Goal: Task Accomplishment & Management: Manage account settings

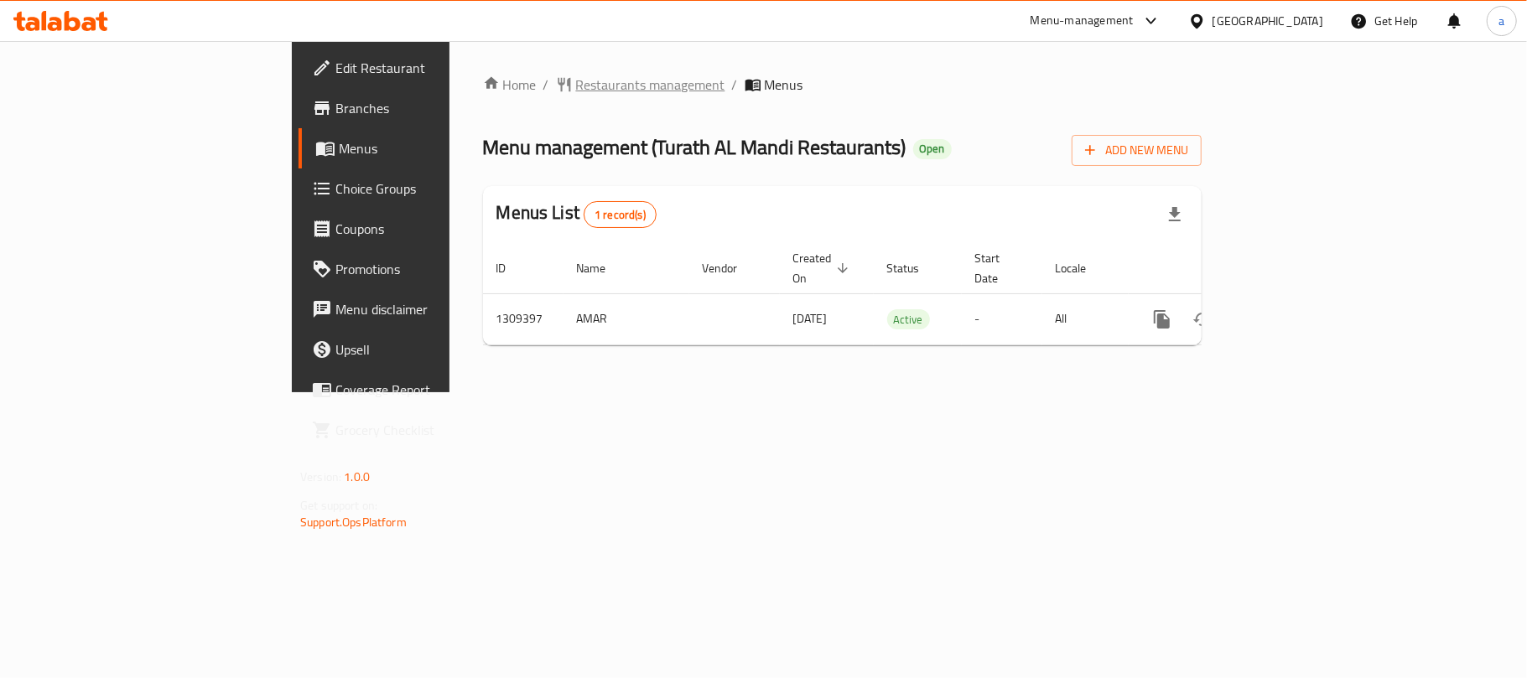
click at [576, 88] on span "Restaurants management" at bounding box center [650, 85] width 149 height 20
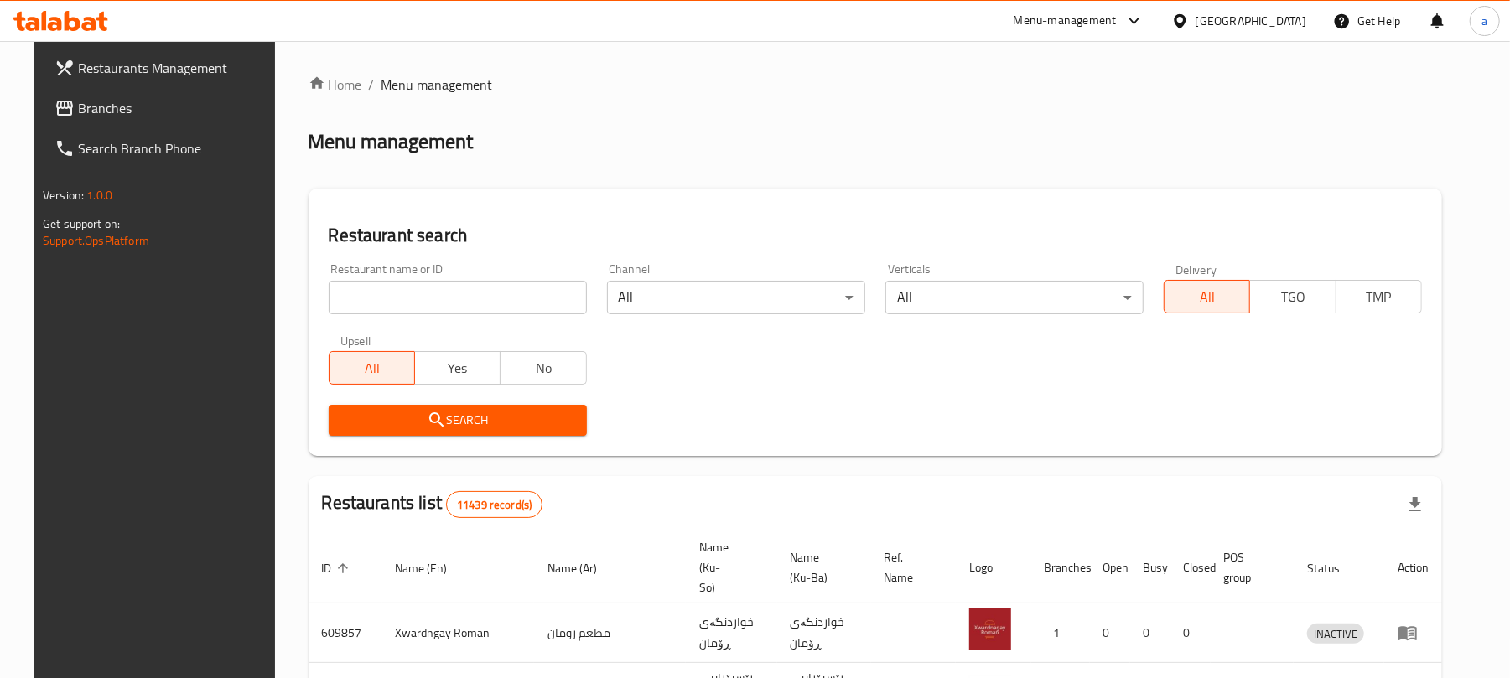
click at [403, 299] on input "search" at bounding box center [458, 298] width 258 height 34
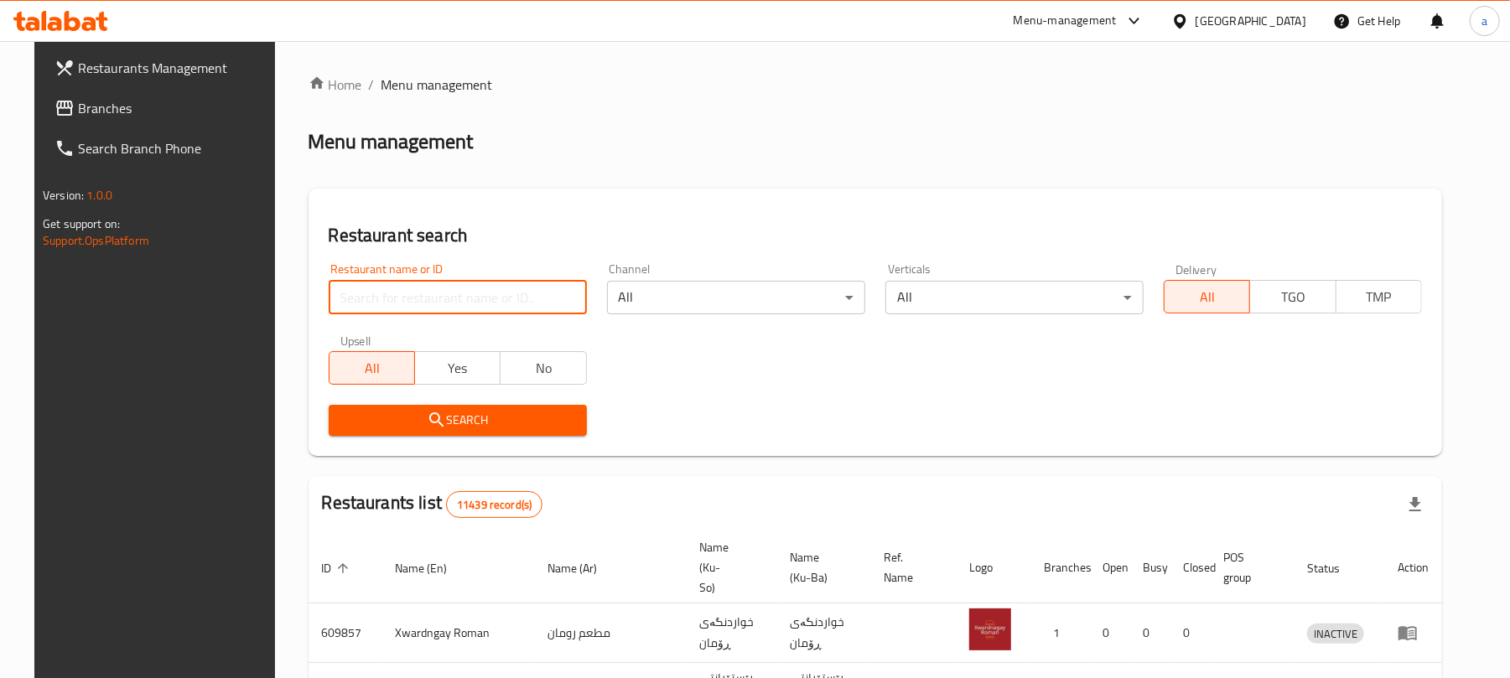
paste input "Mi9"
type input "Mi9"
click button "Search" at bounding box center [458, 420] width 258 height 31
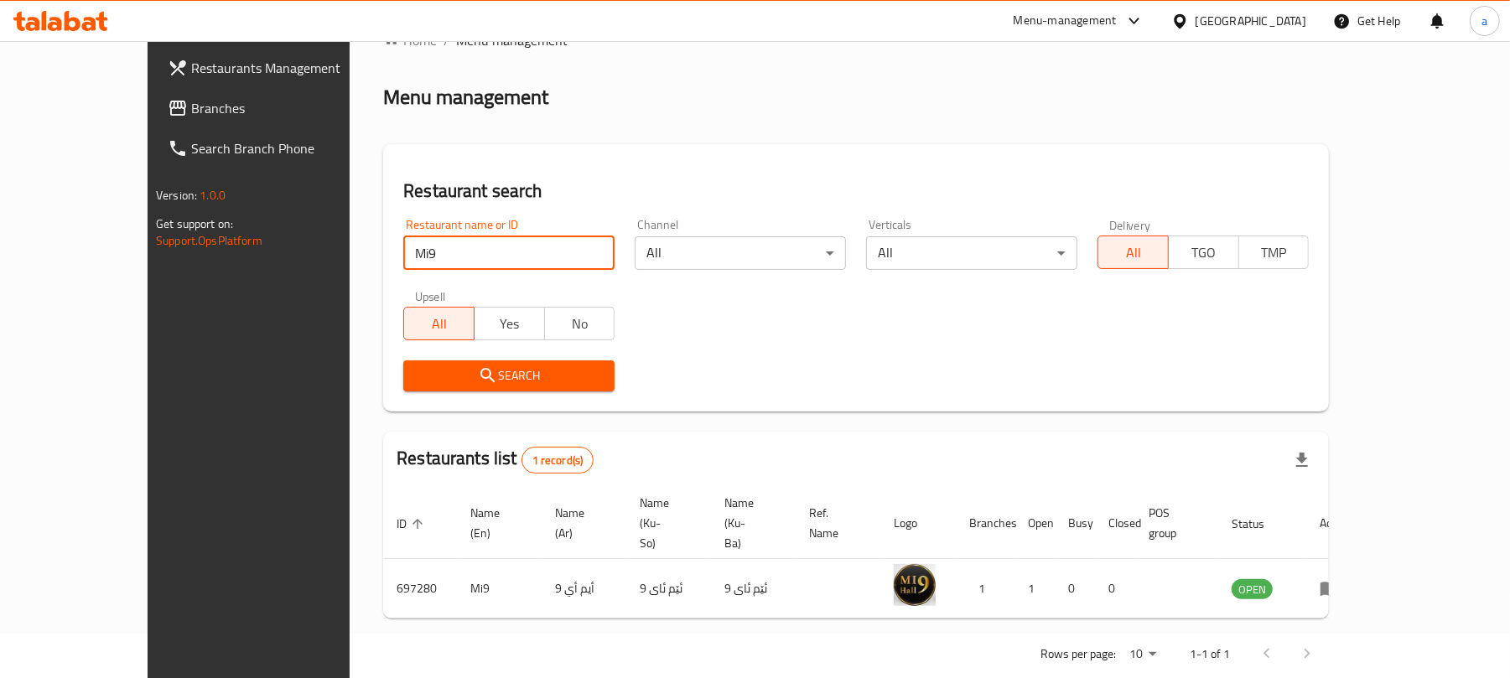
scroll to position [49, 0]
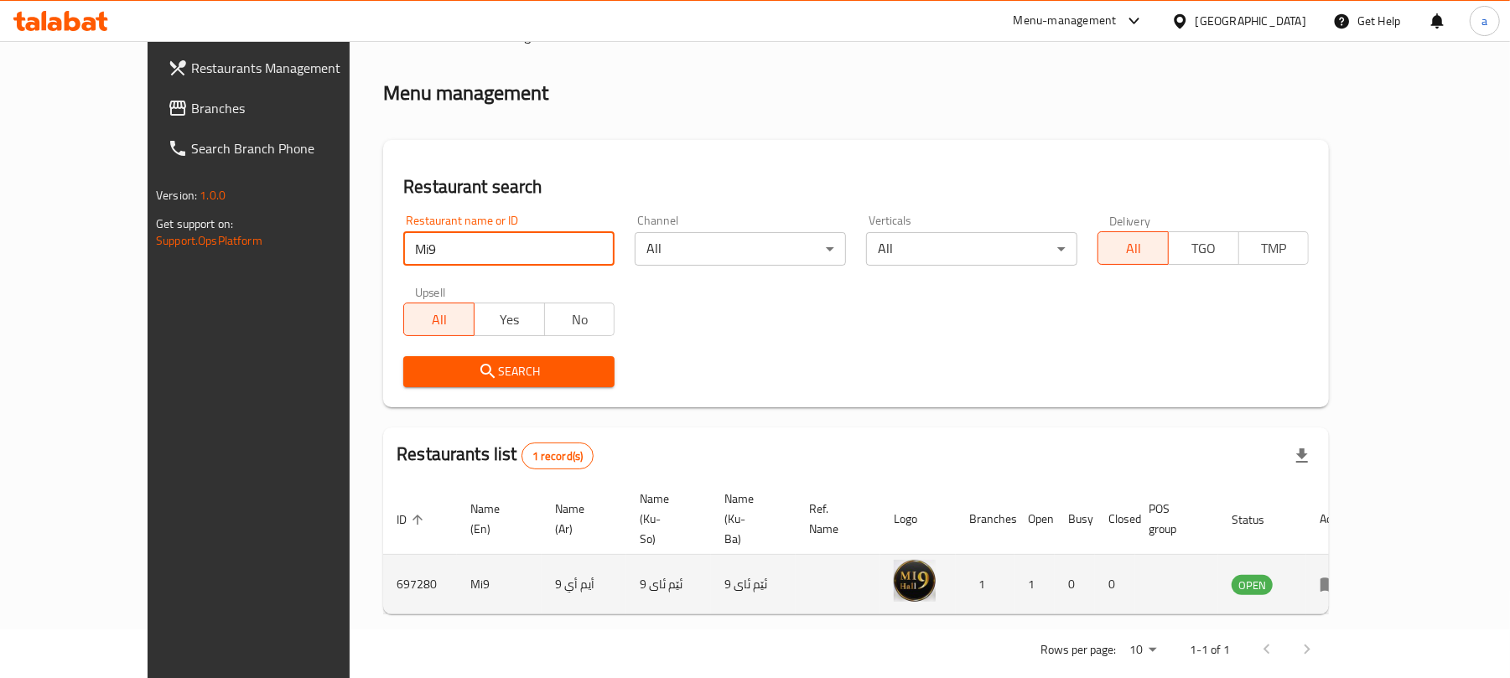
click at [1339, 579] on icon "enhanced table" at bounding box center [1330, 586] width 18 height 14
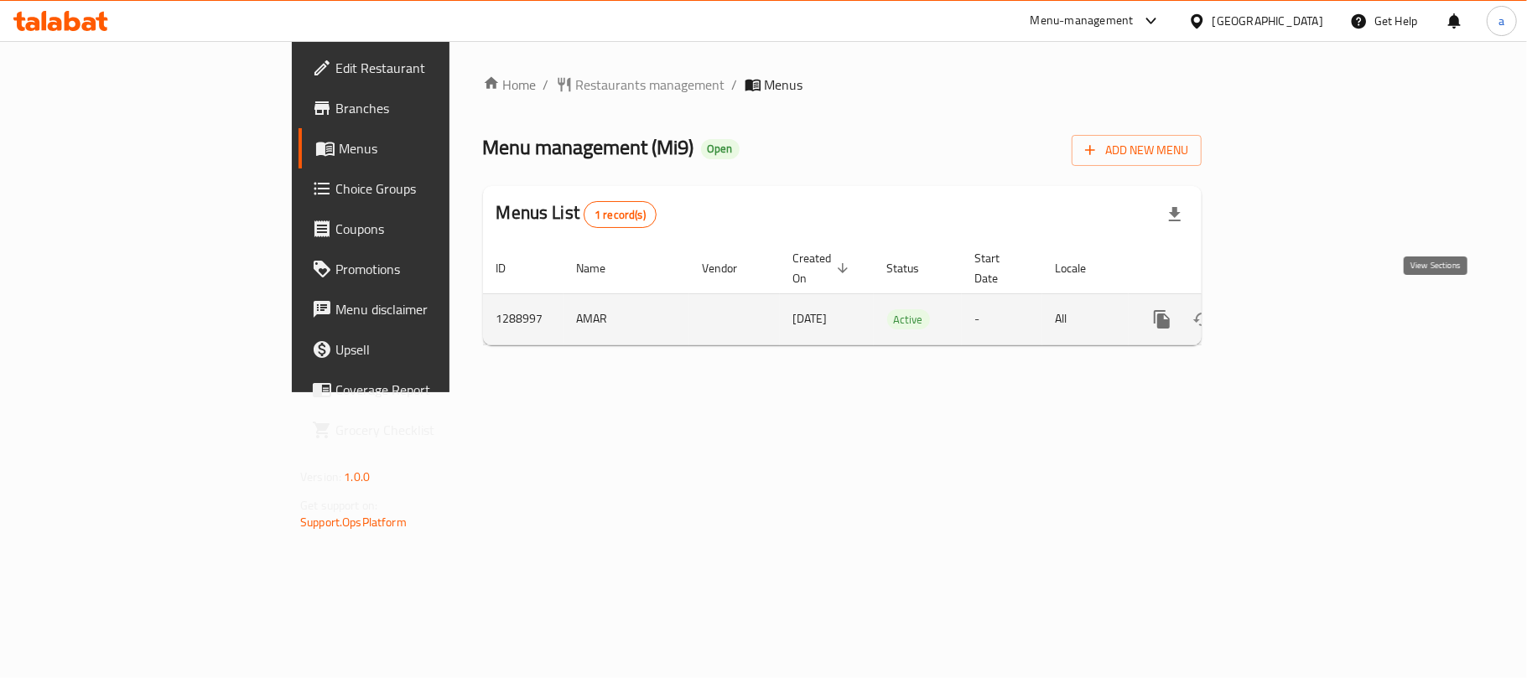
click at [1293, 309] on icon "enhanced table" at bounding box center [1283, 319] width 20 height 20
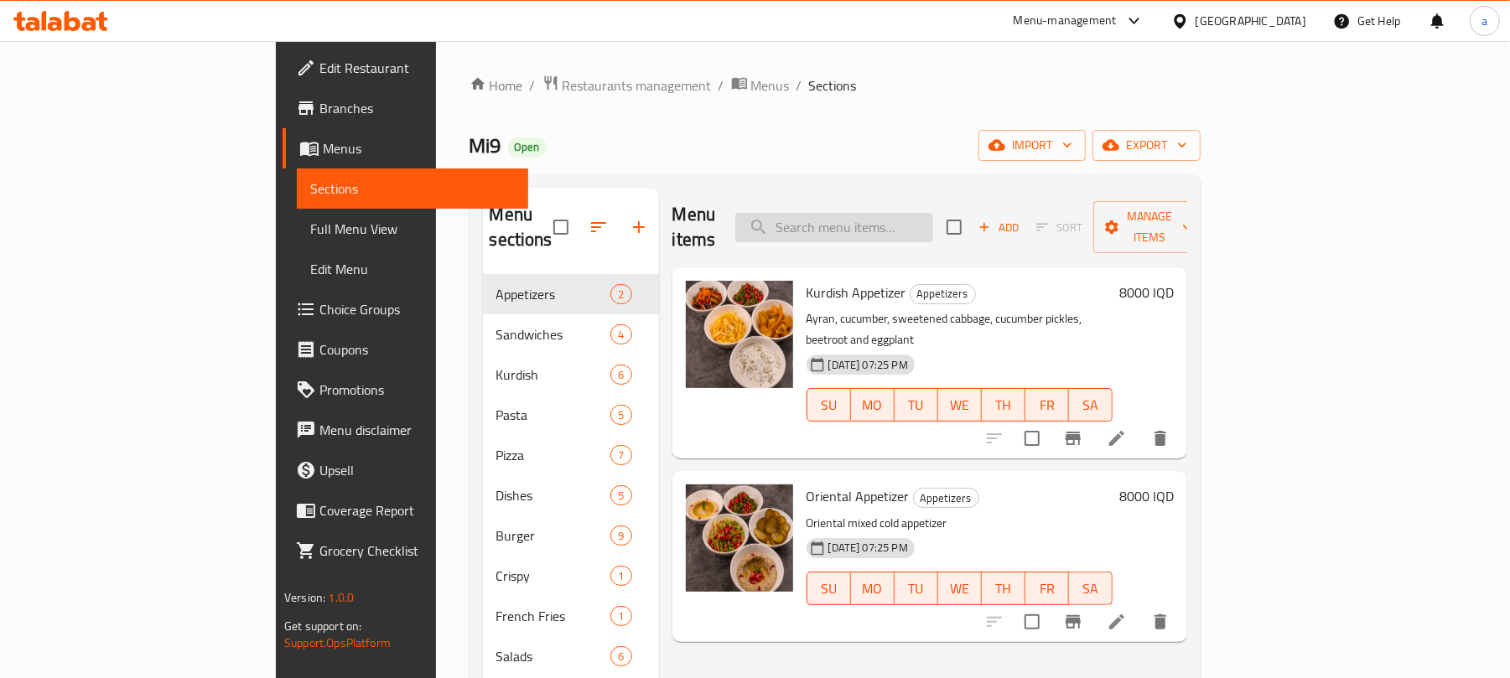
click at [910, 228] on input "search" at bounding box center [834, 227] width 198 height 29
paste input "Iraqi Dulma With Iraqi Bread For 2 Persons,You Can Add Laban Or Salad"
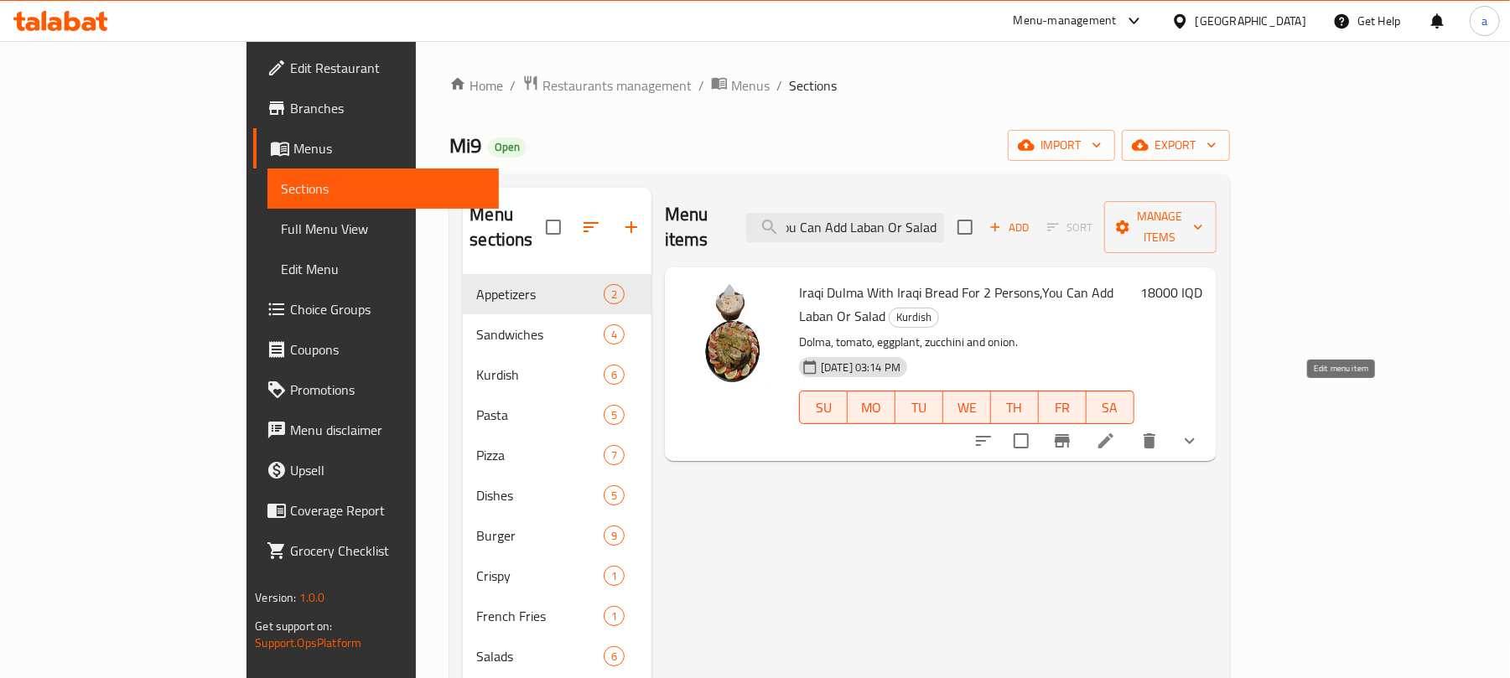
type input "Iraqi Dulma With Iraqi Bread For 2 Persons,You Can Add Laban Or Salad"
click at [1116, 431] on icon at bounding box center [1106, 441] width 20 height 20
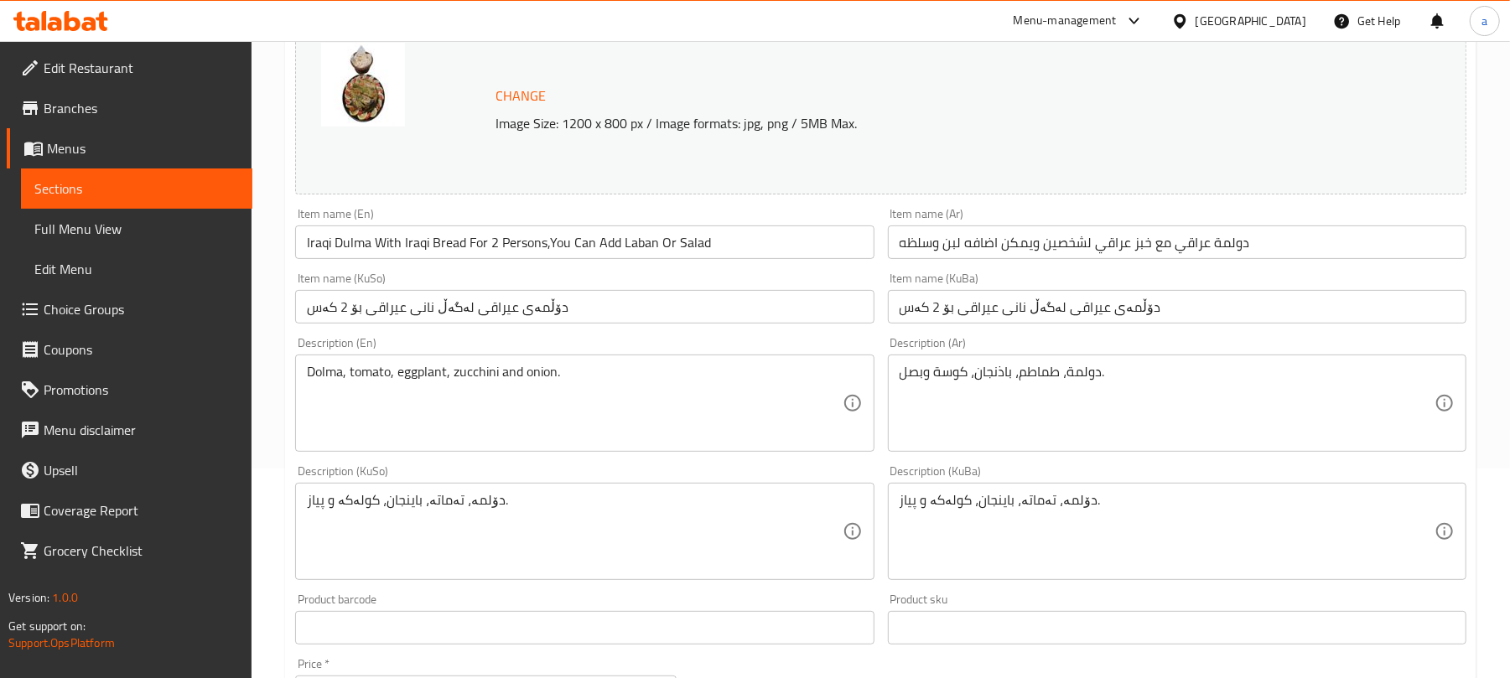
scroll to position [260, 0]
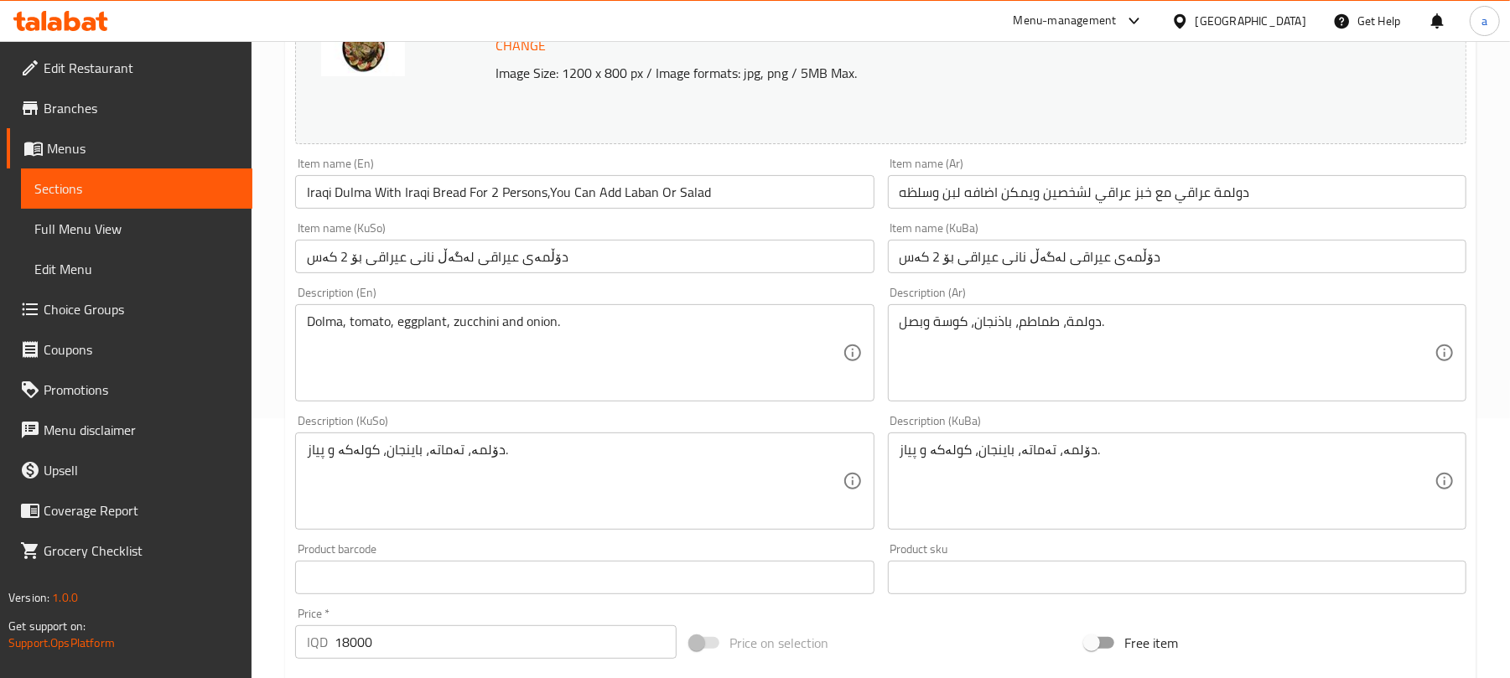
click at [679, 433] on div "Description (KuSo) دۆلمە، تەماتە، باینجان، کولەکە و پیاز. Description (KuSo)" at bounding box center [584, 472] width 579 height 115
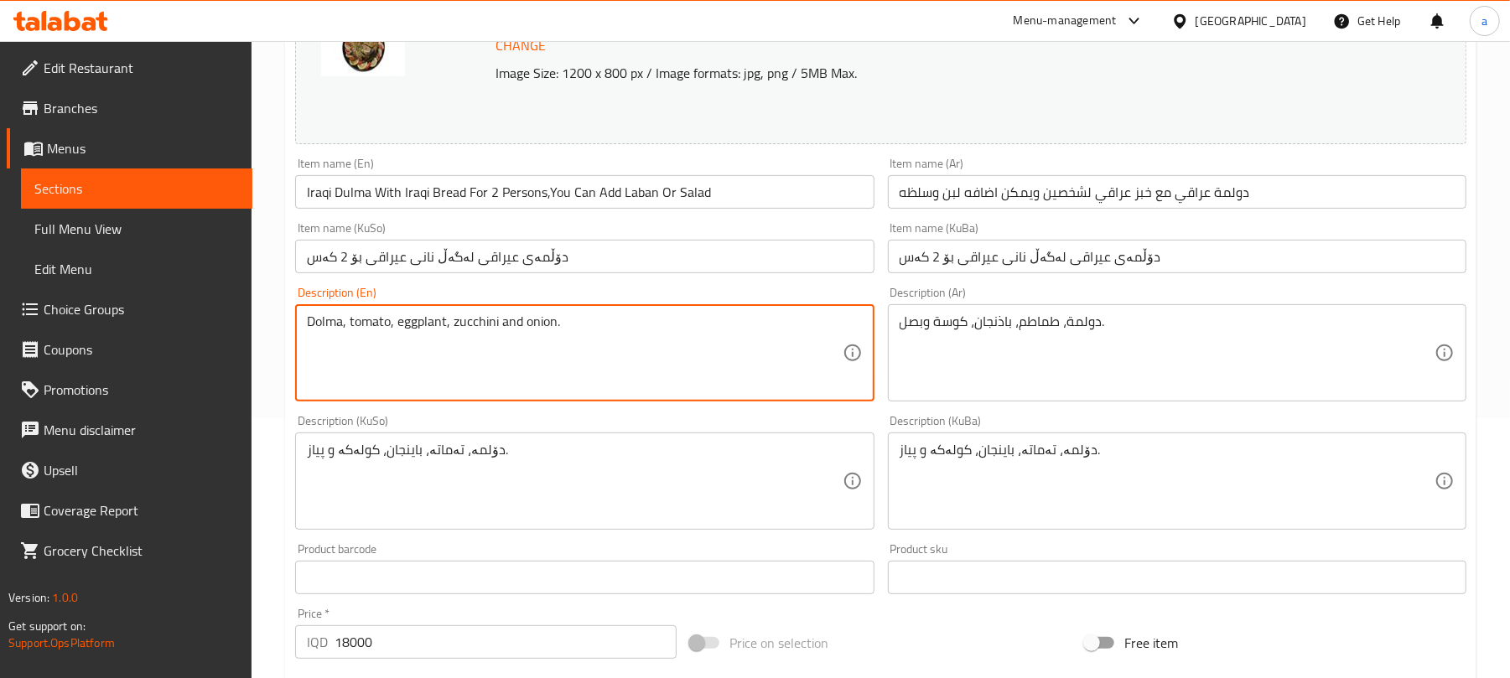
drag, startPoint x: 683, startPoint y: 497, endPoint x: 672, endPoint y: 480, distance: 20.0
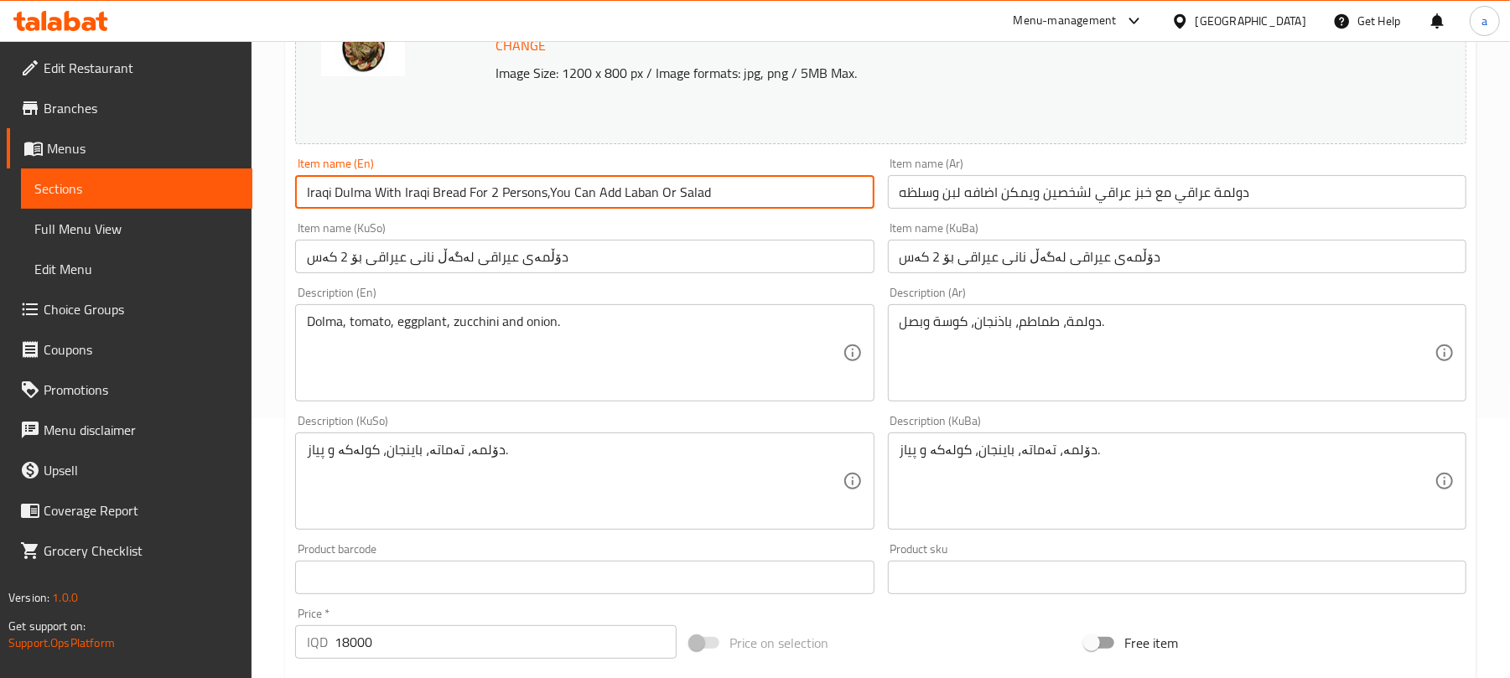
drag, startPoint x: 635, startPoint y: 206, endPoint x: 565, endPoint y: 205, distance: 69.6
click at [565, 205] on input "Iraqi Dulma With Iraqi Bread For 2 Persons,You Can Add Laban Or Salad" at bounding box center [584, 192] width 579 height 34
type input "Iraqi Dulma With Iraqi Bread For 2 Persons With Laban Or Salad"
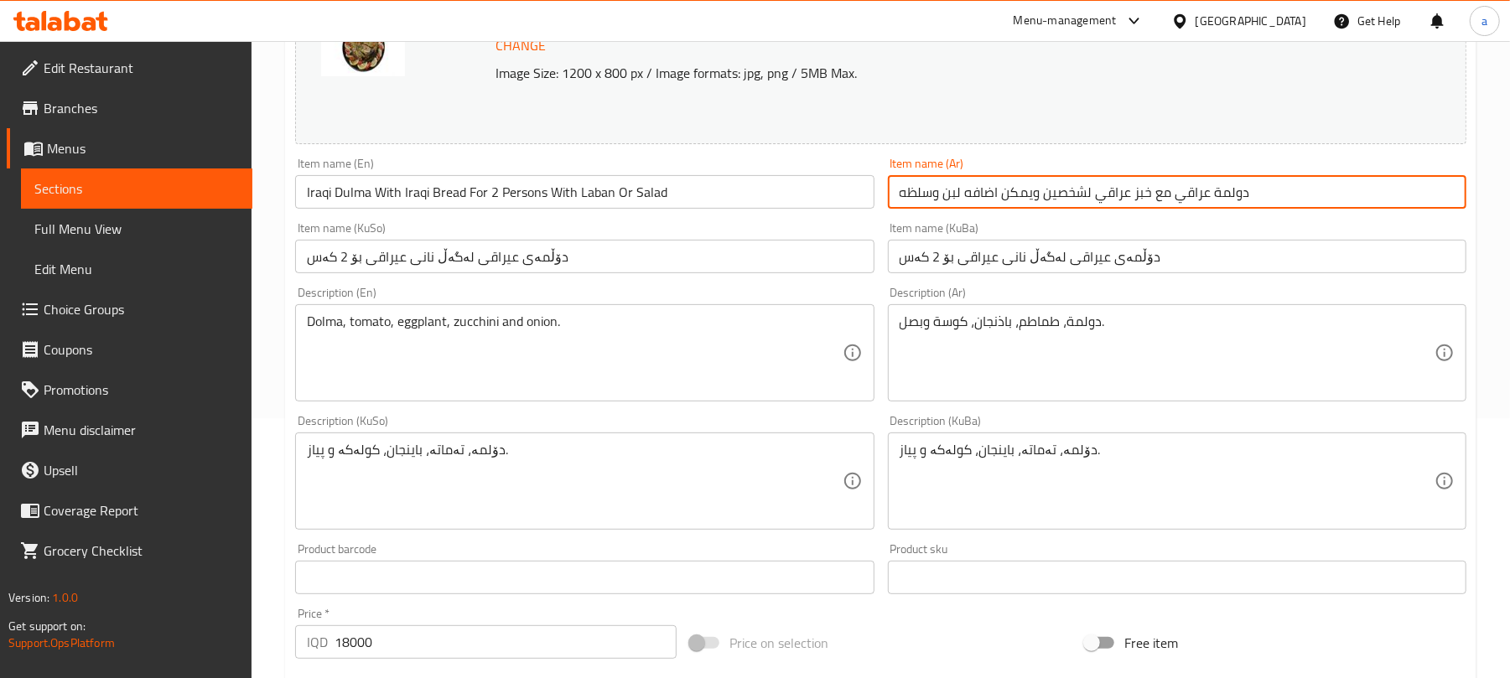
click at [1289, 206] on input "دولمة عراقي مع خبز عراقي لشخصين ويمكن اضافه لبن وسلظه" at bounding box center [1177, 192] width 579 height 34
click at [1155, 209] on input "دولمة عراقي مع خبز عراقي لشخصين ويمكن اضافه لبن وسلظه" at bounding box center [1177, 192] width 579 height 34
type input "دولمة عراقي مع خبز [DEMOGRAPHIC_DATA] لشخصين ولبن او سلظه"
click at [792, 272] on input "دۆڵمەی عیراقی لەگەڵ نانی عیراقی بۆ 2 کەس" at bounding box center [584, 257] width 579 height 34
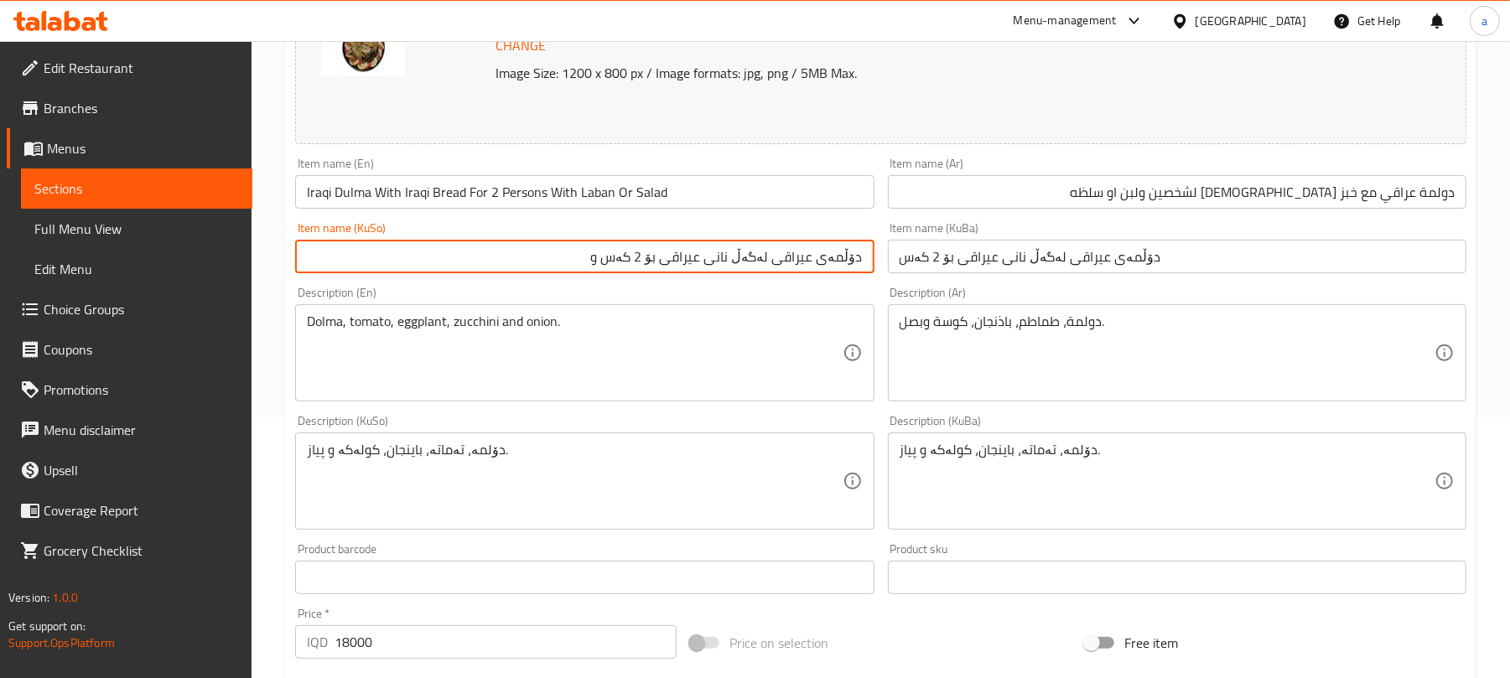
click at [611, 205] on input "Iraqi Dulma With Iraqi Bread For 2 Persons With Laban Or Salad" at bounding box center [584, 192] width 579 height 34
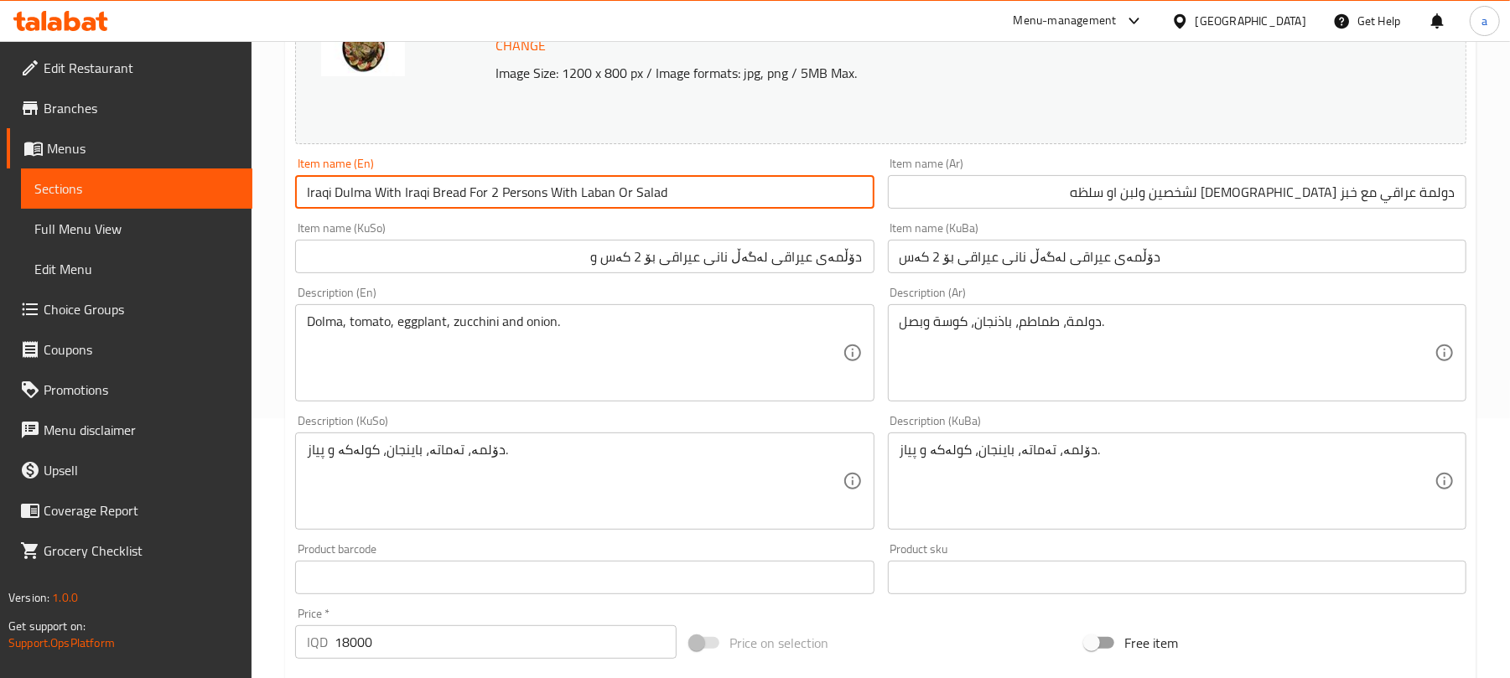
click at [611, 205] on input "Iraqi Dulma With Iraqi Bread For 2 Persons With Laban Or Salad" at bounding box center [584, 192] width 579 height 34
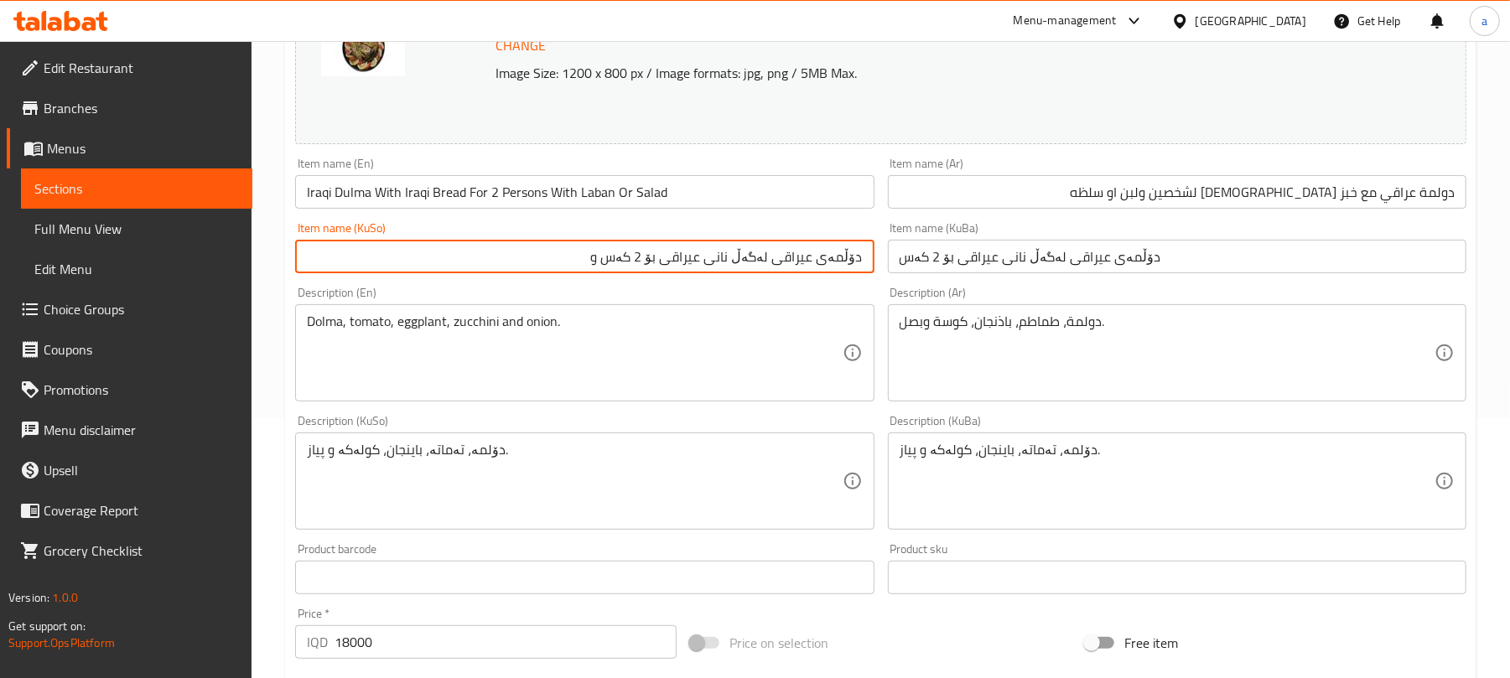
click at [552, 269] on input "دۆڵمەی عیراقی لەگەڵ نانی عیراقی بۆ 2 کەس و" at bounding box center [584, 257] width 579 height 34
type input "دۆڵمەی عیراقی لەگەڵ نانی عیراقی بۆ 2 کەس و لەبەن یان زەلاتە"
click at [1228, 206] on input "دولمة عراقي مع خبز [DEMOGRAPHIC_DATA] لشخصين ولبن او سلظه" at bounding box center [1177, 192] width 579 height 34
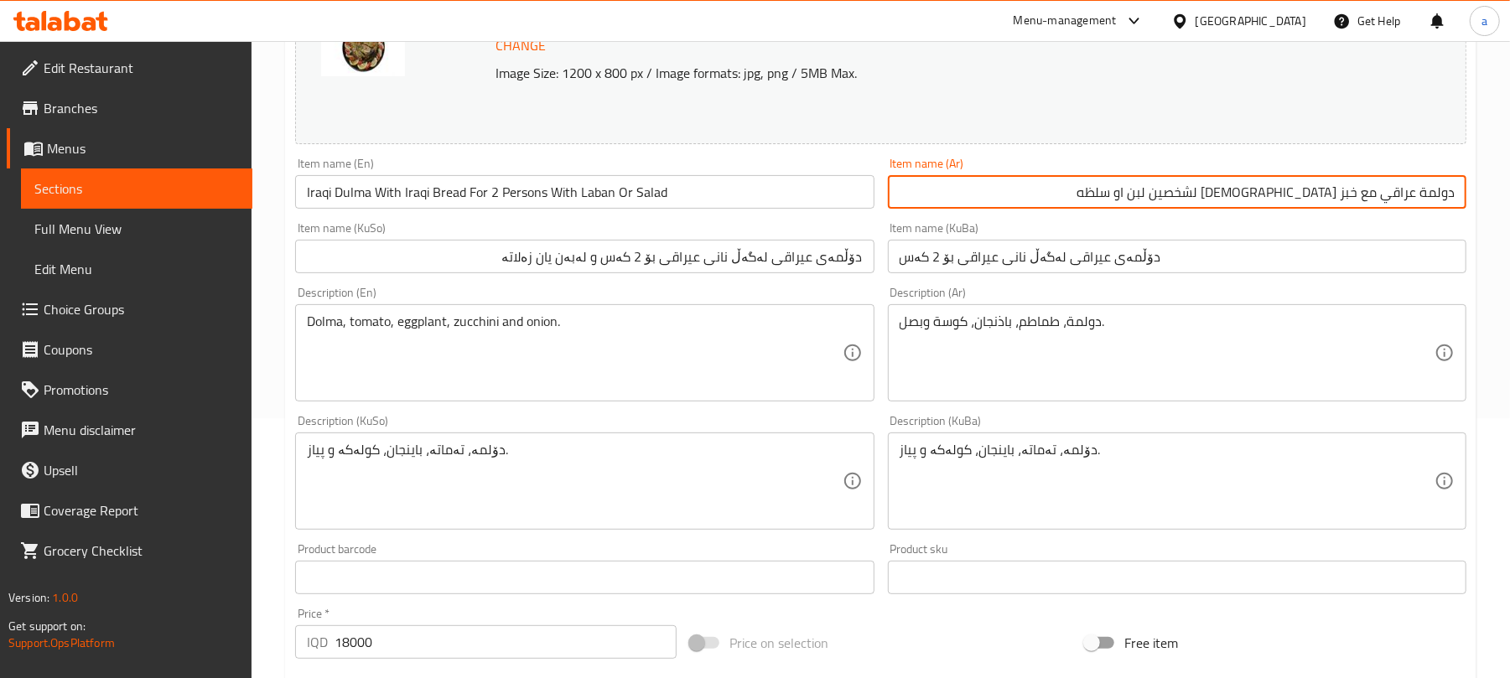
type input "دولمة عراقي مع خبز [DEMOGRAPHIC_DATA] لشخصين ولبن او سلظه"
click at [574, 203] on input "Iraqi Dulma With Iraqi Bread For 2 Persons With Laban Or Salad" at bounding box center [584, 192] width 579 height 34
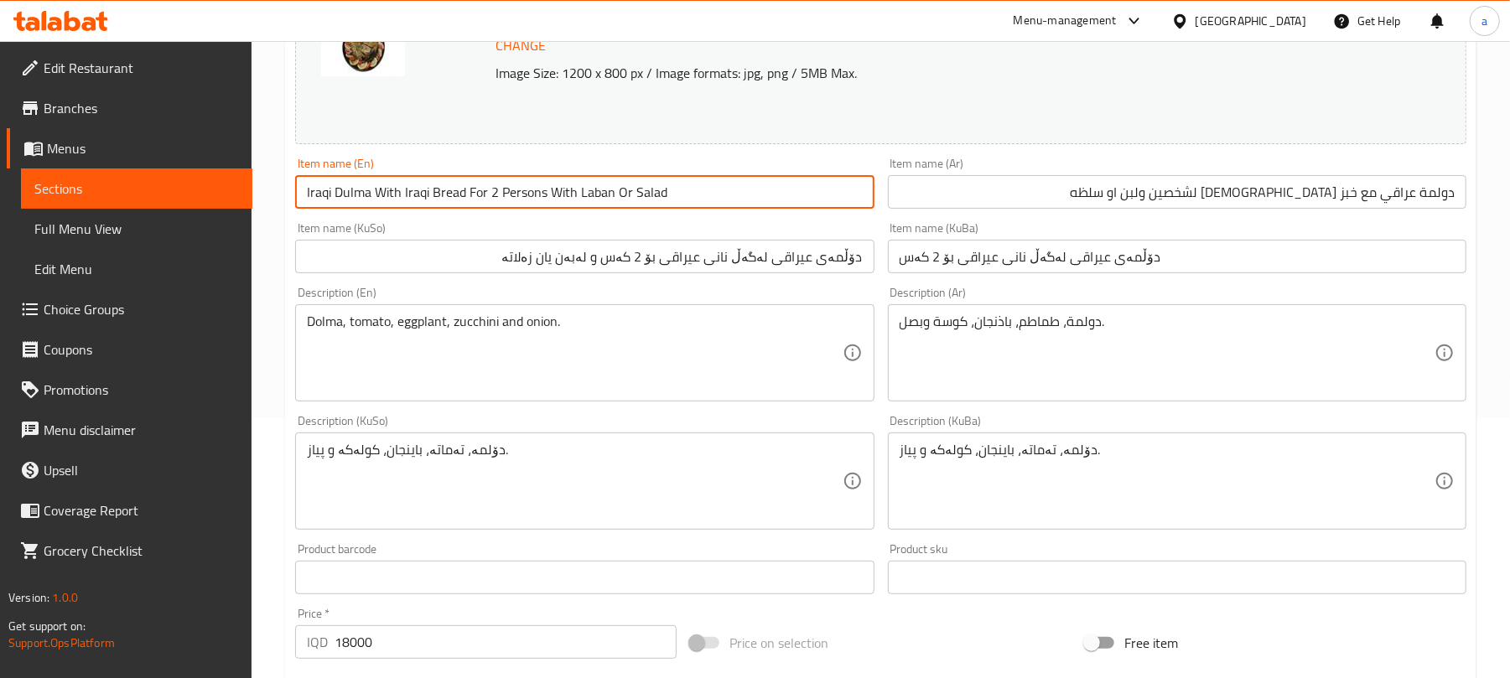
click at [574, 203] on input "Iraqi Dulma With Iraqi Bread For 2 Persons With Laban Or Salad" at bounding box center [584, 192] width 579 height 34
type input "Iraqi Dulma With Iraqi Bread For 2 Persons And Laban Or Salad"
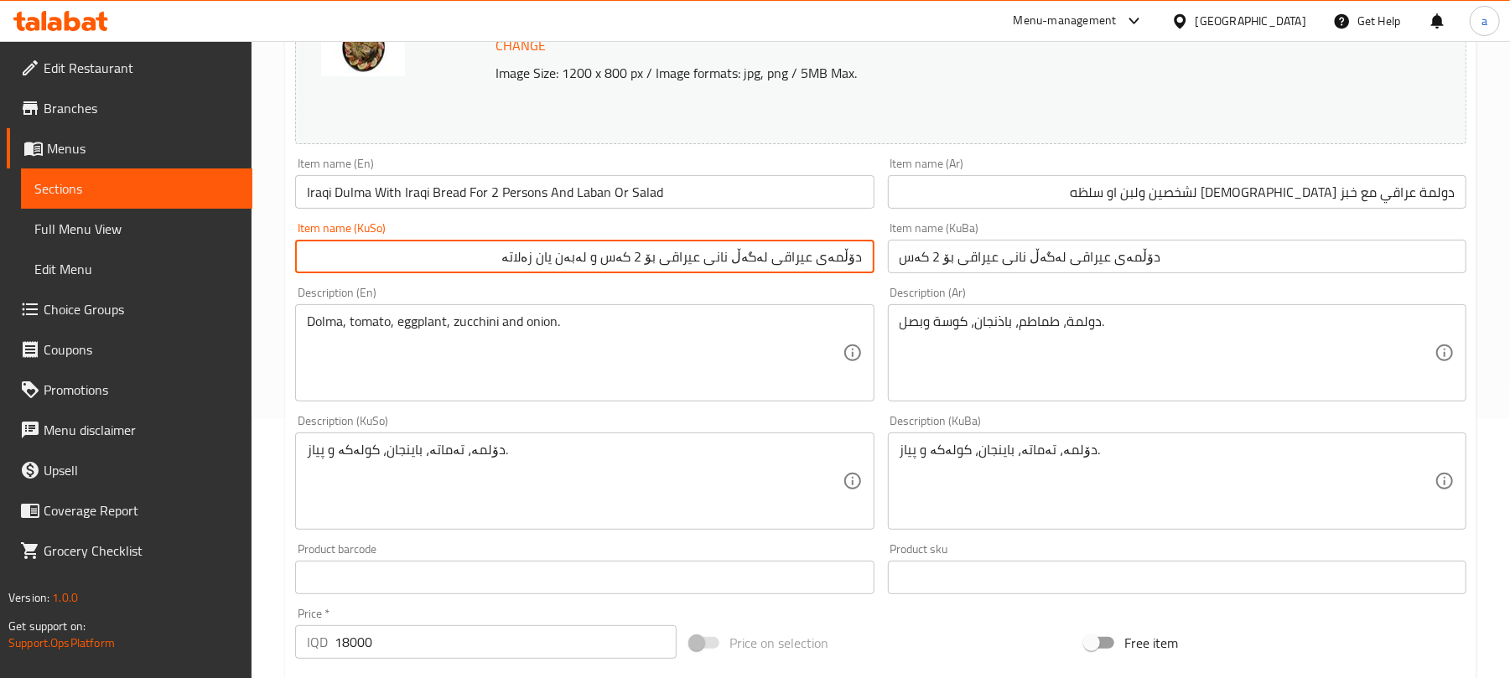
click at [595, 273] on input "دۆڵمەی عیراقی لەگەڵ نانی عیراقی بۆ 2 کەس و لەبەن یان زەلاتە" at bounding box center [584, 257] width 579 height 34
type input "دۆڵمەی عیراقی لەگەڵ نانی عیراقی بۆ 2 کەس و لەبەن یان زەلاتە"
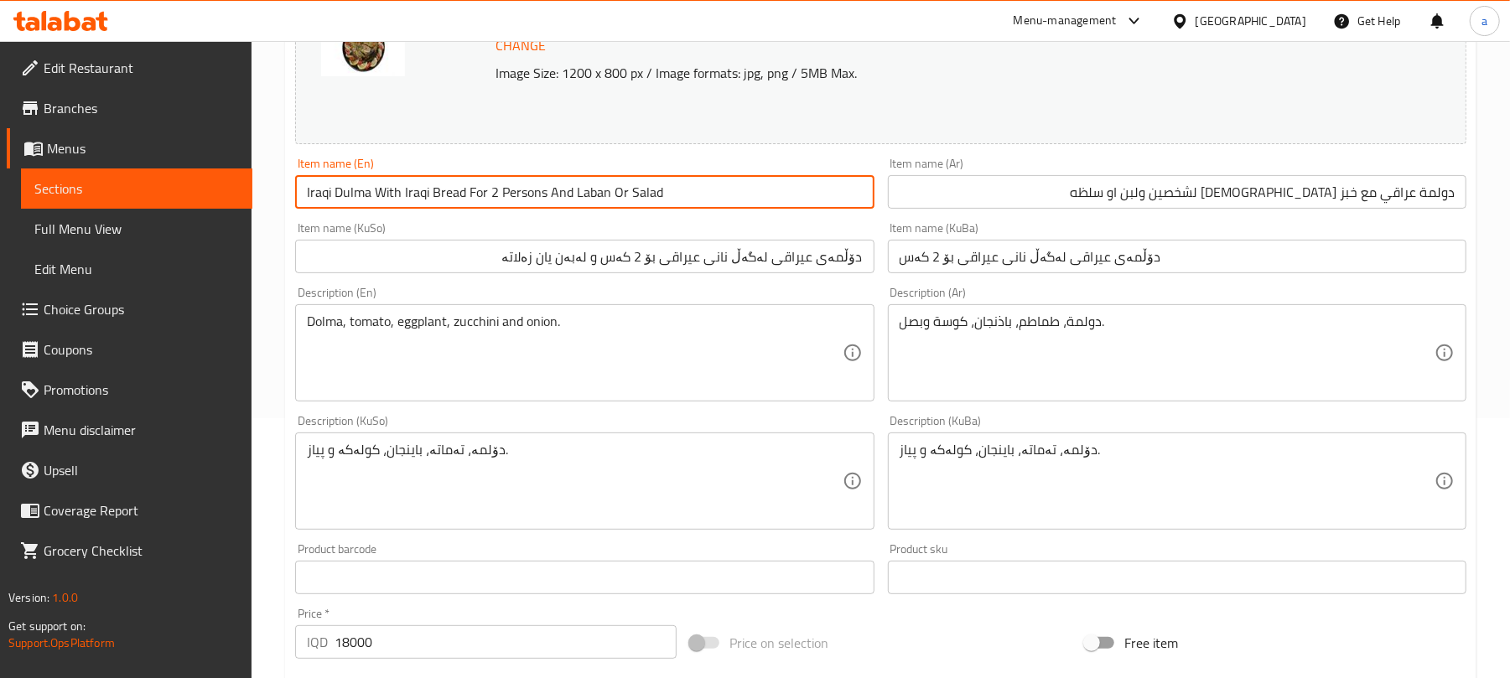
click at [569, 209] on input "Iraqi Dulma With Iraqi Bread For 2 Persons And Laban Or Salad" at bounding box center [584, 192] width 579 height 34
click at [674, 202] on input "Iraqi Dulma With Iraqi Bread For 2 Persons And Laban Or Salad" at bounding box center [584, 192] width 579 height 34
click at [689, 209] on input "Iraqi Dulma With Iraqi Bread For 2 Persons And Laban Or Salad" at bounding box center [584, 192] width 579 height 34
click at [98, 236] on span "Full Menu View" at bounding box center [136, 229] width 205 height 20
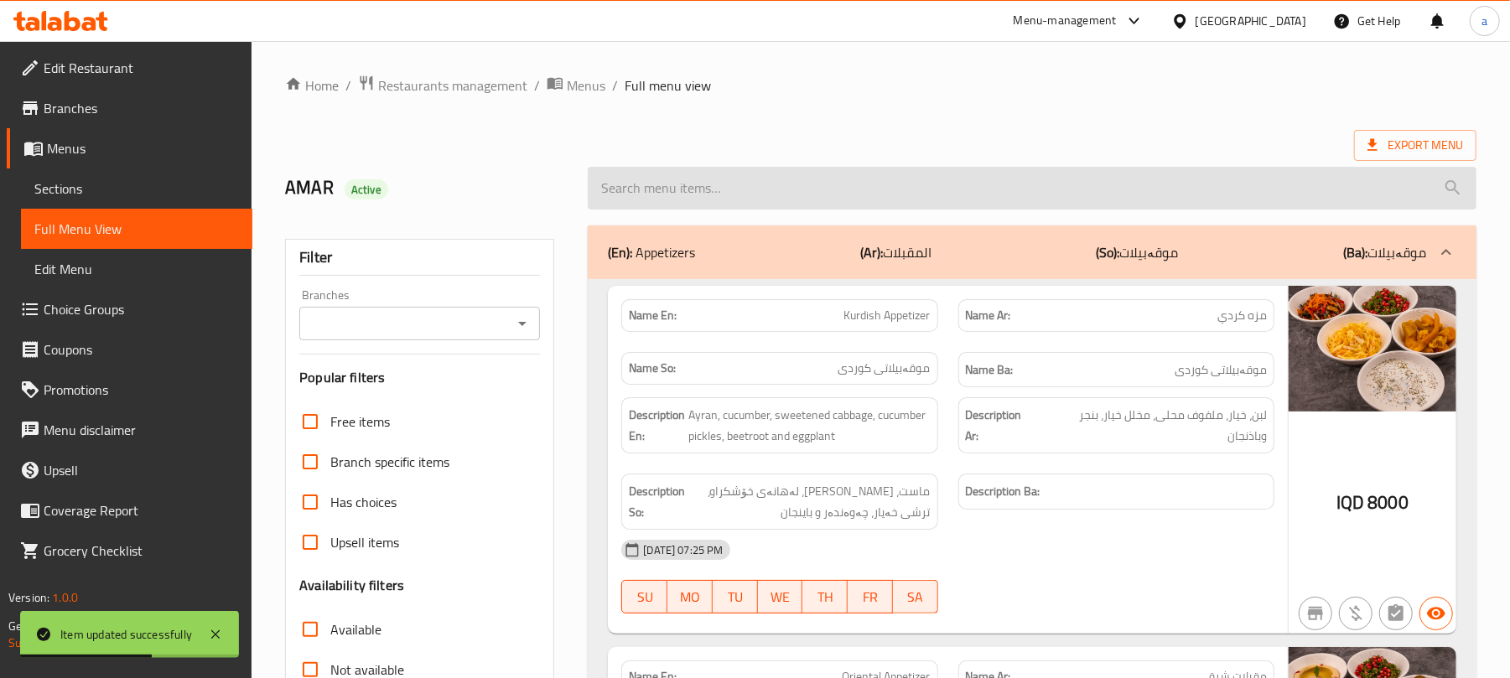
click at [762, 196] on input "search" at bounding box center [1032, 188] width 889 height 43
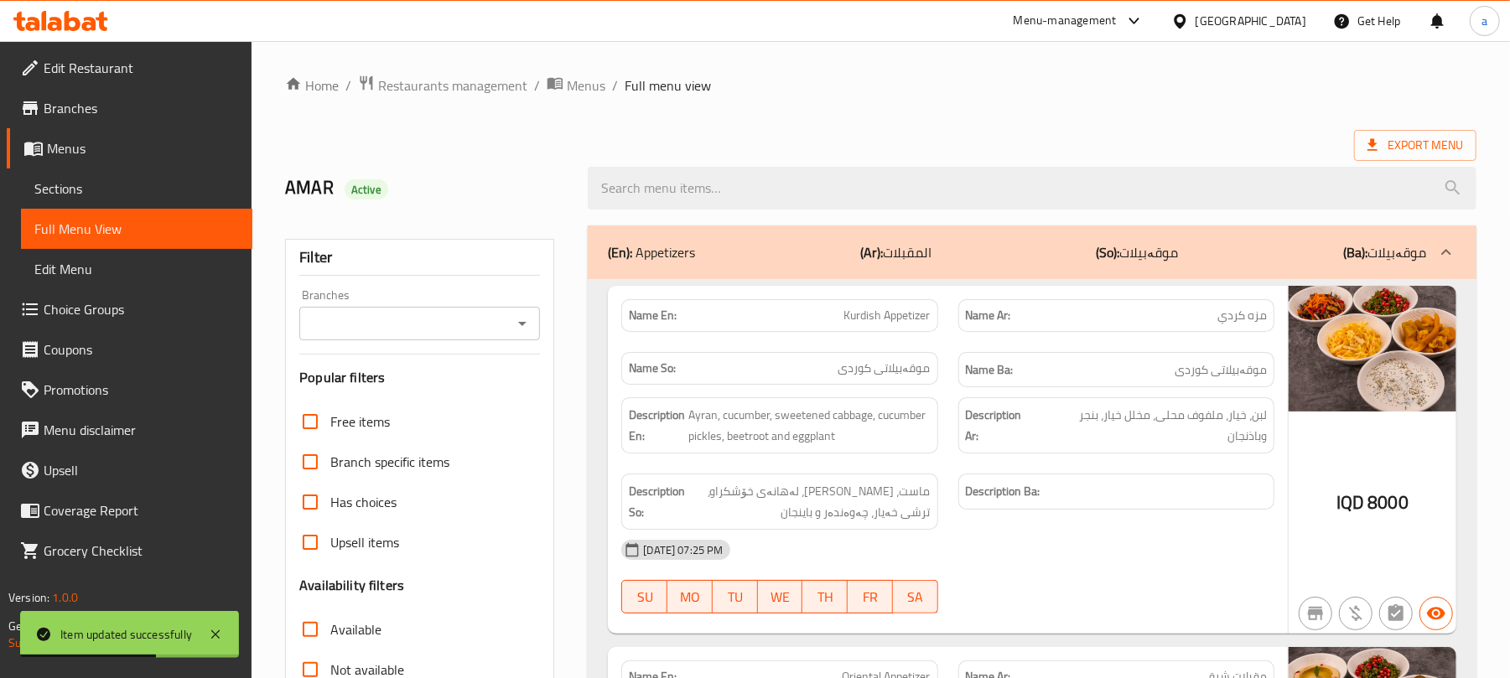
paste input "Iraqi Dulma With Iraqi Bread For 2 Persons And Laban Or Salad"
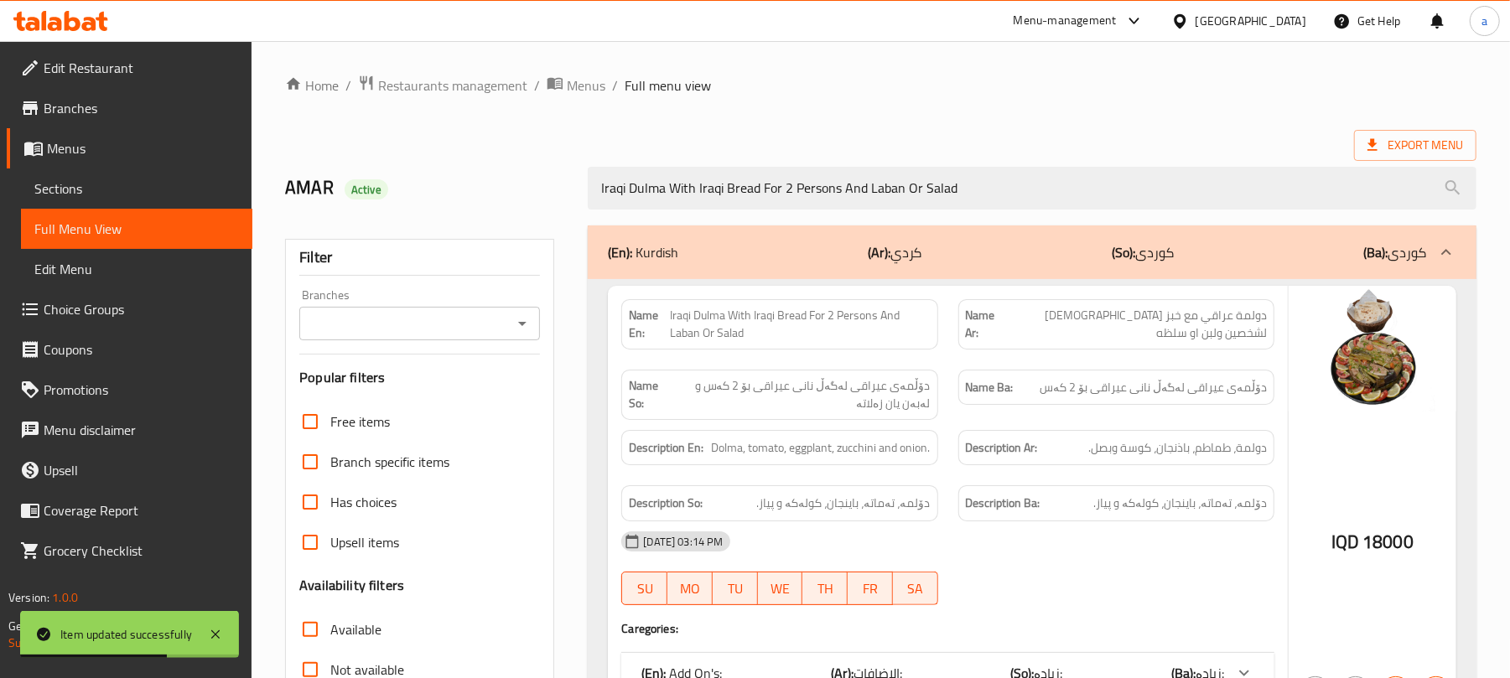
click at [525, 330] on icon "Open" at bounding box center [522, 324] width 20 height 20
type input "Iraqi Dulma With Iraqi Bread For 2 Persons And Laban Or Salad"
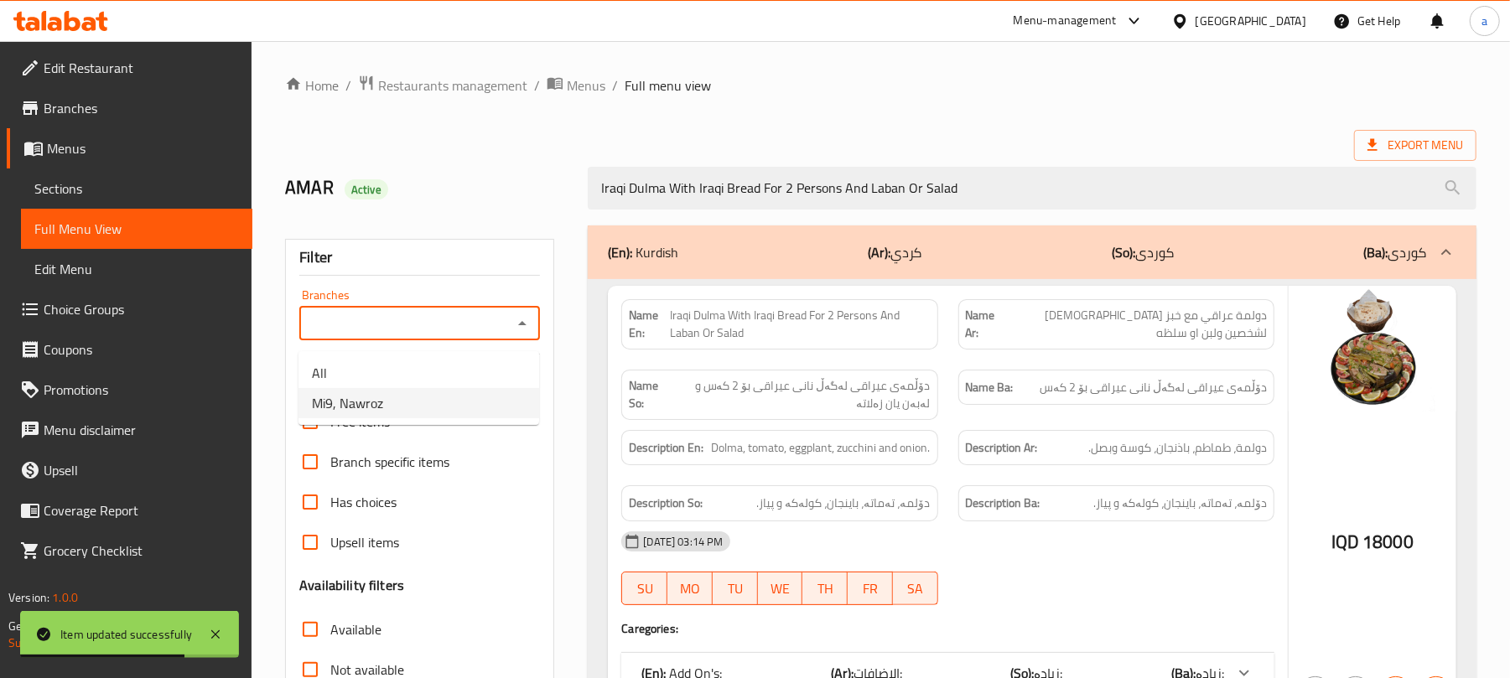
click at [409, 411] on li "Mi9, Nawroz" at bounding box center [419, 403] width 241 height 30
type input "Mi9, Nawroz"
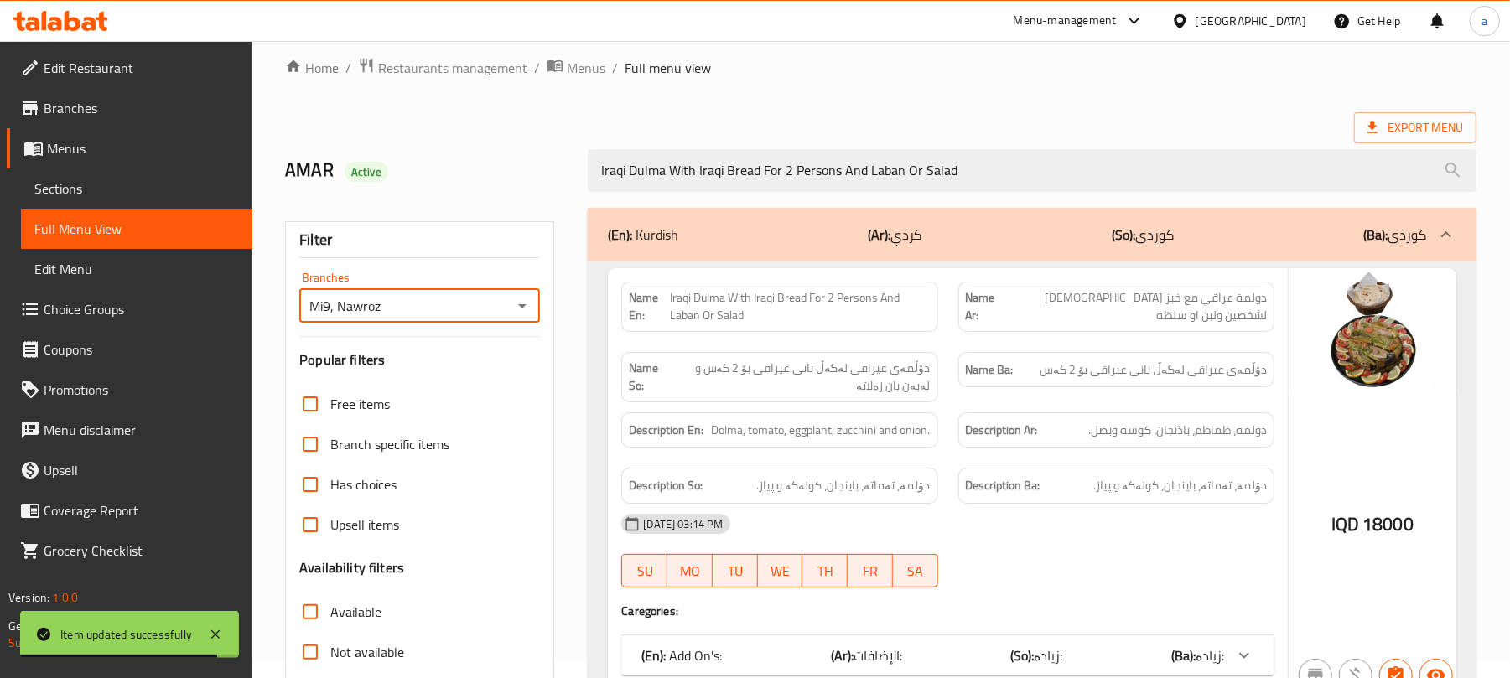
scroll to position [241, 0]
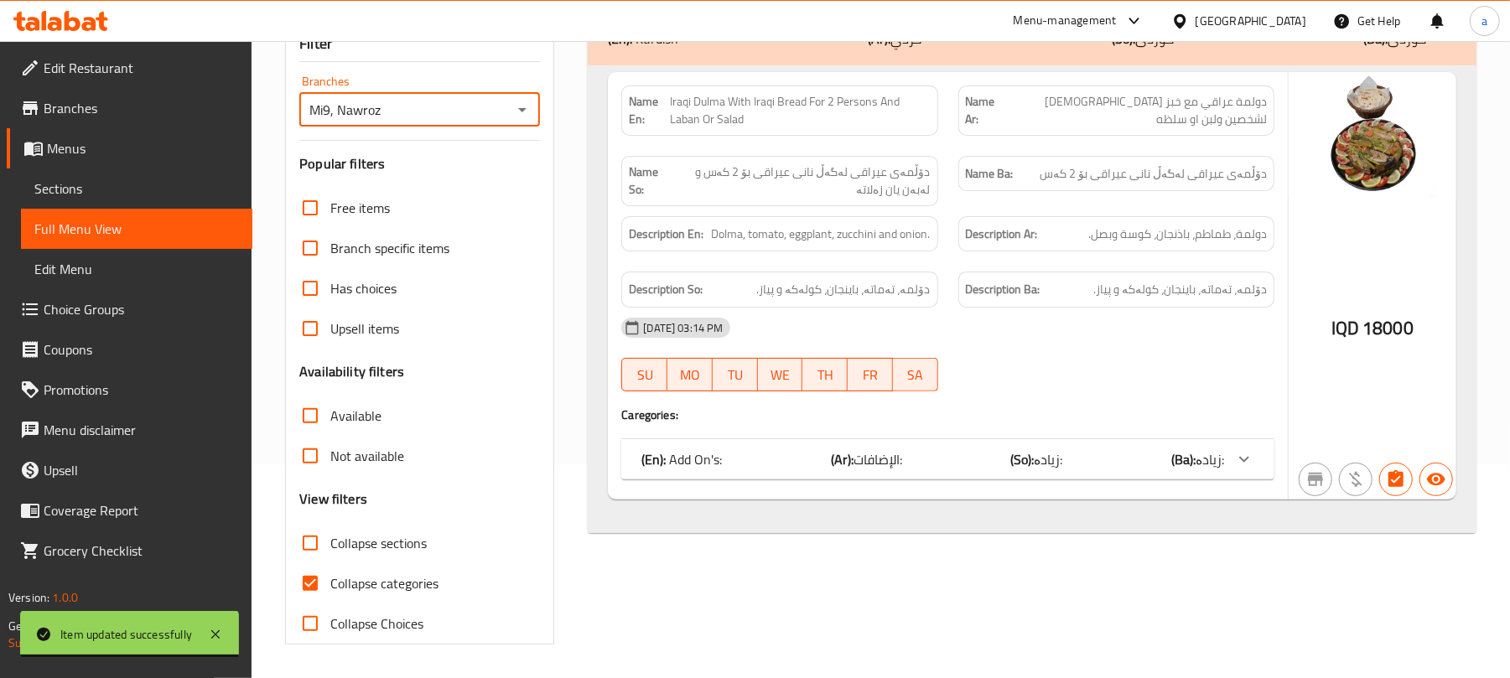
click at [330, 577] on input "Collapse categories" at bounding box center [310, 583] width 40 height 40
checkbox input "false"
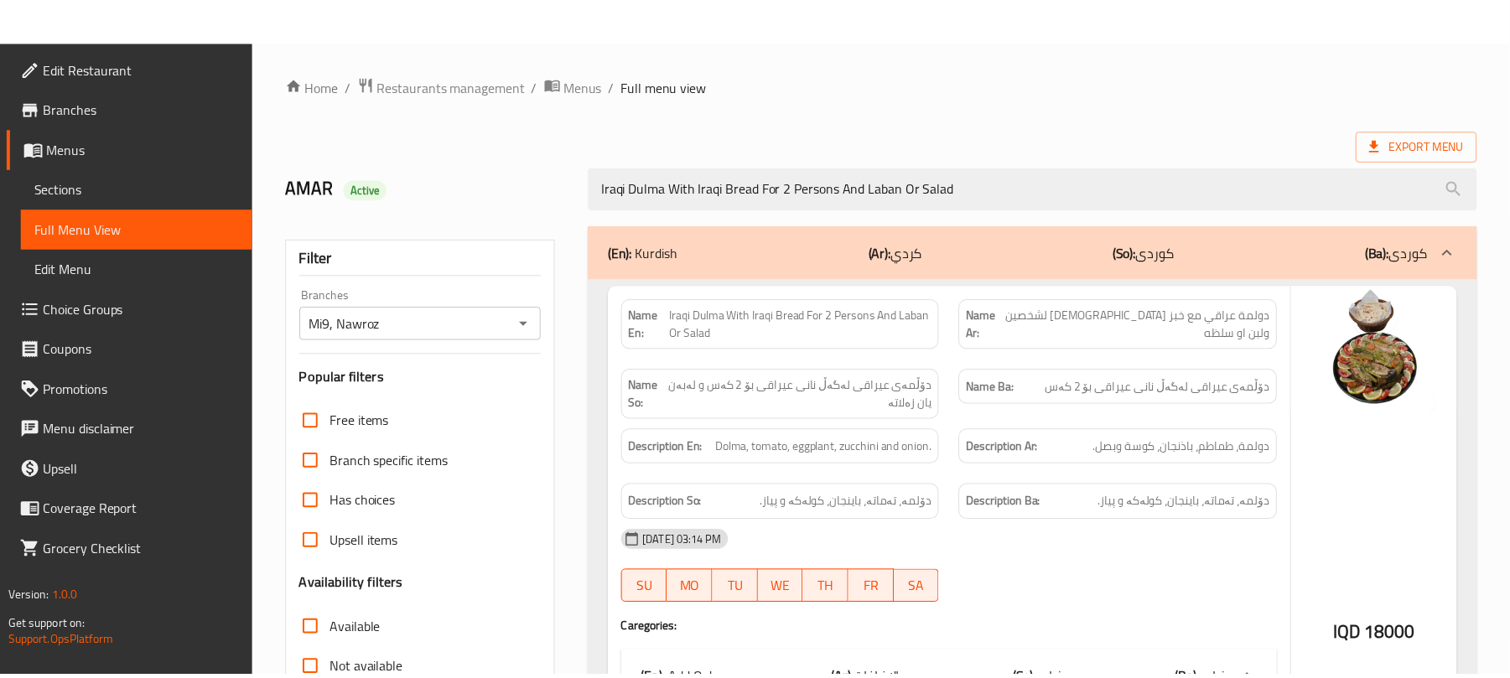
scroll to position [309, 0]
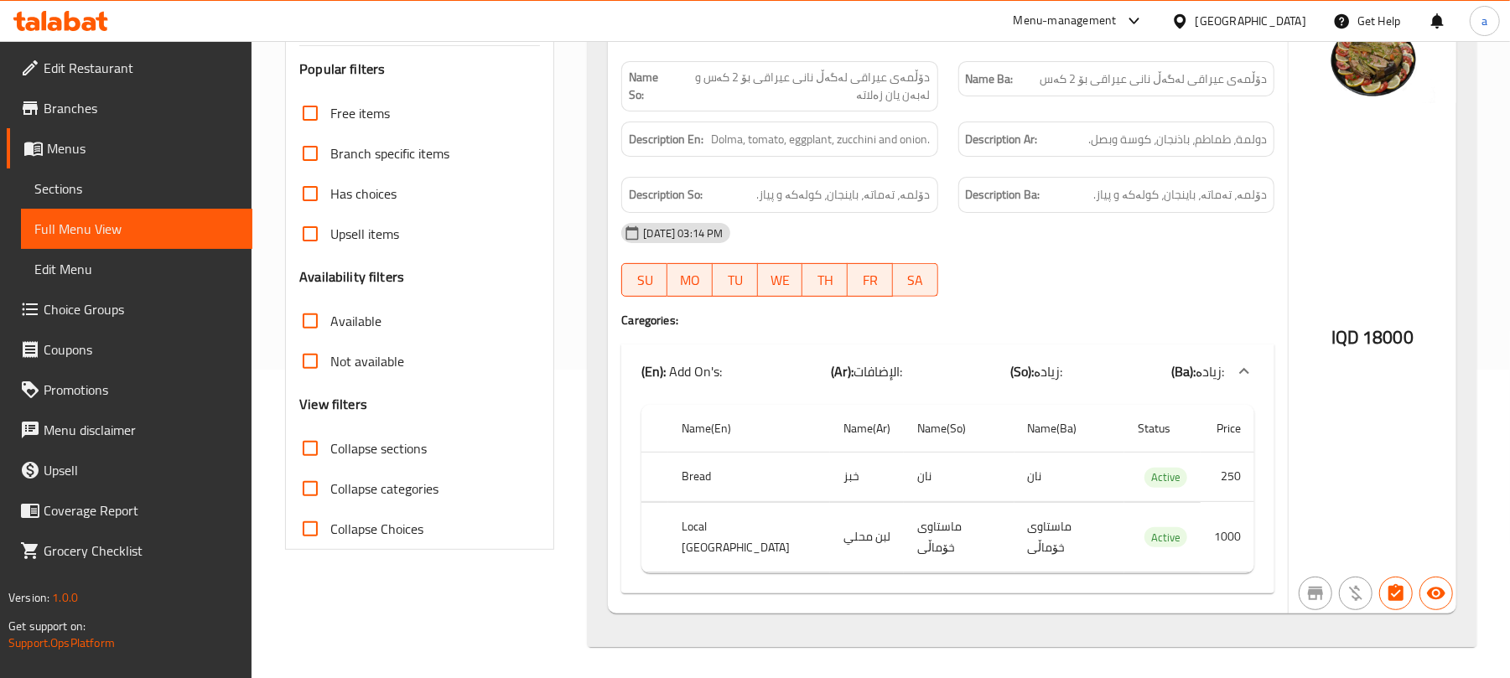
click at [62, 196] on span "Sections" at bounding box center [136, 189] width 205 height 20
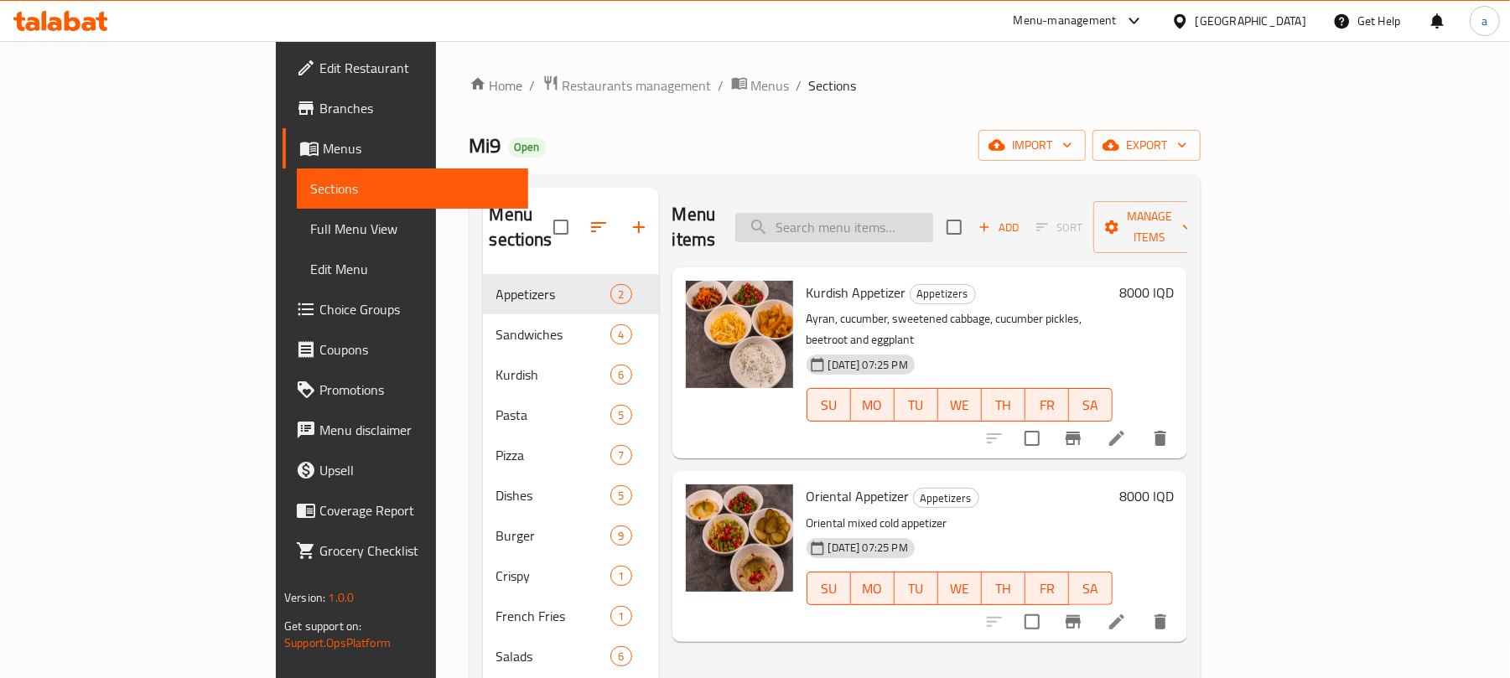
click at [883, 221] on input "search" at bounding box center [834, 227] width 198 height 29
paste input "Iraqi Dulma With Iraqi Bread For 2 Persons And Laban Or Salad"
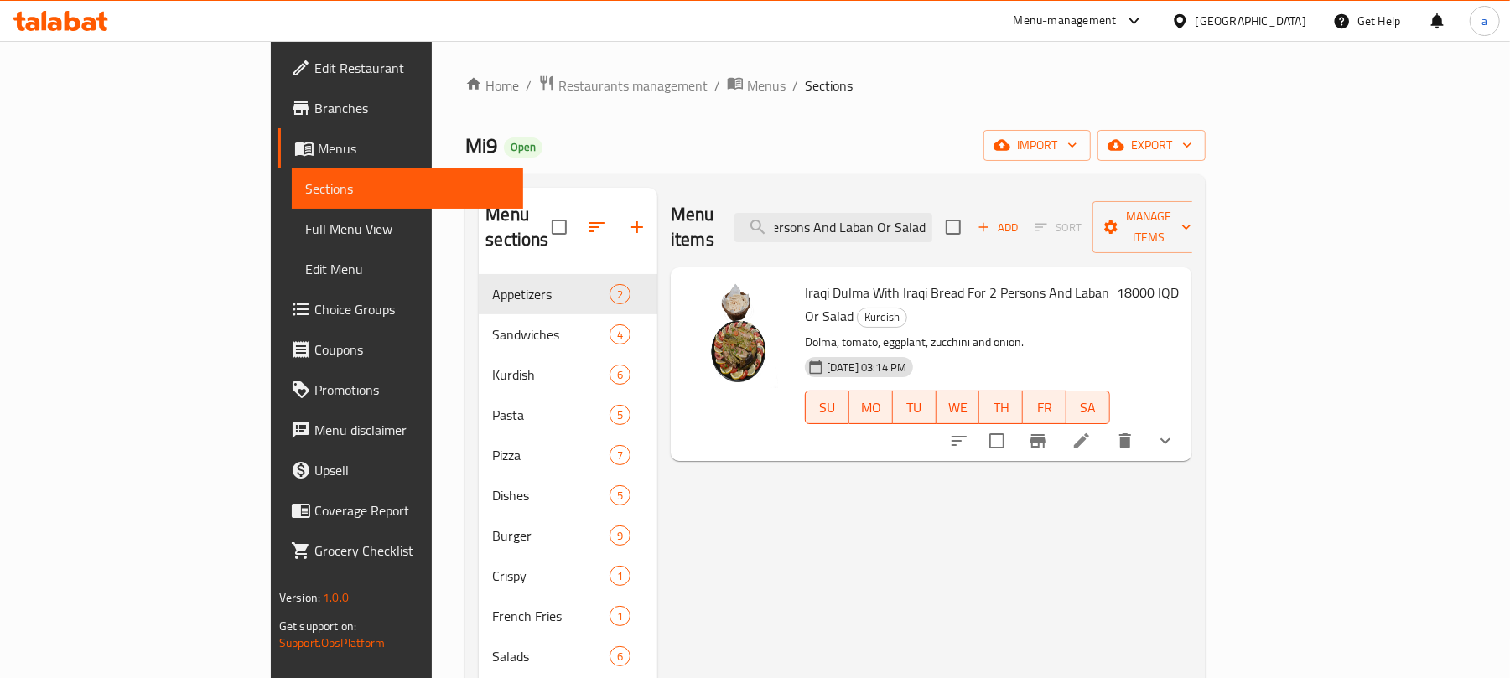
type input "Iraqi Dulma With Iraqi Bread For 2 Persons And Laban Or Salad"
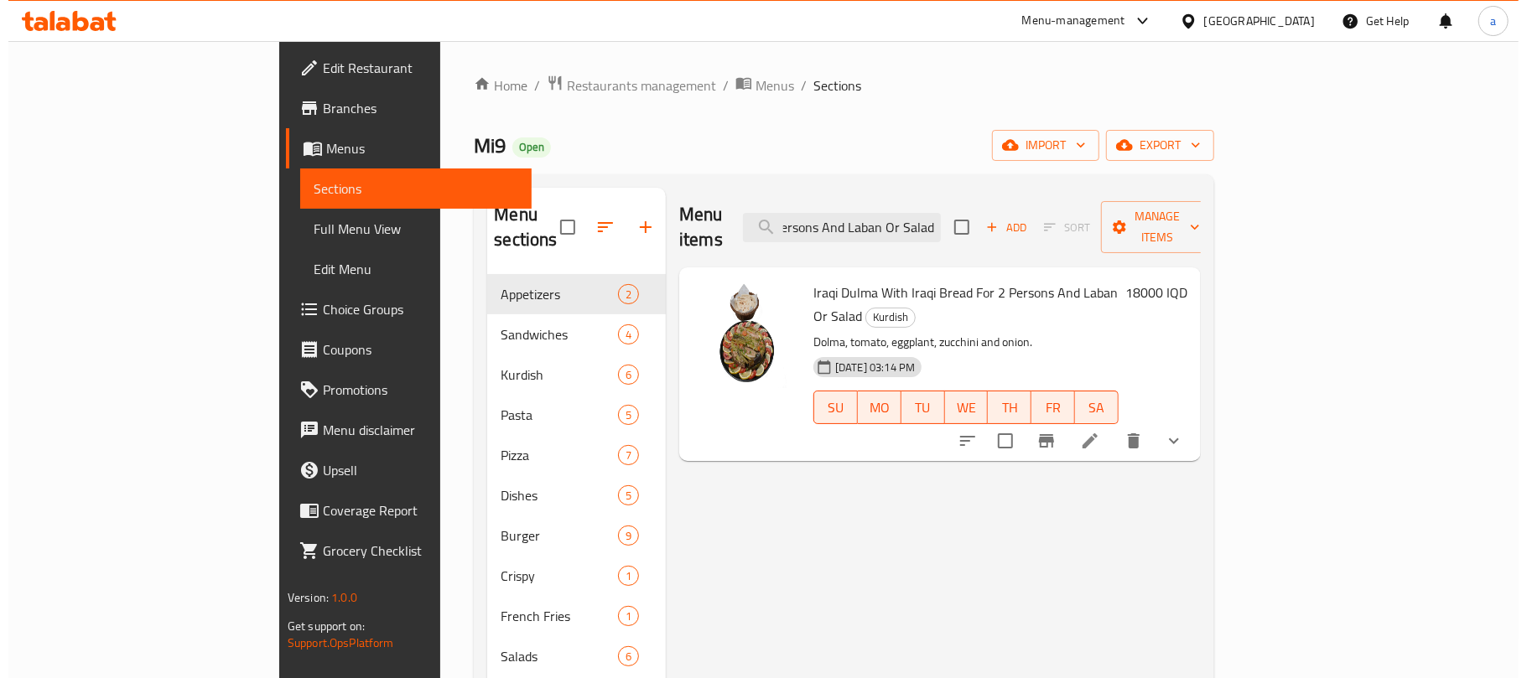
scroll to position [0, 0]
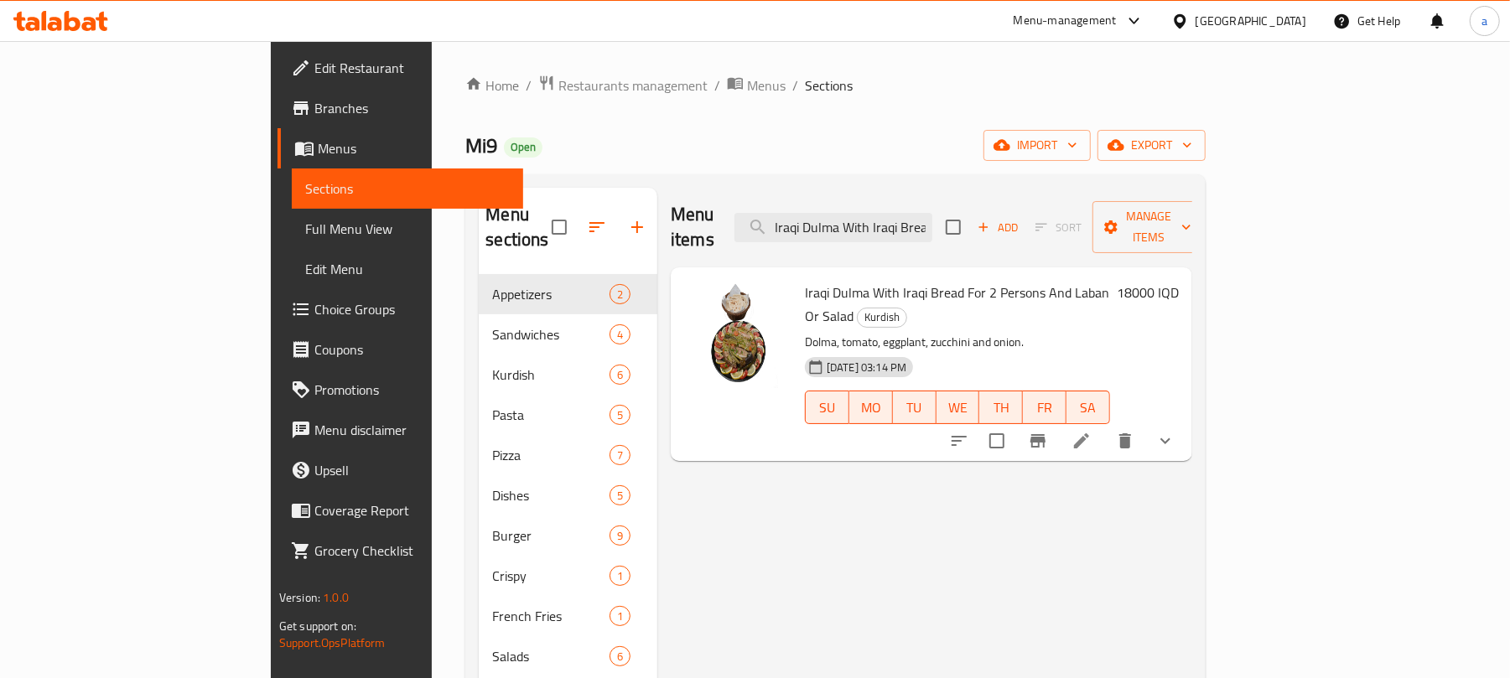
click at [1092, 431] on icon at bounding box center [1082, 441] width 20 height 20
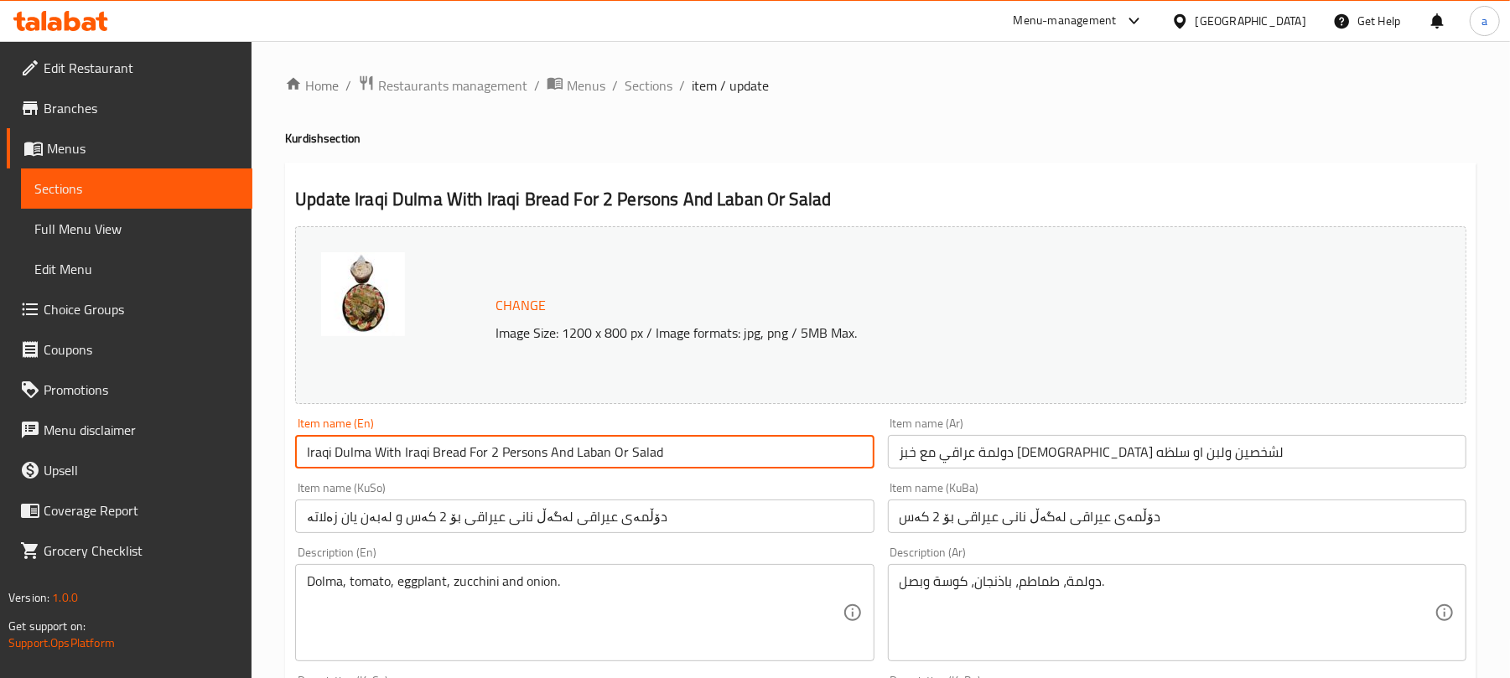
click at [657, 469] on input "Iraqi Dulma With Iraqi Bread For 2 Persons And Laban Or Salad" at bounding box center [584, 452] width 579 height 34
paste input "Green"
type input "Iraqi Dulma With Iraqi Bread For 2 Persons And Laban Or Green Salad"
click at [920, 467] on input "دولمة عراقي مع خبز [DEMOGRAPHIC_DATA] لشخصين ولبن او سلظه" at bounding box center [1177, 452] width 579 height 34
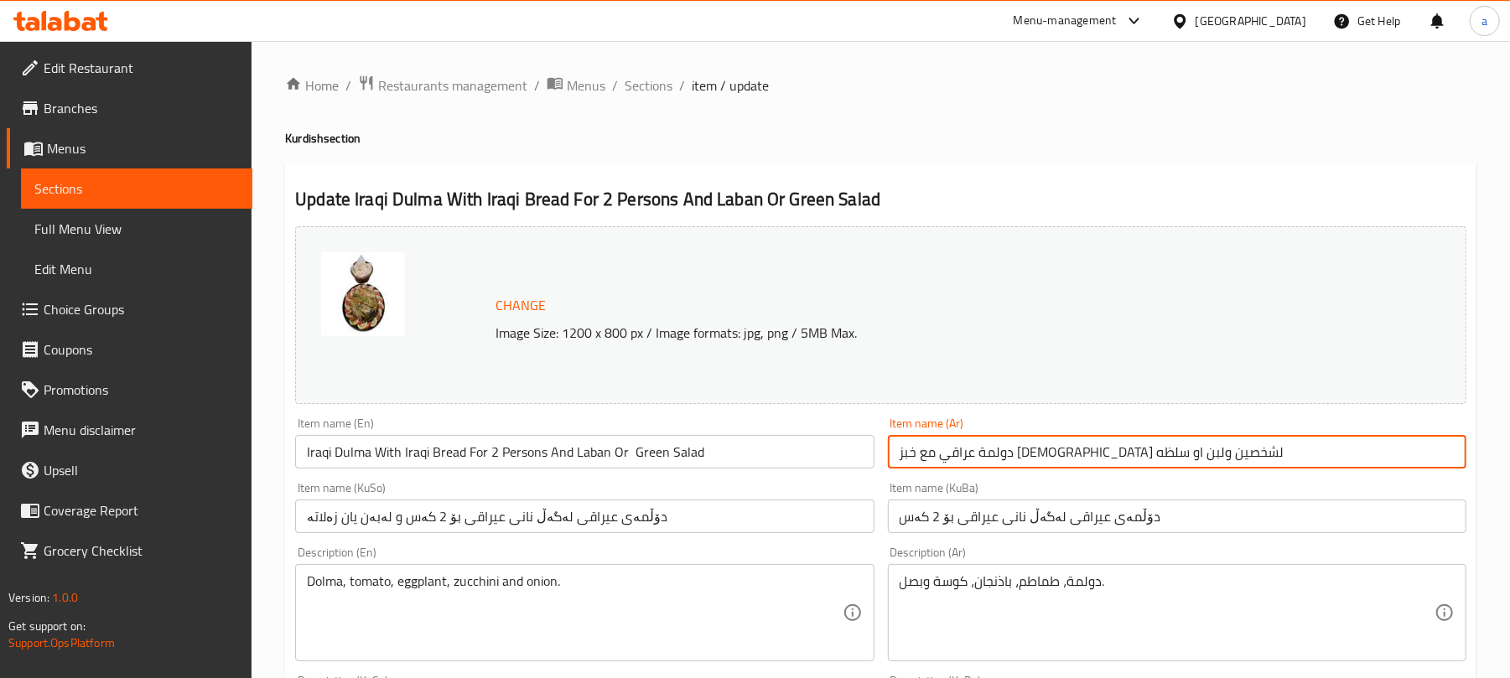
click at [920, 467] on input "دولمة عراقي مع خبز [DEMOGRAPHIC_DATA] لشخصين ولبن او سلظه" at bounding box center [1177, 452] width 579 height 34
paste input "ة خضراء"
type input "دولمة عراقي مع خبز عراقي لشخصين ولبن او سلطة خضراء"
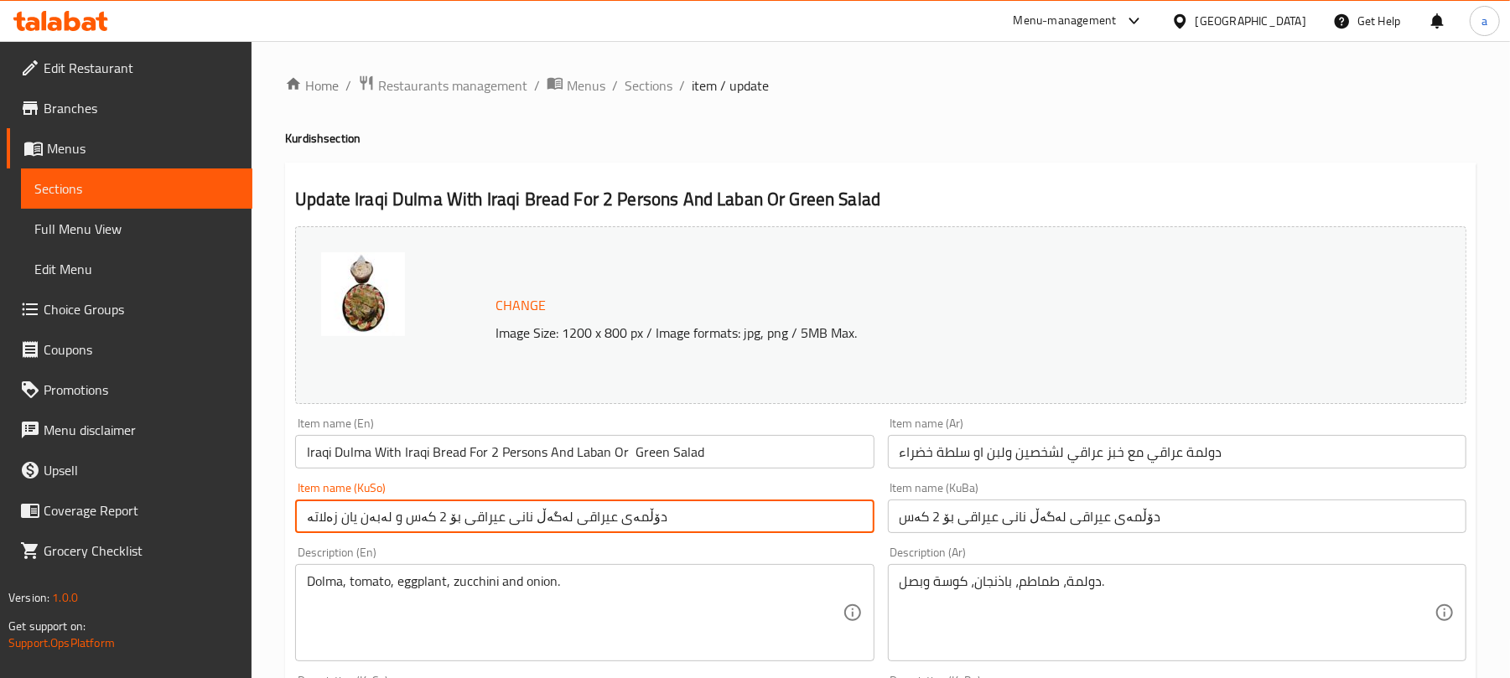
click at [327, 522] on input "دۆڵمەی عیراقی لەگەڵ نانی عیراقی بۆ 2 کەس و لەبەن یان زەلاتە" at bounding box center [584, 517] width 579 height 34
paste input "ڵاتەی سەوز"
type input "دۆڵمەی عیراقی لەگەڵ نانی عیراقی بۆ 2 کەس و لەبەن یان زەڵاتەی سەوز"
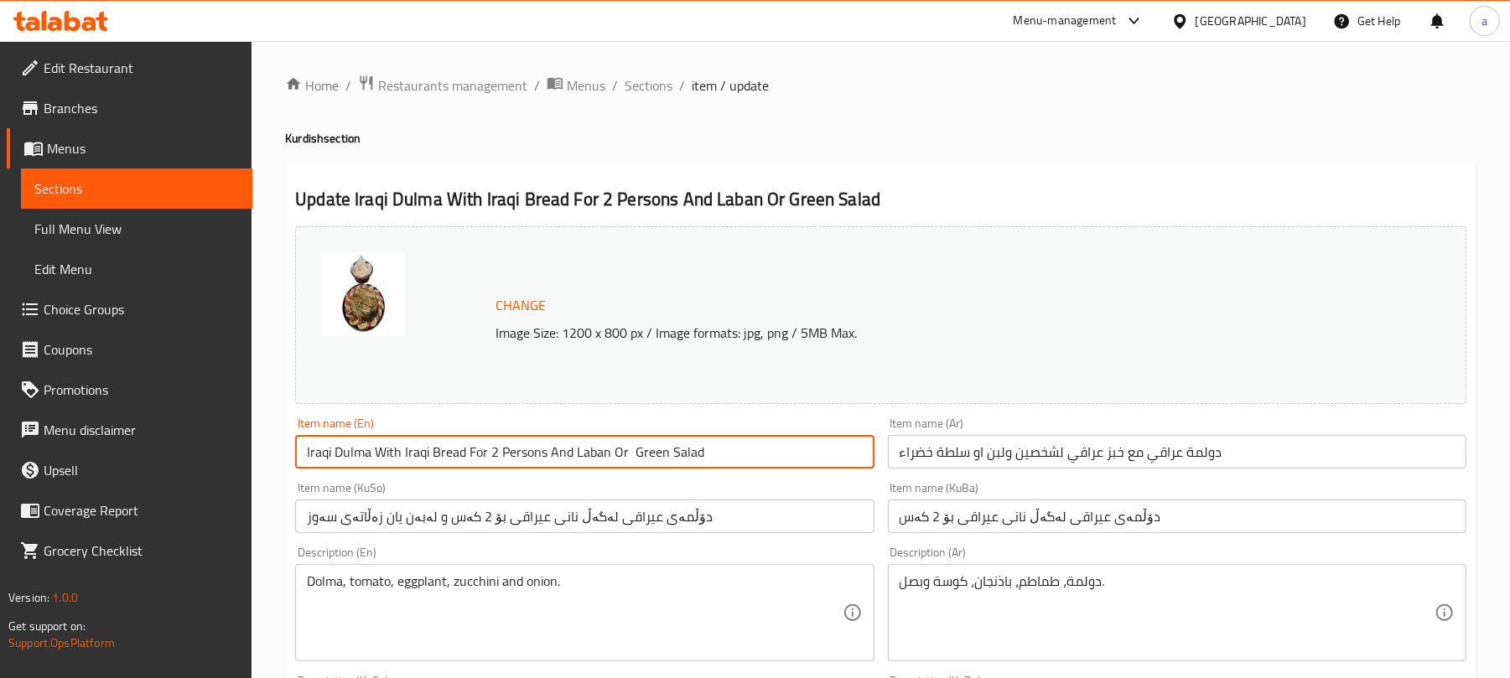
click at [753, 453] on input "Iraqi Dulma With Iraqi Bread For 2 Persons And Laban Or Green Salad" at bounding box center [584, 452] width 579 height 34
drag, startPoint x: 752, startPoint y: 453, endPoint x: 269, endPoint y: 448, distance: 483.0
click at [766, 460] on input "Iraqi Dulma With Iraqi Bread For 2 Persons And Laban Or Green Salad" at bounding box center [584, 452] width 579 height 34
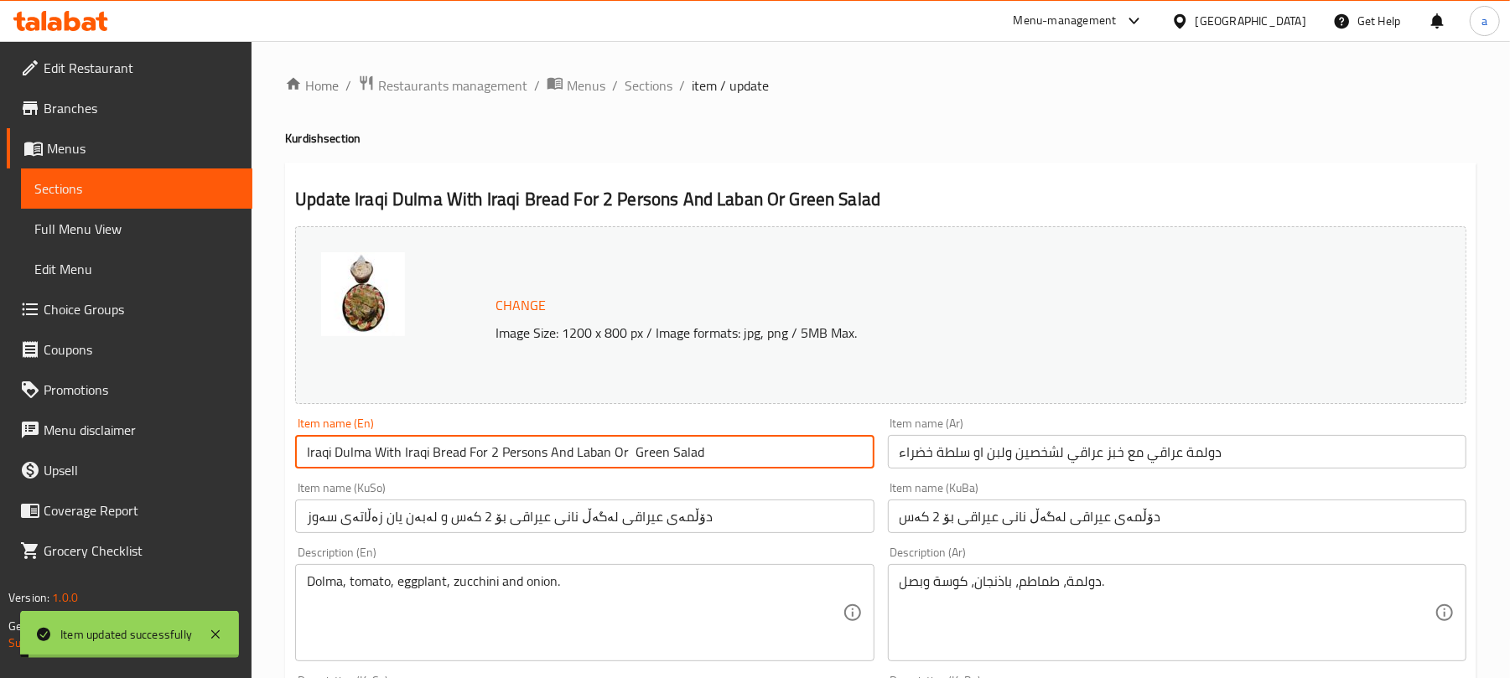
click at [111, 229] on span "Full Menu View" at bounding box center [136, 229] width 205 height 20
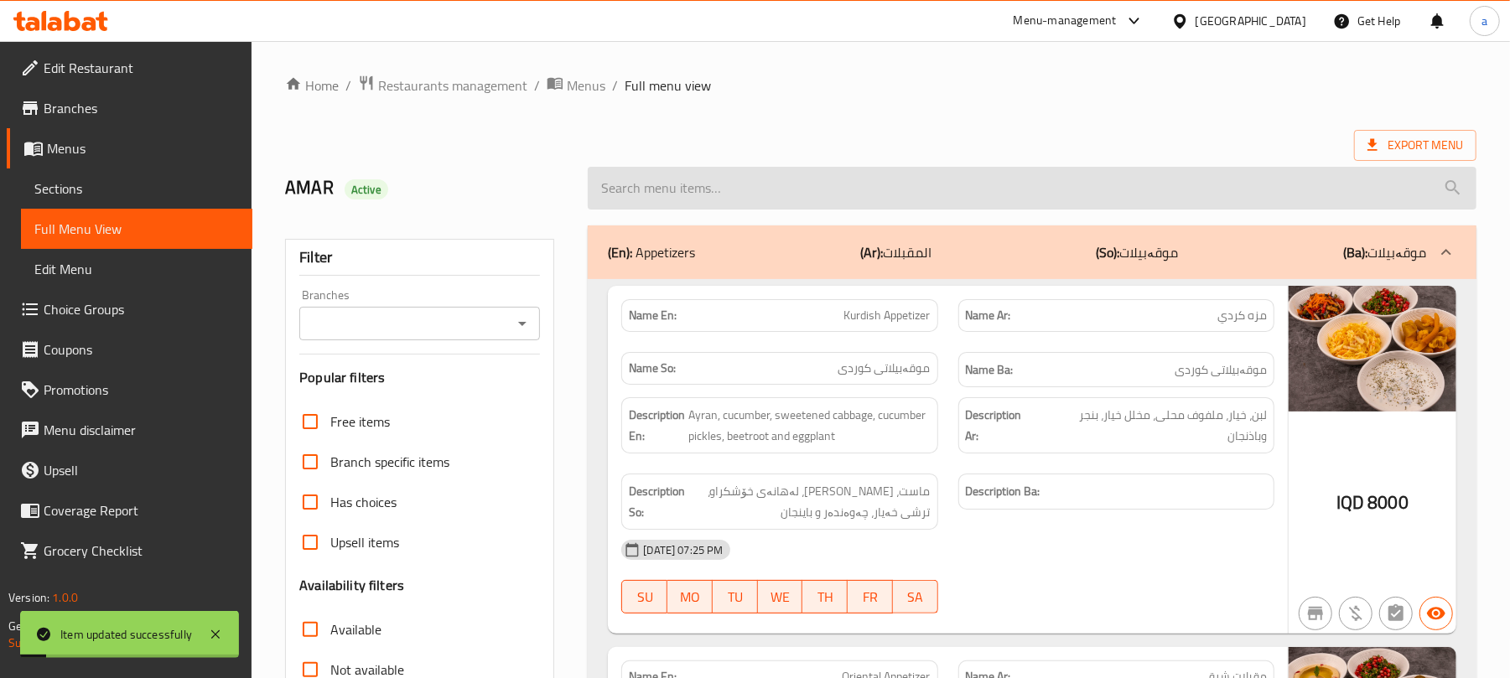
click at [819, 198] on input "search" at bounding box center [1032, 188] width 889 height 43
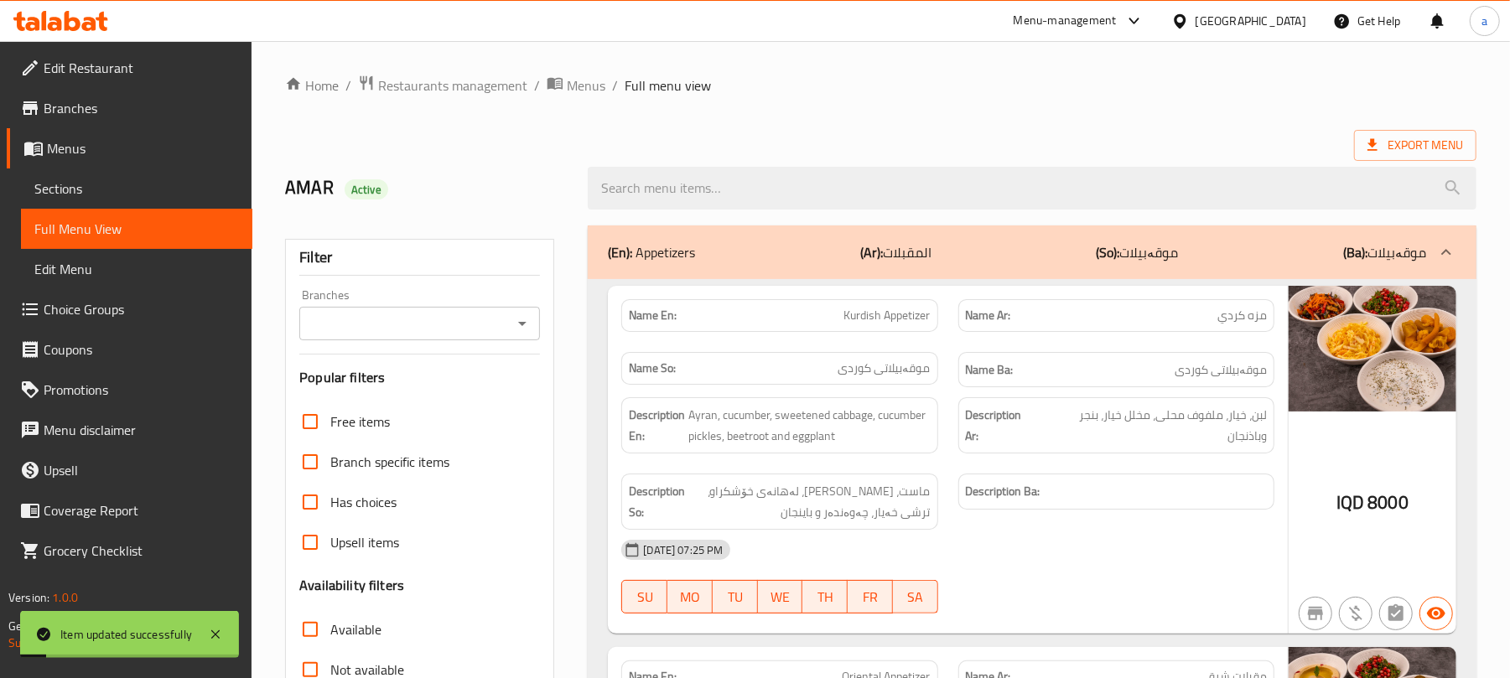
paste input "Iraqi Dulma With Iraqi Bread For 2 Persons And Laban Or Green Salad"
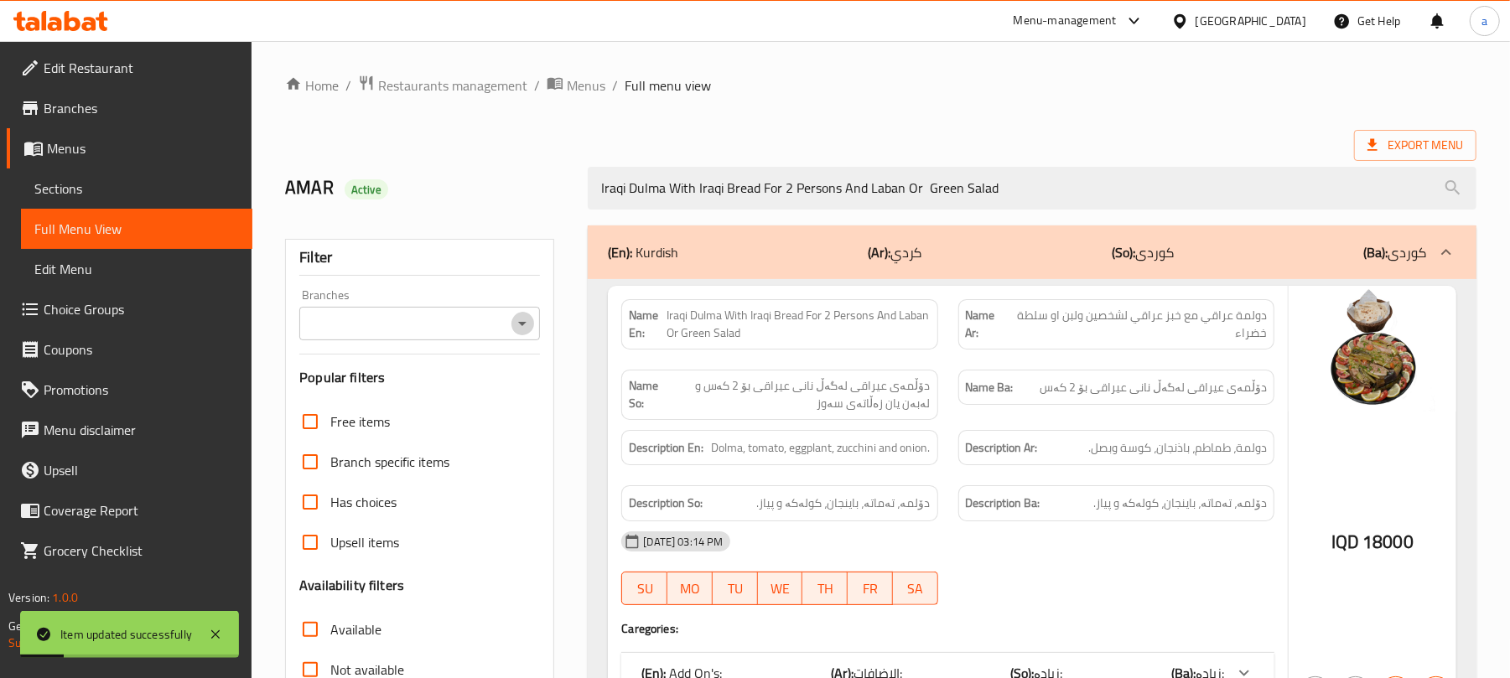
click at [527, 326] on icon "Open" at bounding box center [522, 324] width 20 height 20
type input "Iraqi Dulma With Iraqi Bread For 2 Persons And Laban Or Green Salad"
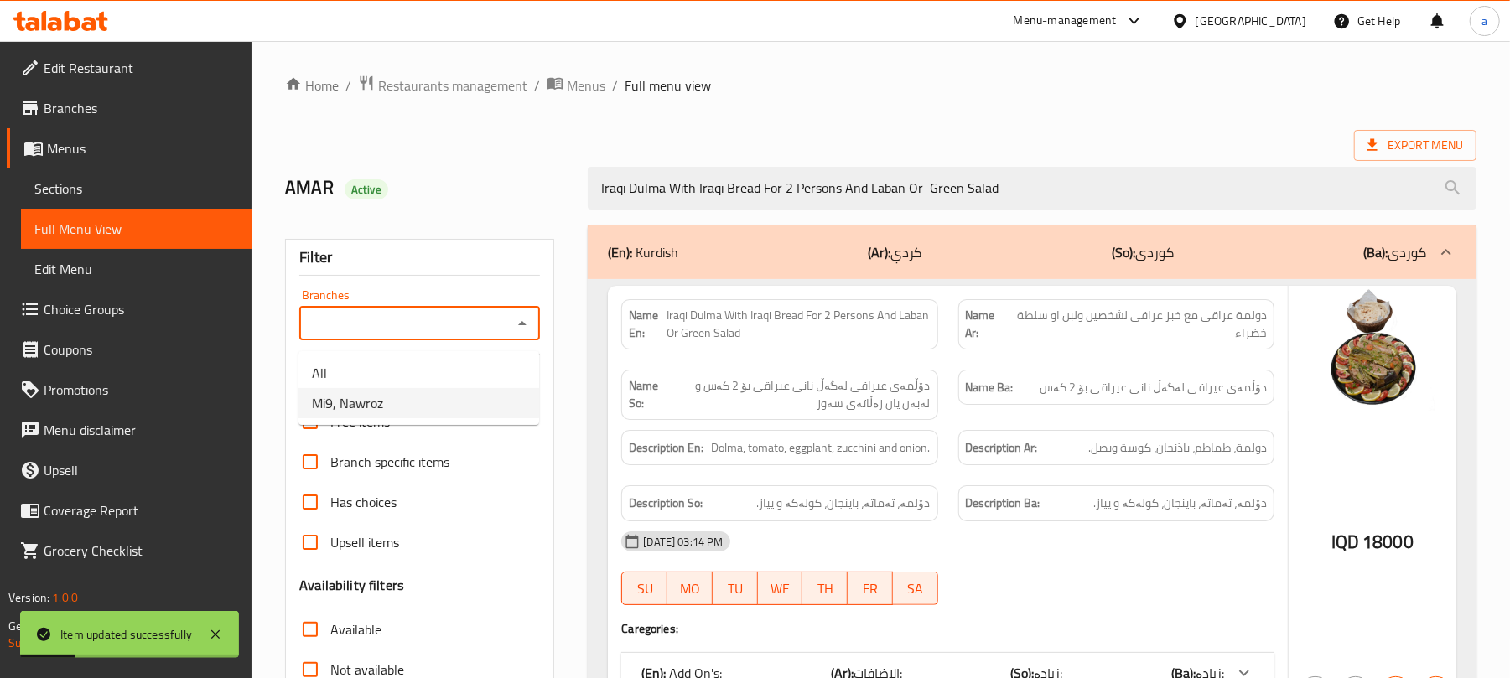
click at [414, 403] on li "Mi9, Nawroz" at bounding box center [419, 403] width 241 height 30
type input "Mi9, Nawroz"
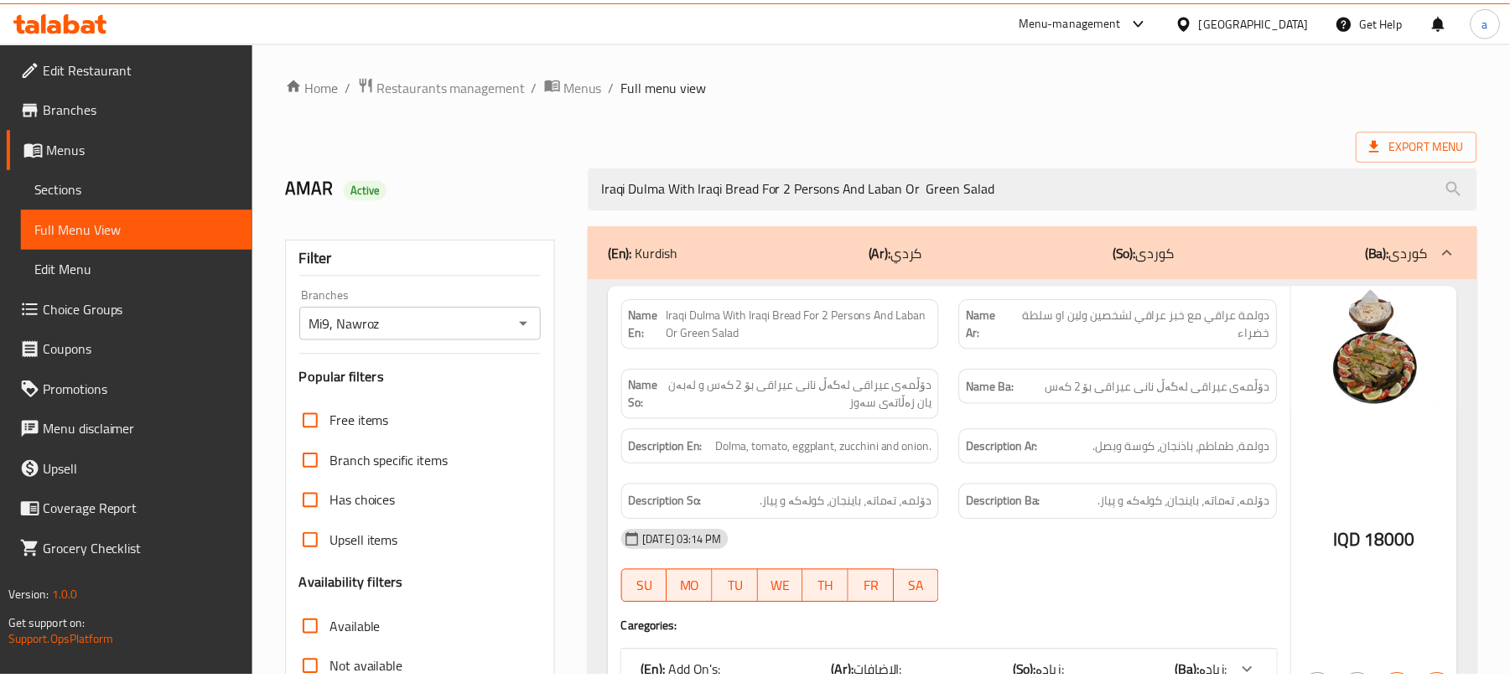
scroll to position [241, 0]
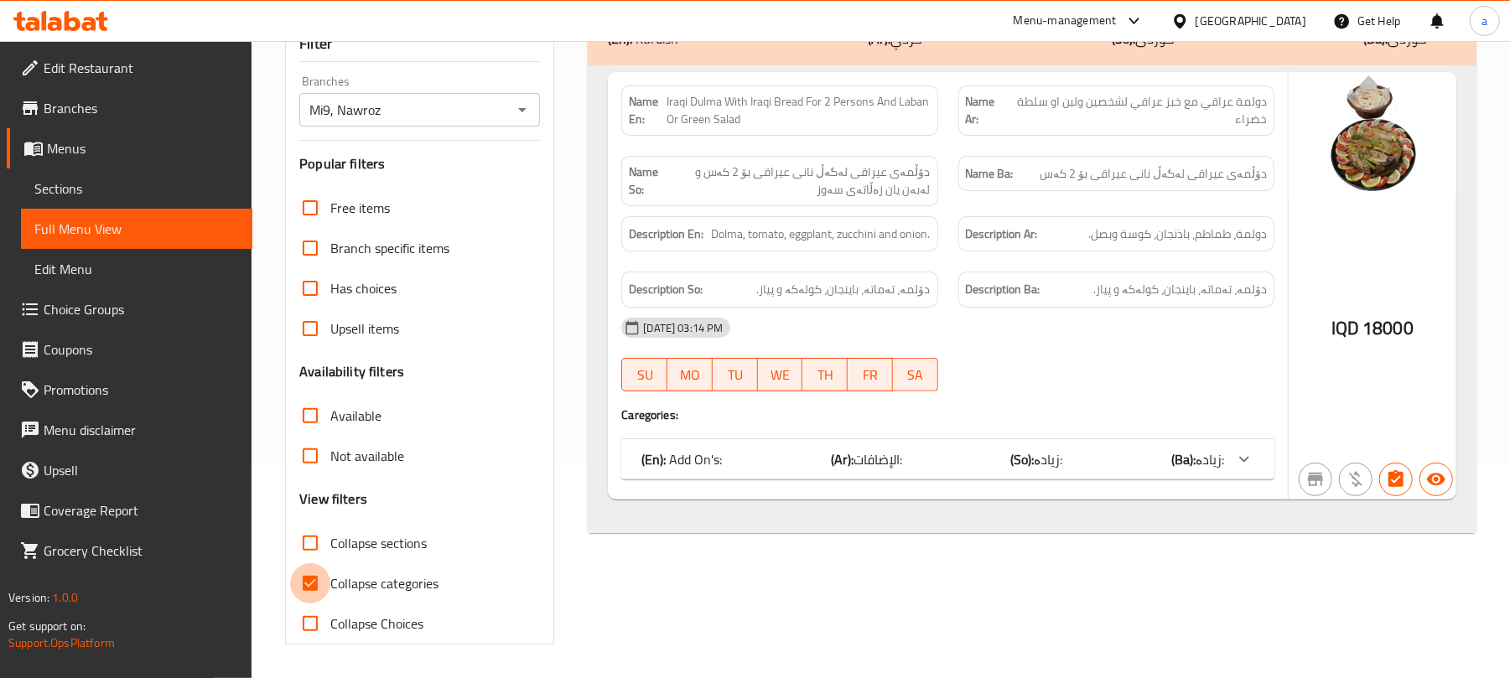
click at [322, 574] on input "Collapse categories" at bounding box center [310, 583] width 40 height 40
checkbox input "false"
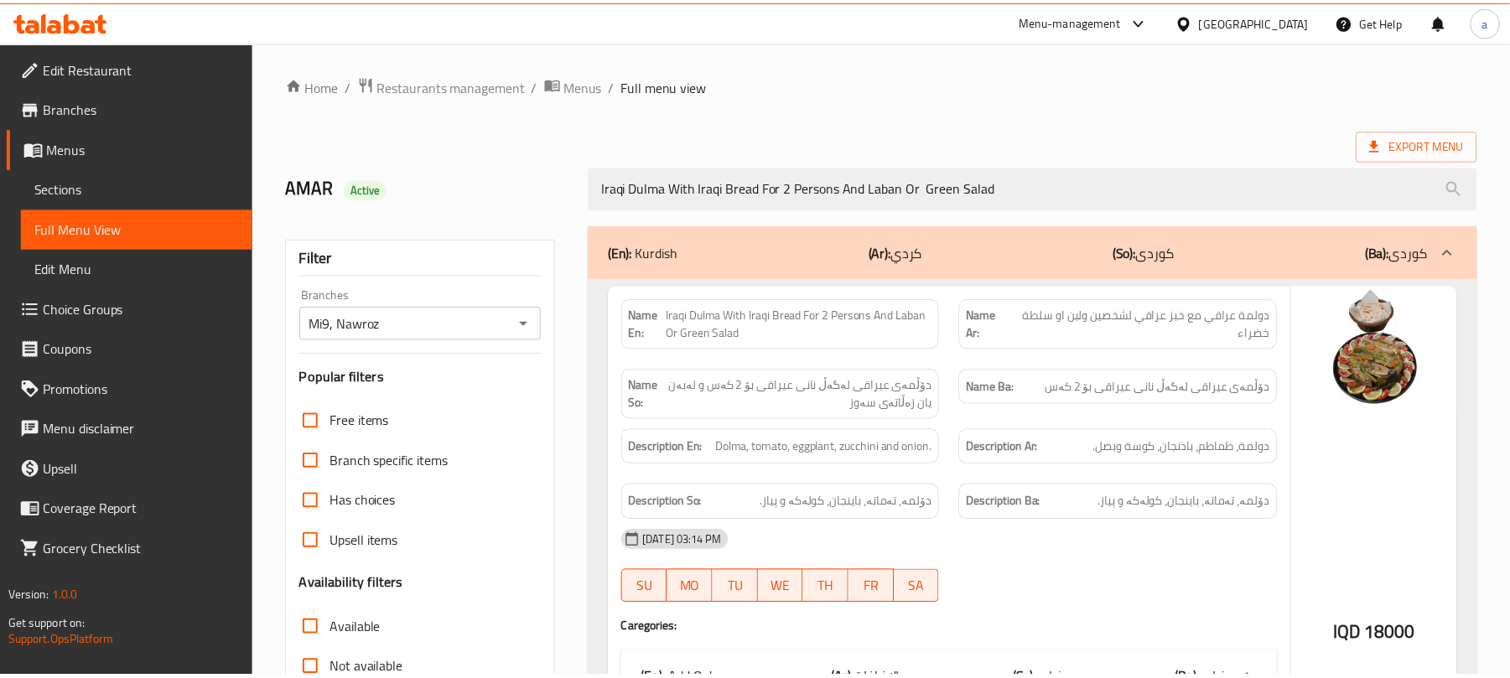
scroll to position [309, 0]
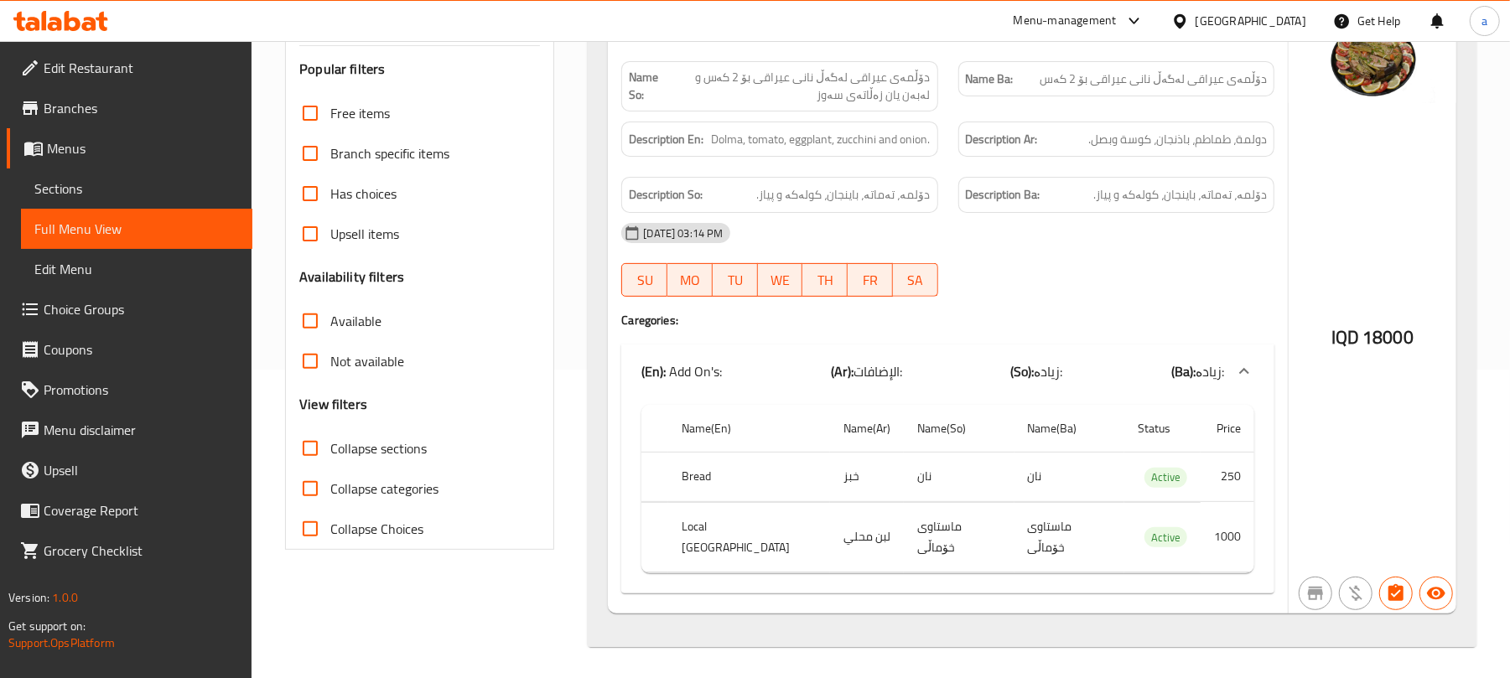
click at [69, 208] on link "Sections" at bounding box center [136, 189] width 231 height 40
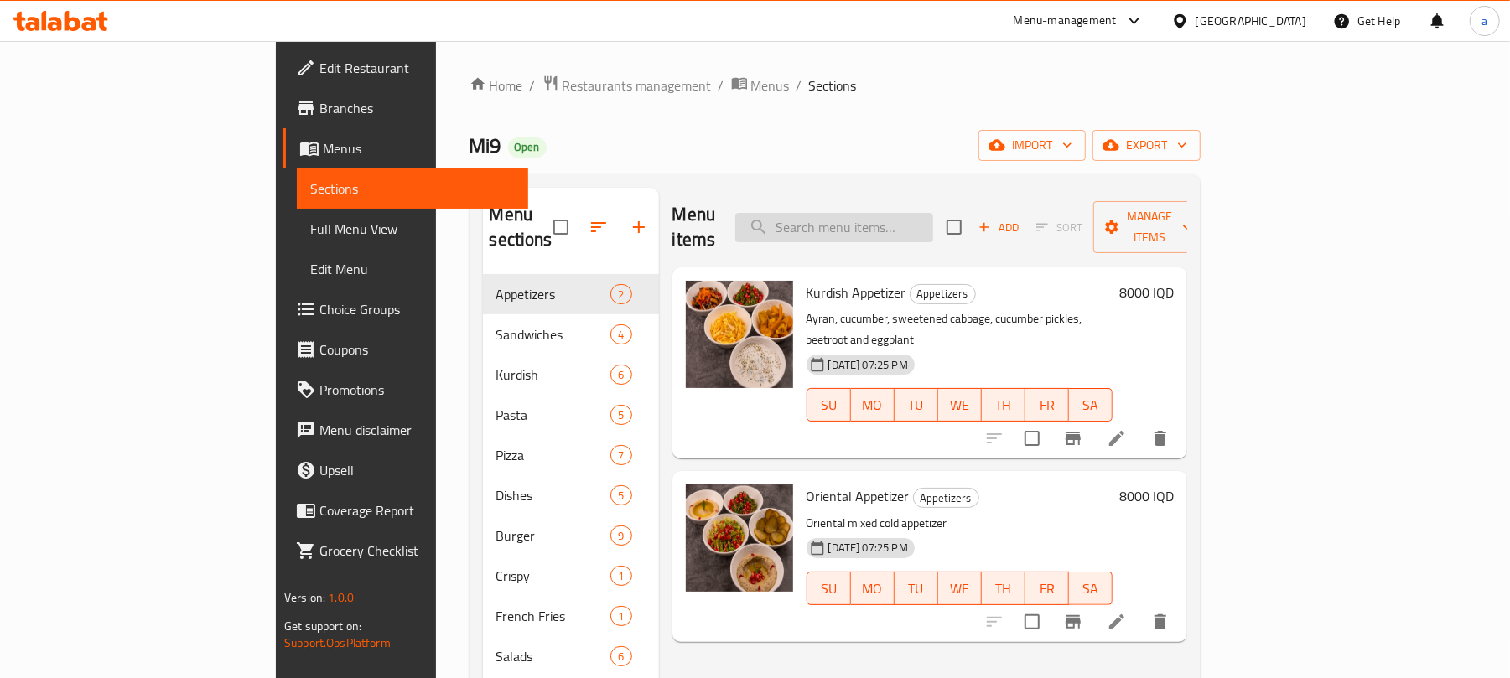
click at [863, 223] on input "search" at bounding box center [834, 227] width 198 height 29
paste input "Iraqi Dulma With Iraqi Bread For 2 Persons And Laban Or Green Salad"
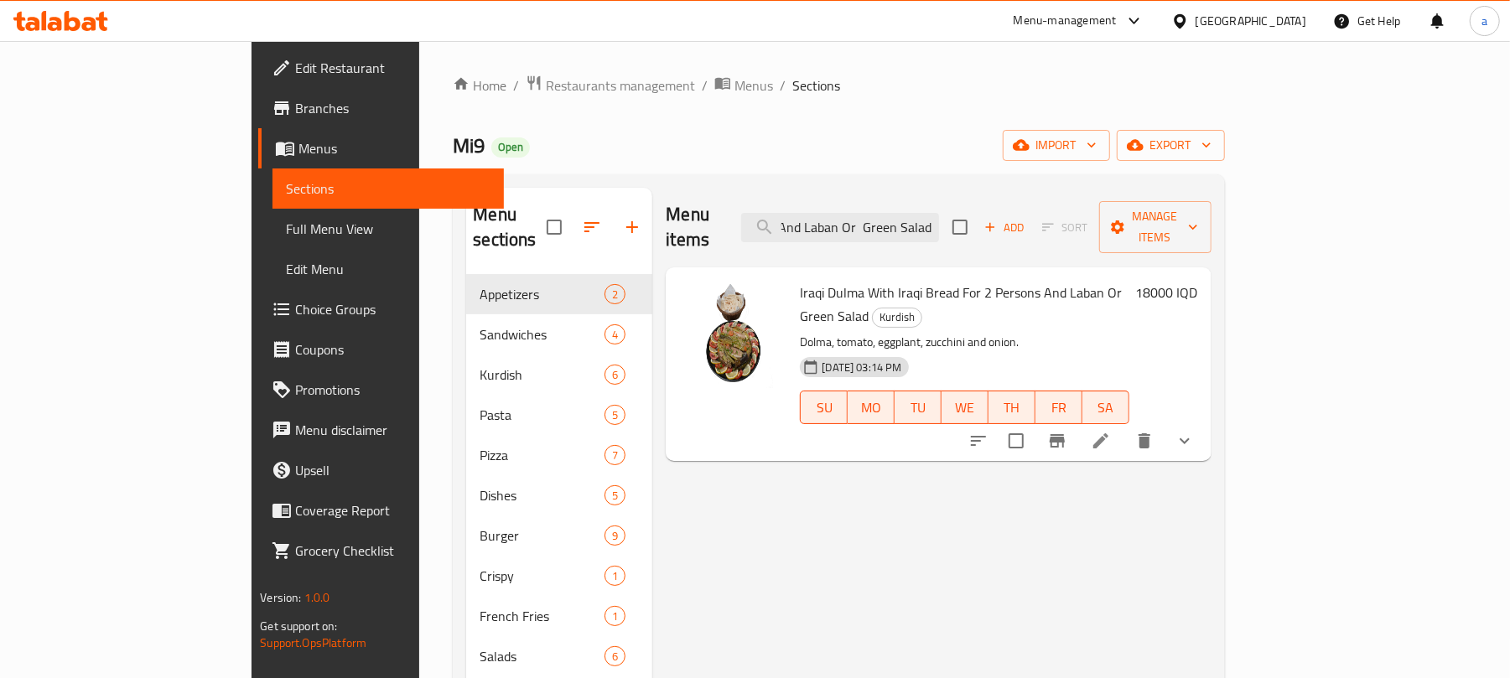
type input "Iraqi Dulma With Iraqi Bread For 2 Persons And Laban Or Green Salad"
click at [286, 231] on span "Full Menu View" at bounding box center [388, 229] width 205 height 20
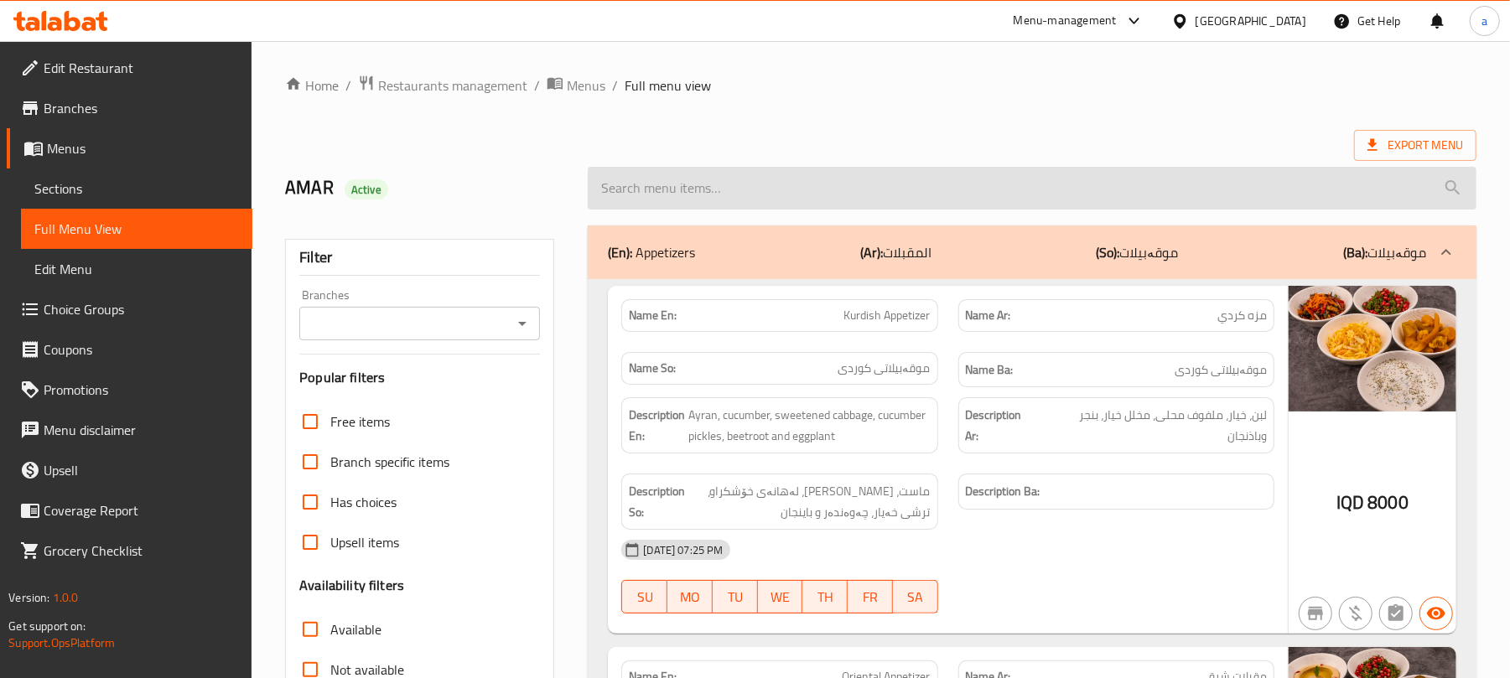
click at [693, 198] on input "search" at bounding box center [1032, 188] width 889 height 43
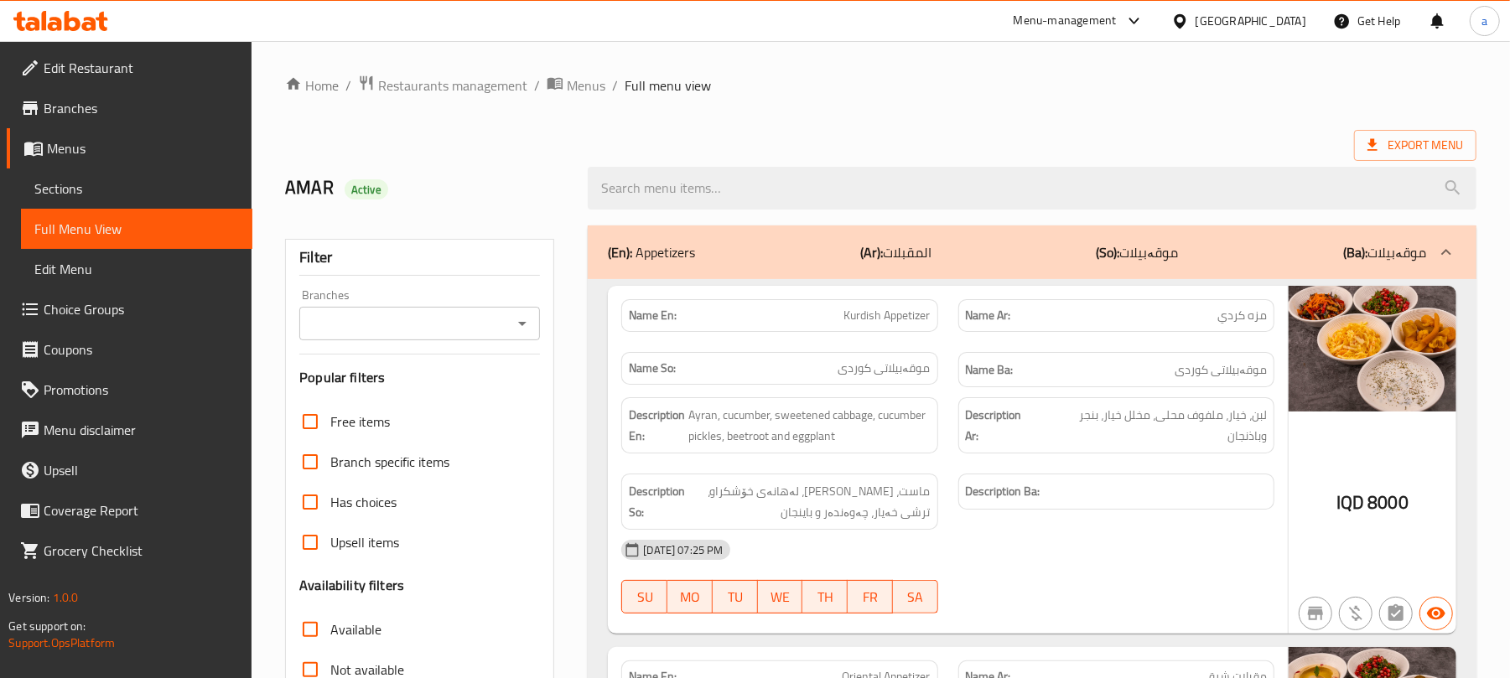
paste input "Iraqi Dulma With Iraqi Bread For 2 Persons And Laban Or Green Salad"
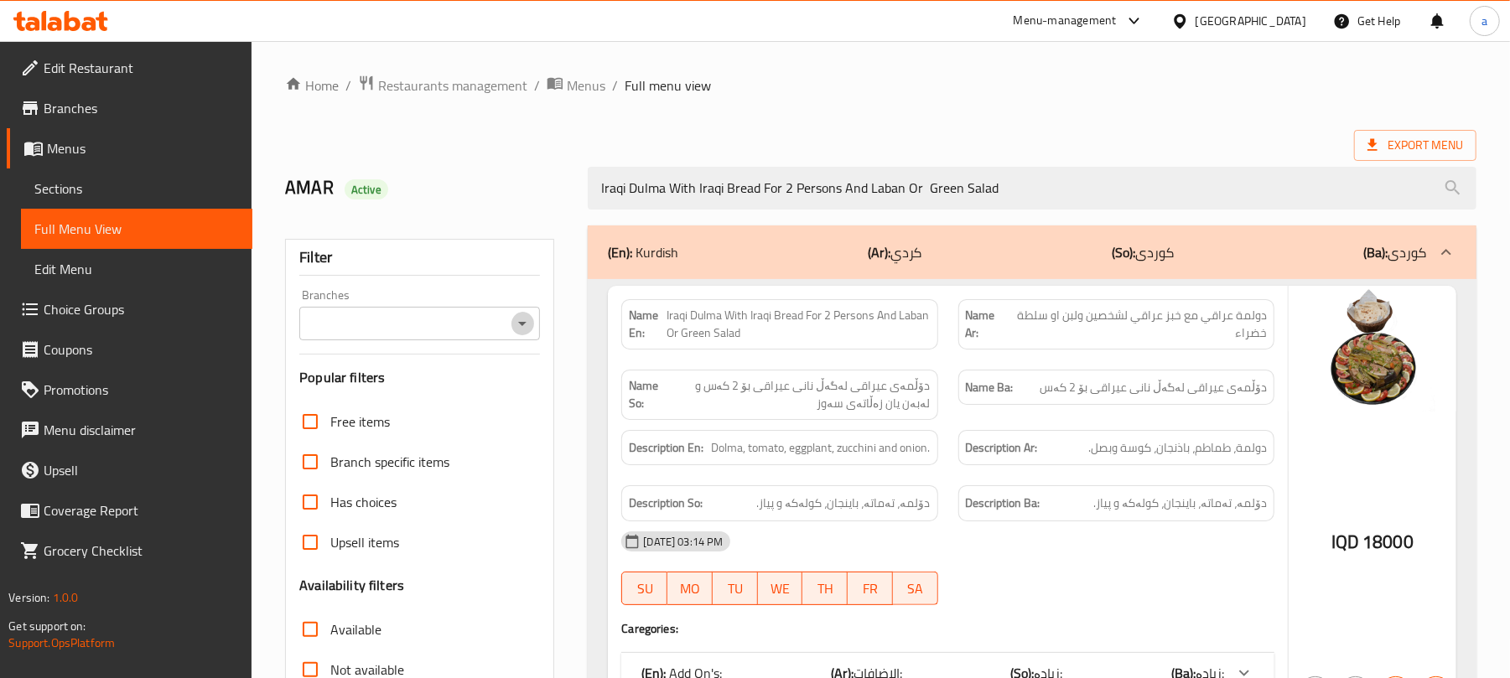
click at [523, 326] on icon "Open" at bounding box center [522, 324] width 20 height 20
type input "Iraqi Dulma With Iraqi Bread For 2 Persons And Laban Or Green Salad"
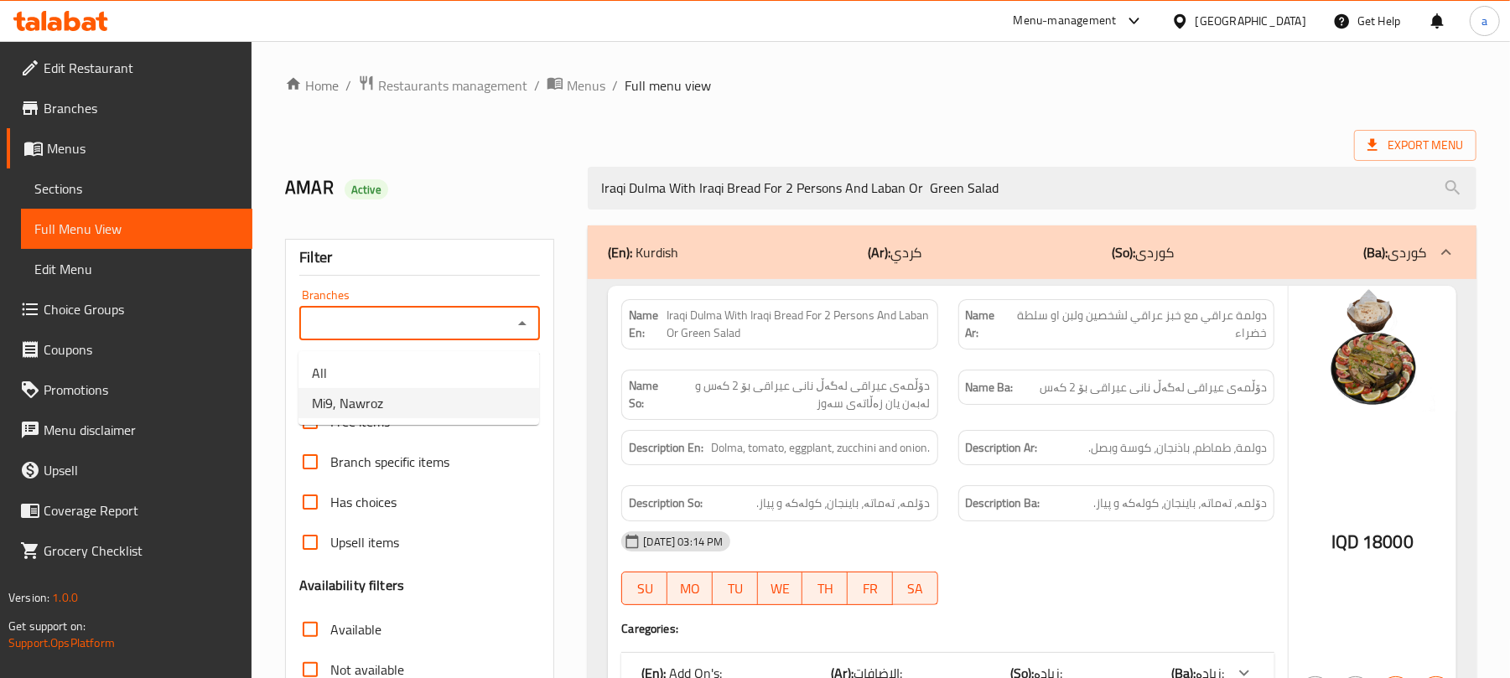
click at [427, 403] on li "Mi9, Nawroz" at bounding box center [419, 403] width 241 height 30
type input "Mi9, Nawroz"
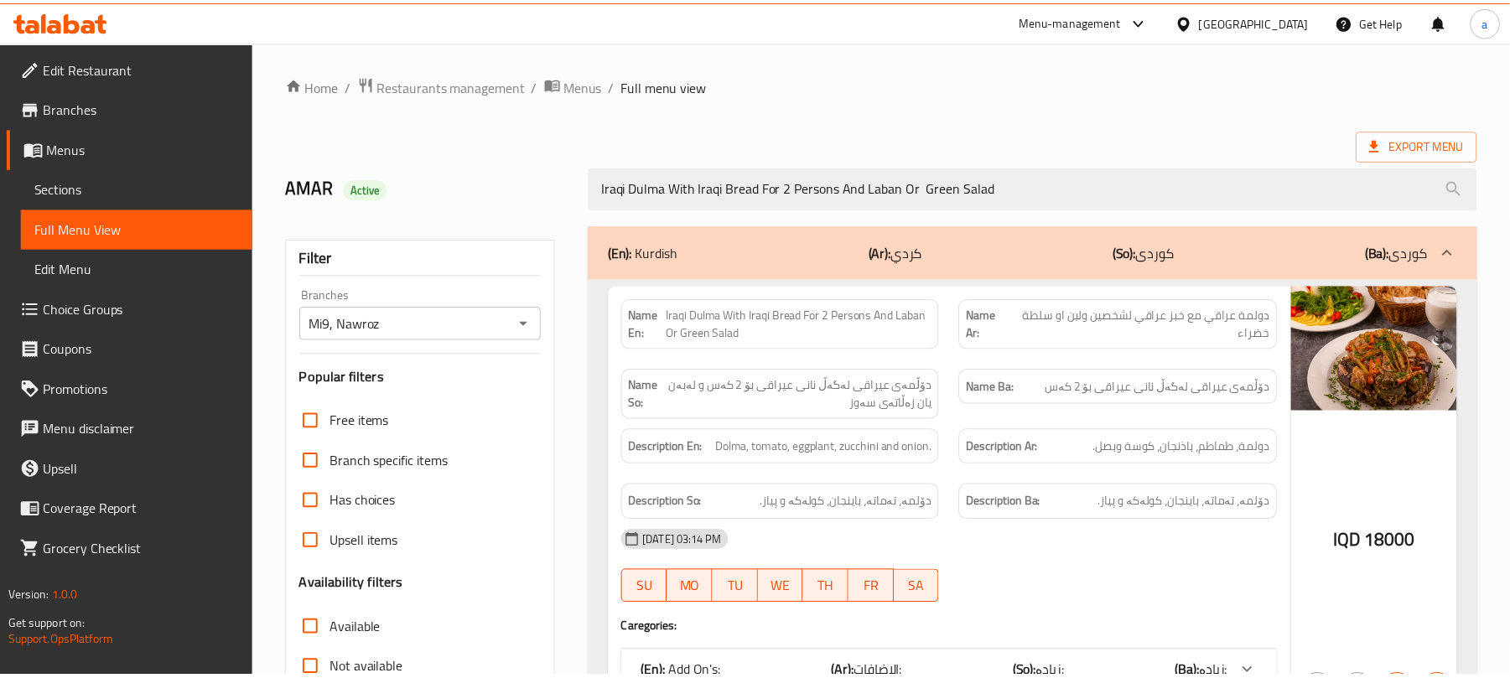
scroll to position [241, 0]
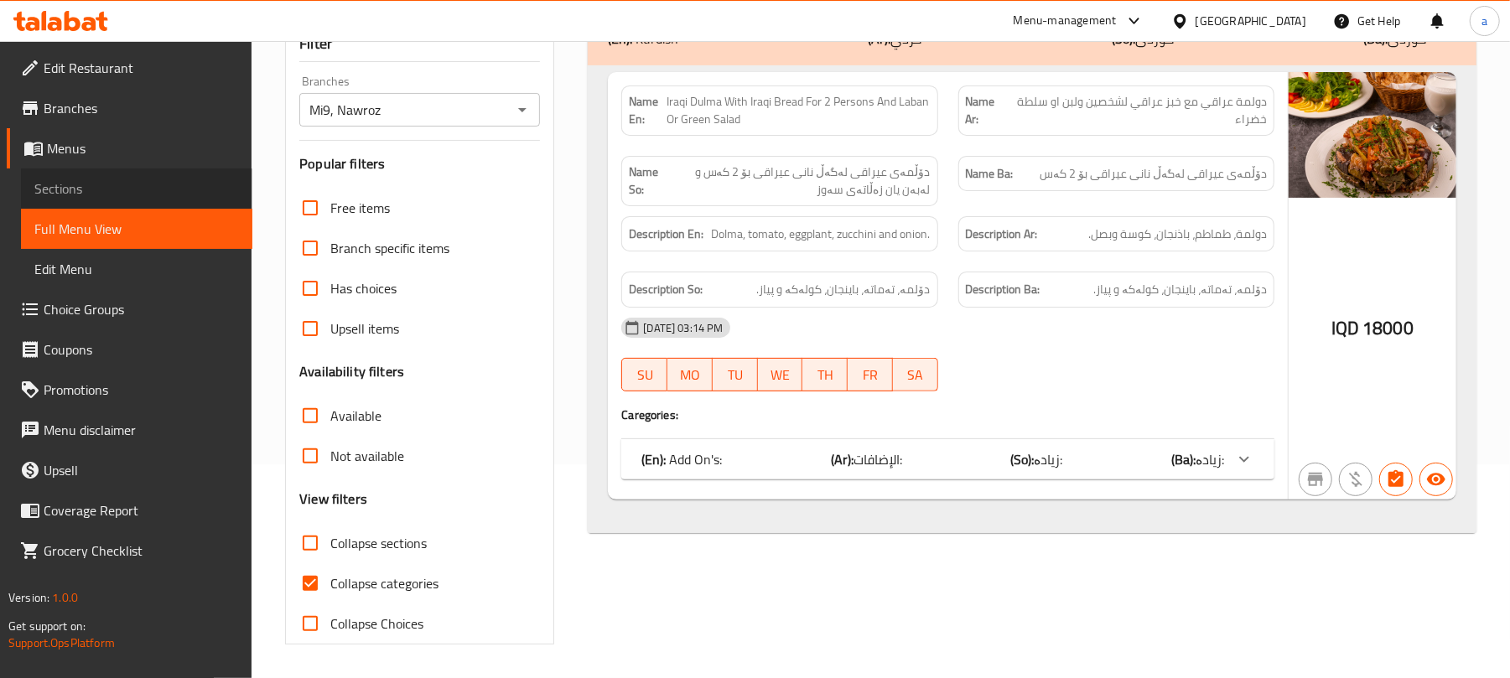
click at [91, 199] on span "Sections" at bounding box center [136, 189] width 205 height 20
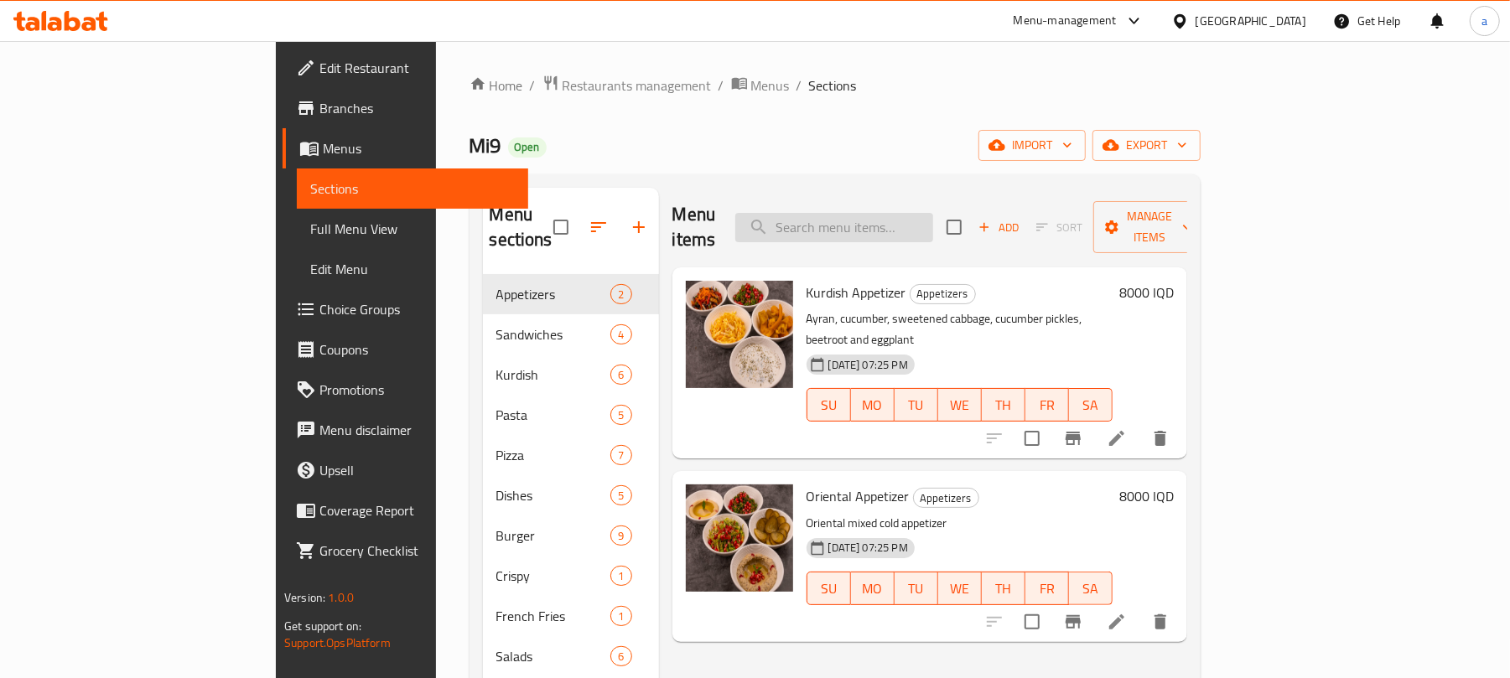
click at [923, 221] on input "search" at bounding box center [834, 227] width 198 height 29
paste input "Chicken Burger With French Fries"
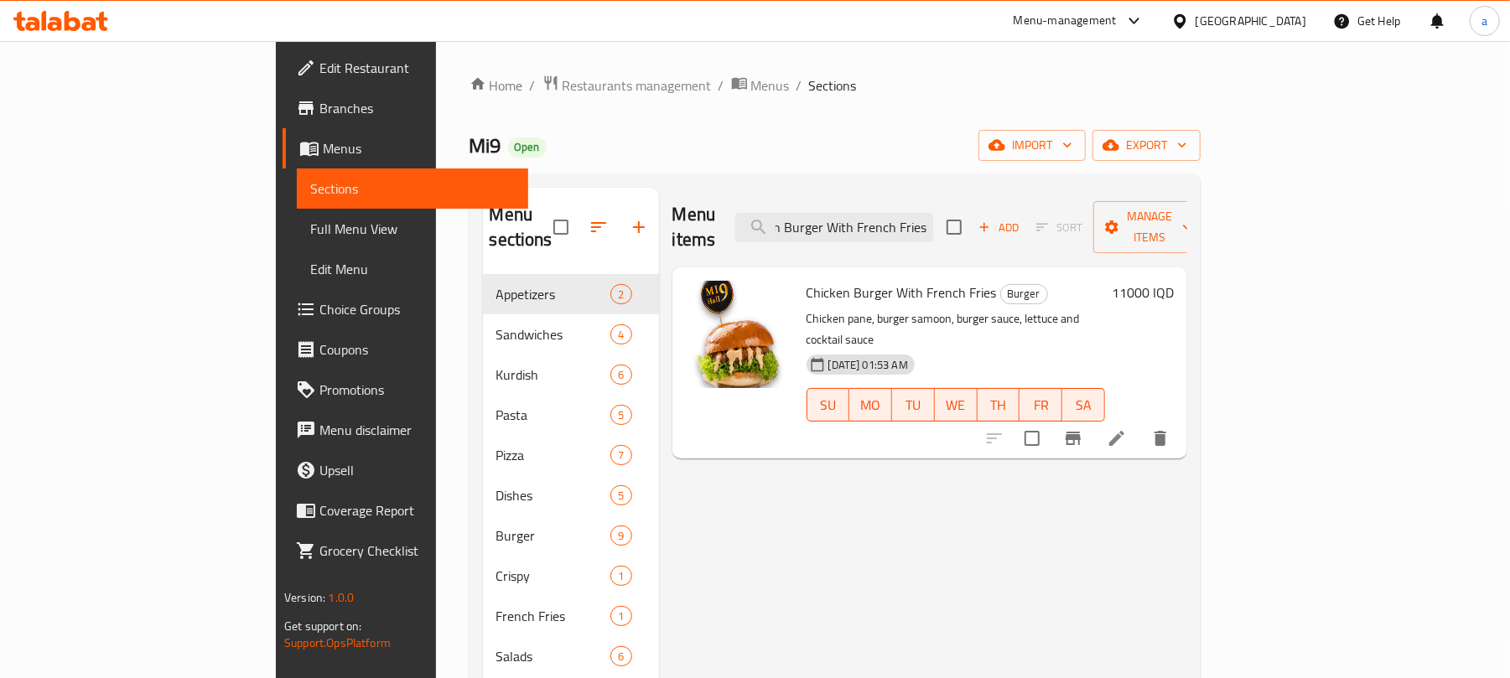
type input "Chicken Burger With French Fries"
click at [1124, 431] on icon at bounding box center [1116, 438] width 15 height 15
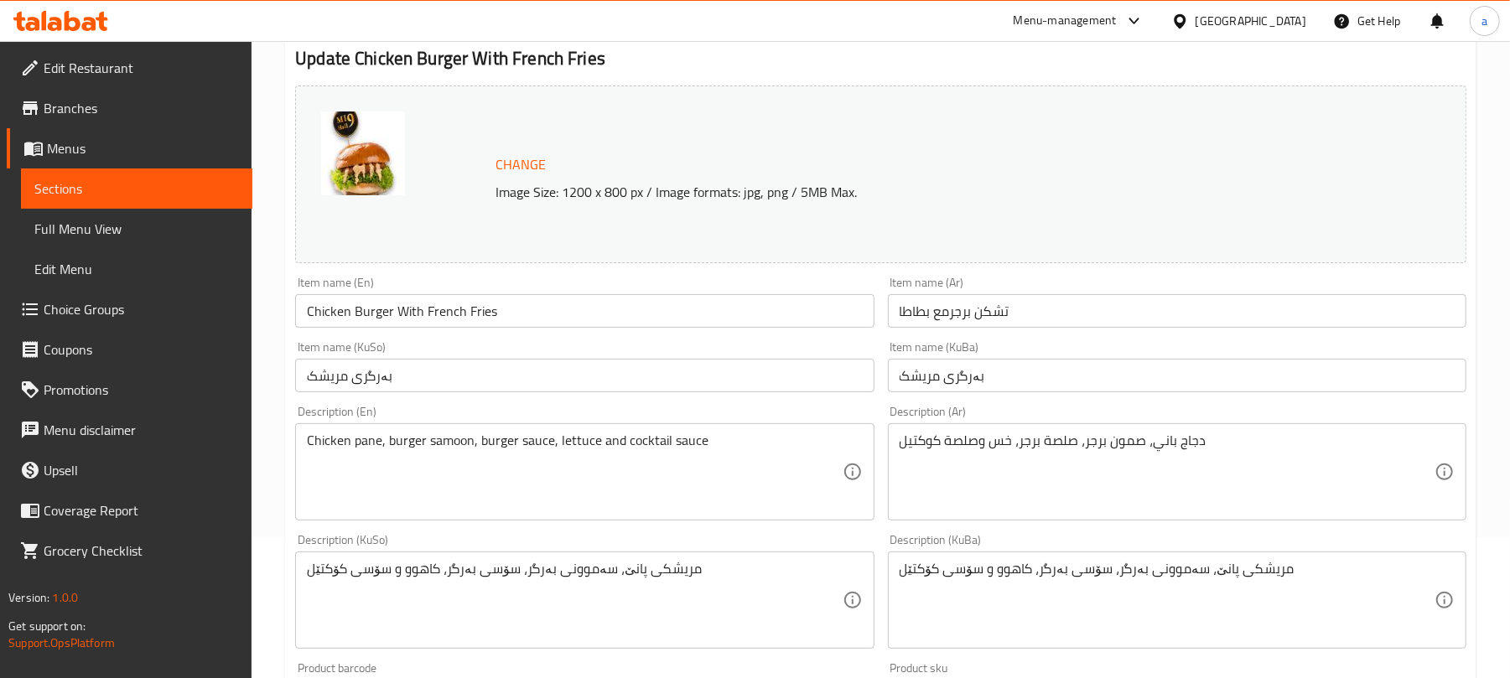
scroll to position [260, 0]
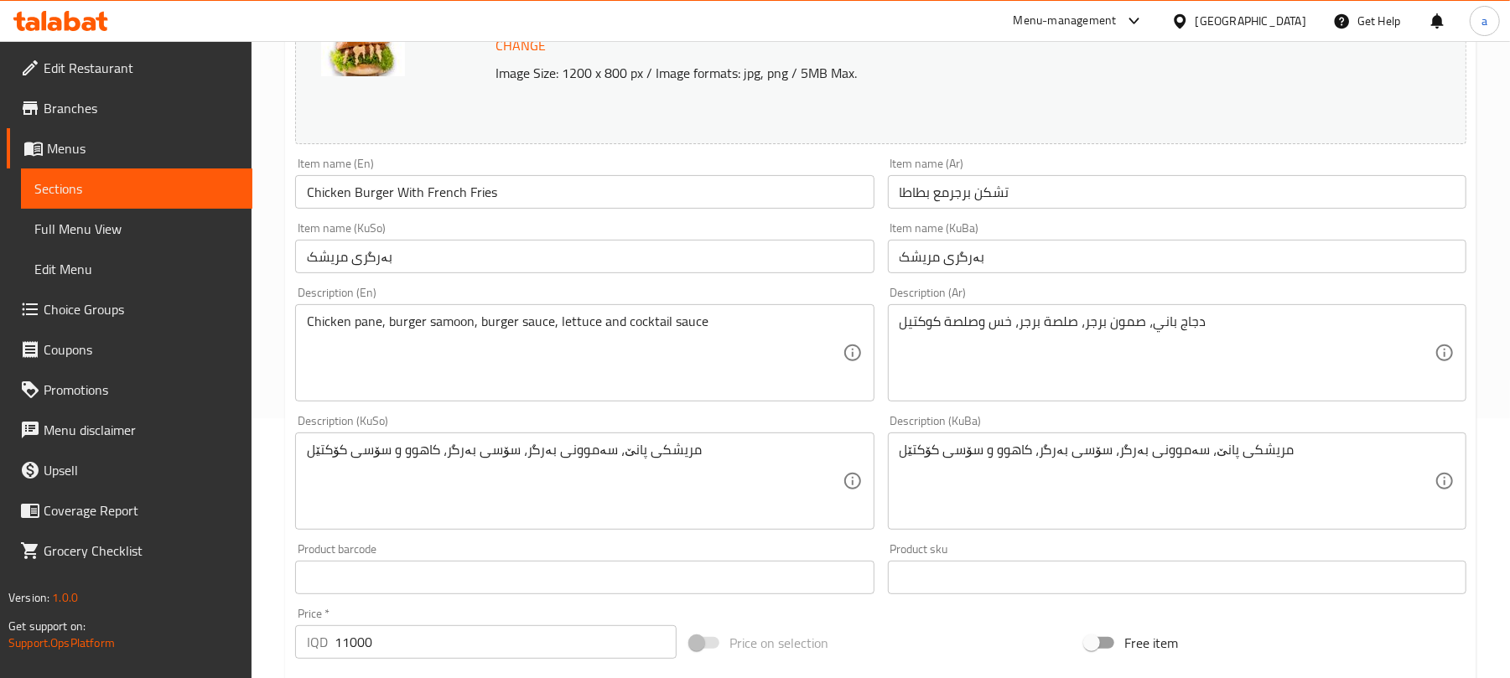
click at [1043, 202] on input "تشكن برجرمع بطاطا" at bounding box center [1177, 192] width 579 height 34
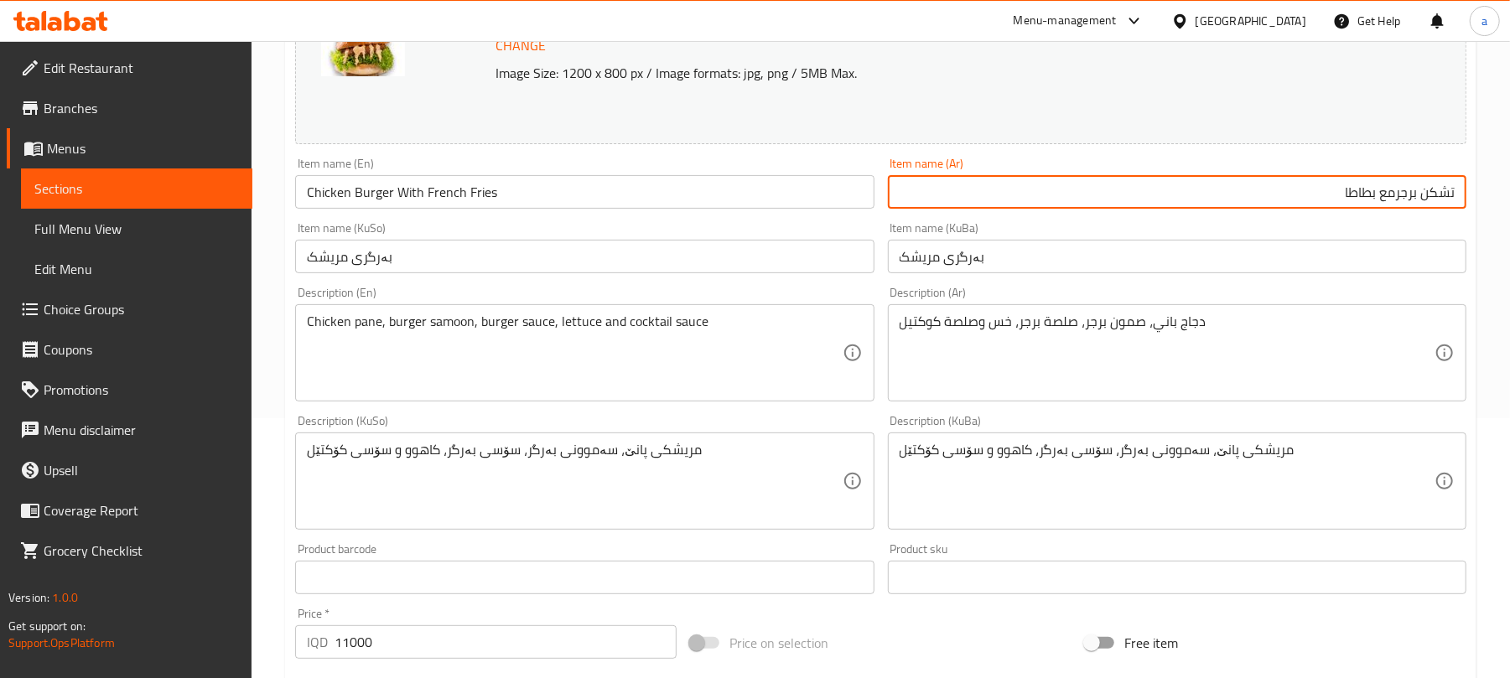
click at [1103, 199] on input "تشكن برجرمع بطاطا" at bounding box center [1177, 192] width 579 height 34
type input "تشكن برجرمع بطاطا [GEOGRAPHIC_DATA]"
click at [715, 265] on input "بەرگری مریشک" at bounding box center [584, 257] width 579 height 34
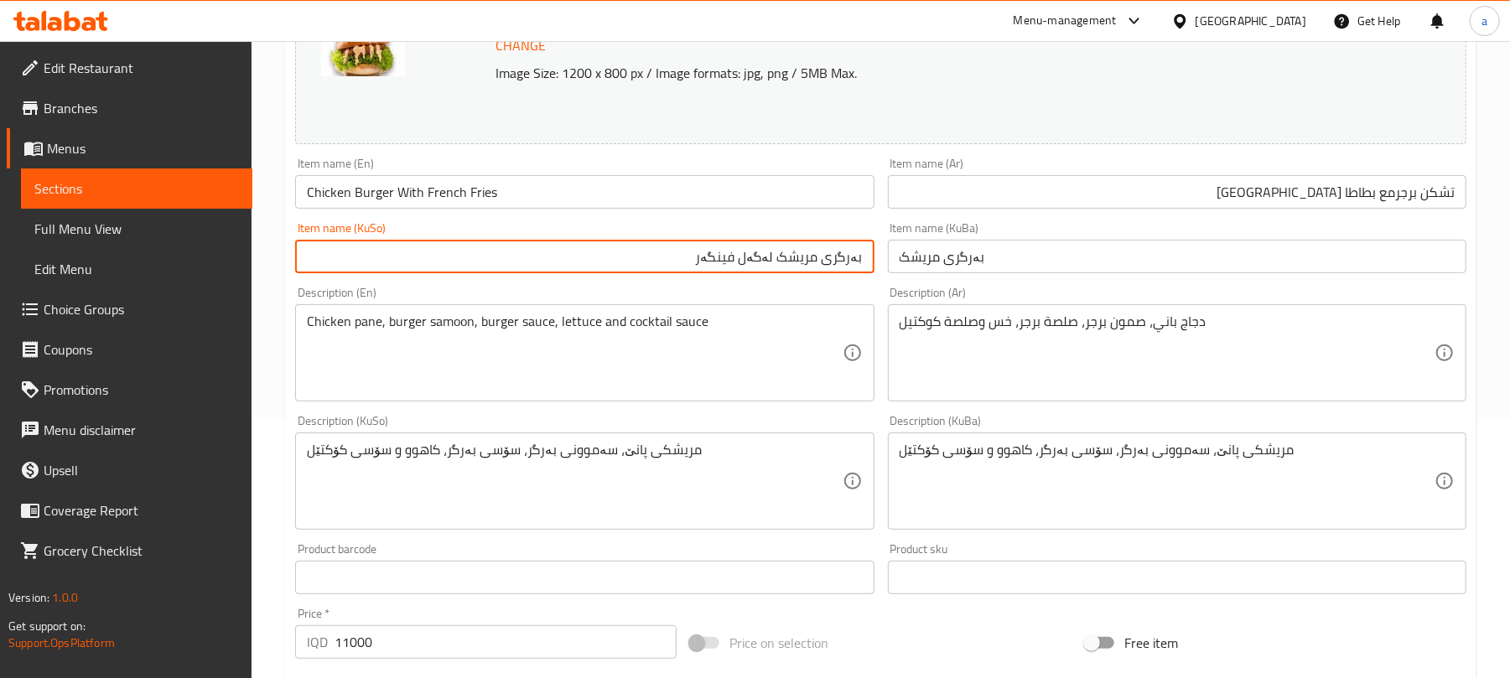
click at [713, 273] on input "بەرگری مریشک لەگەل فینگەر" at bounding box center [584, 257] width 579 height 34
type input "بەرگری مریشک لەگەل فینگەر"
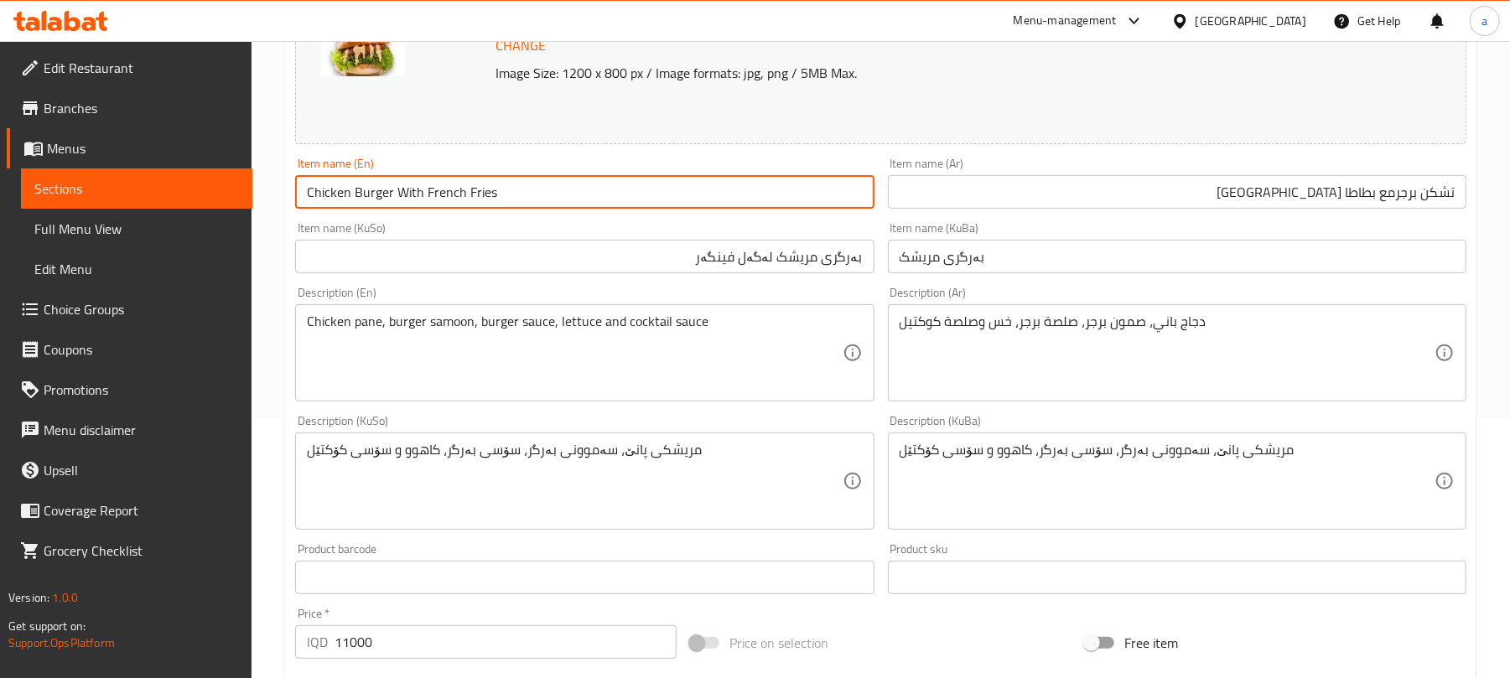
drag, startPoint x: 164, startPoint y: 223, endPoint x: 112, endPoint y: 218, distance: 52.2
click at [30, 230] on div "Edit Restaurant Branches Menus Sections Full Menu View Edit Menu Choice Groups …" at bounding box center [755, 461] width 1510 height 1361
click at [609, 196] on input "Chicken Burger With French Fries" at bounding box center [584, 192] width 579 height 34
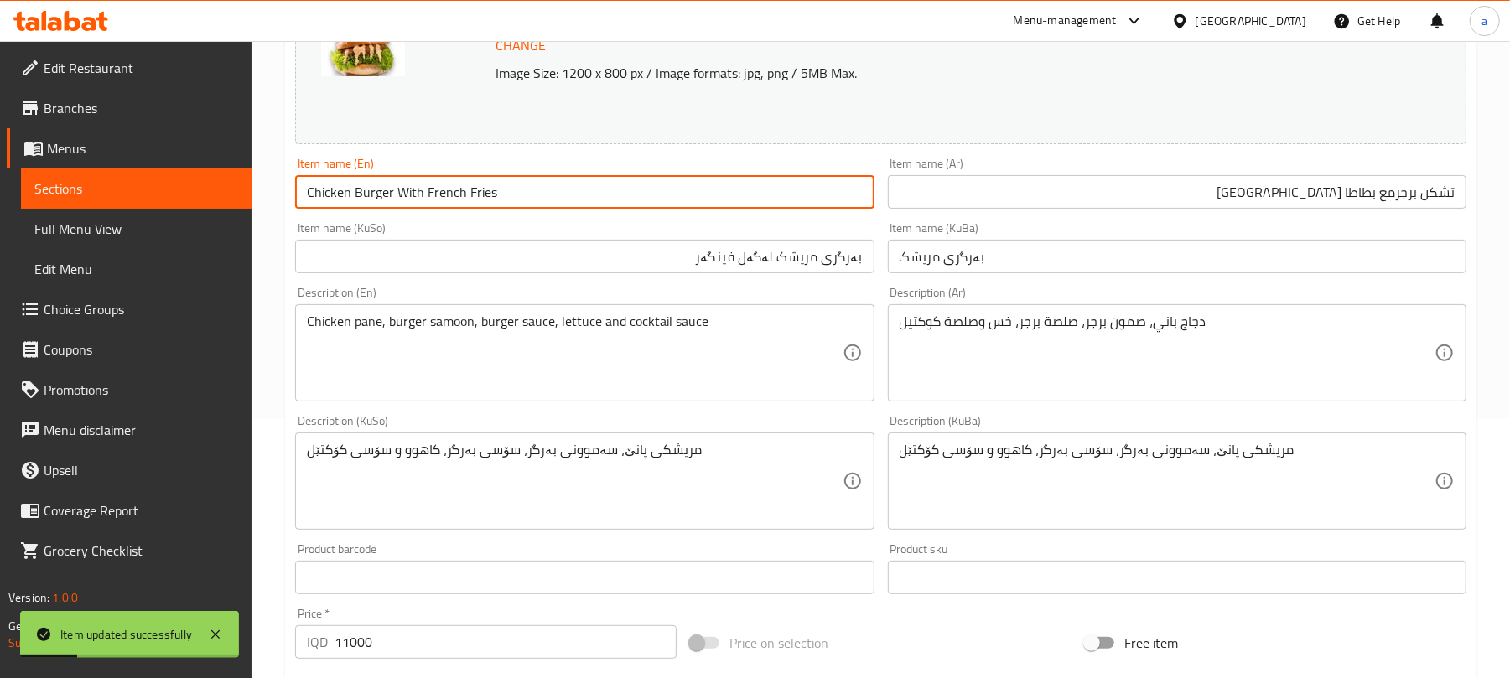
click at [1394, 205] on input "تشكن برجرمع بطاطا [GEOGRAPHIC_DATA]" at bounding box center [1177, 192] width 579 height 34
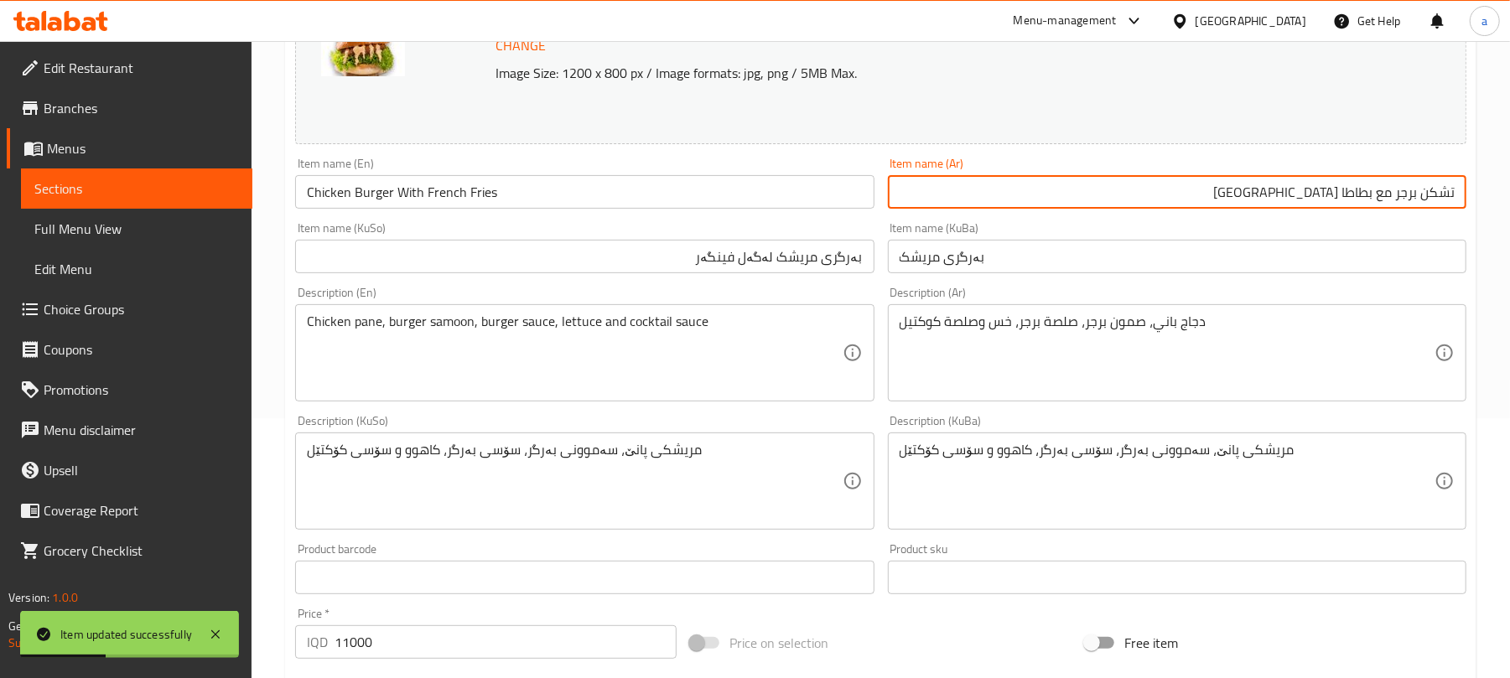
type input "تشكن برجر مع بطاطا [GEOGRAPHIC_DATA]"
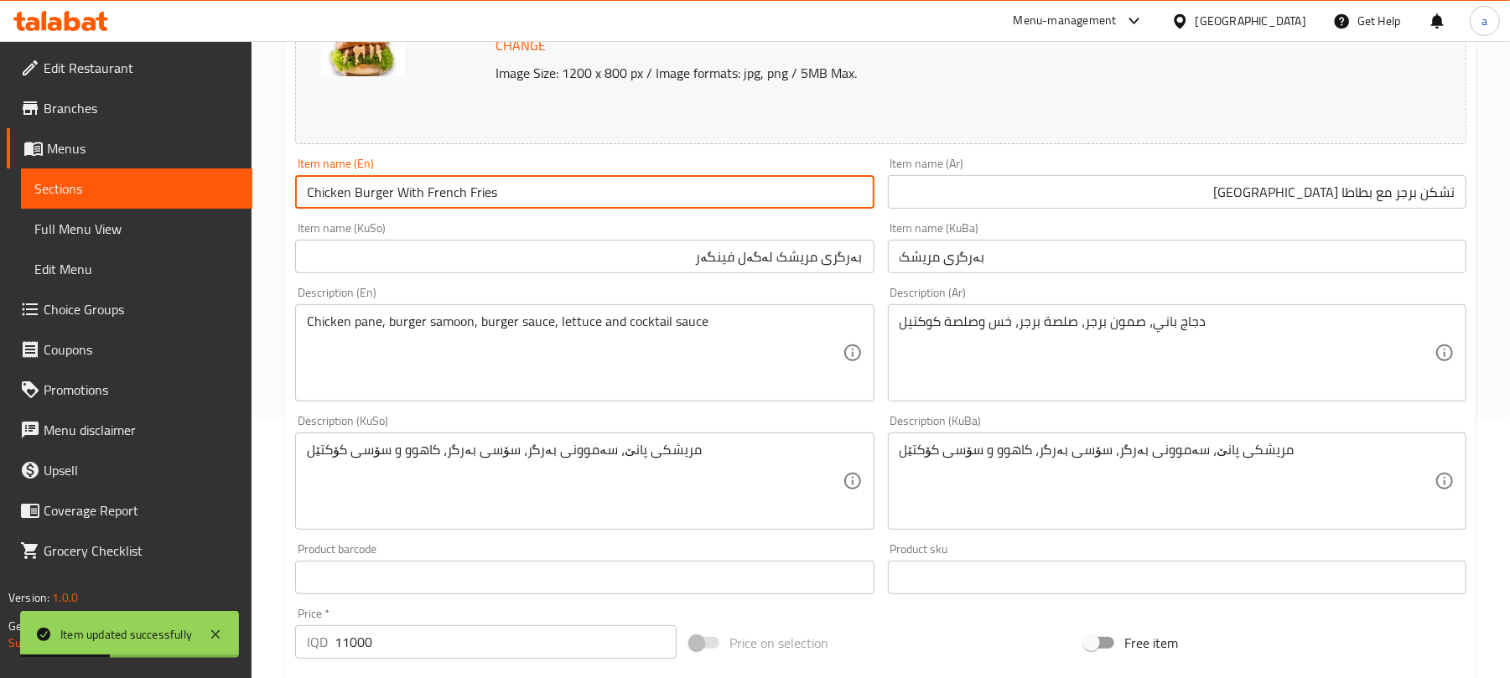
drag, startPoint x: 567, startPoint y: 211, endPoint x: 156, endPoint y: 200, distance: 411.0
click at [141, 200] on div "Edit Restaurant Branches Menus Sections Full Menu View Edit Menu Choice Groups …" at bounding box center [755, 461] width 1510 height 1361
click at [565, 201] on input "Chicken Burger With French Fries" at bounding box center [584, 192] width 579 height 34
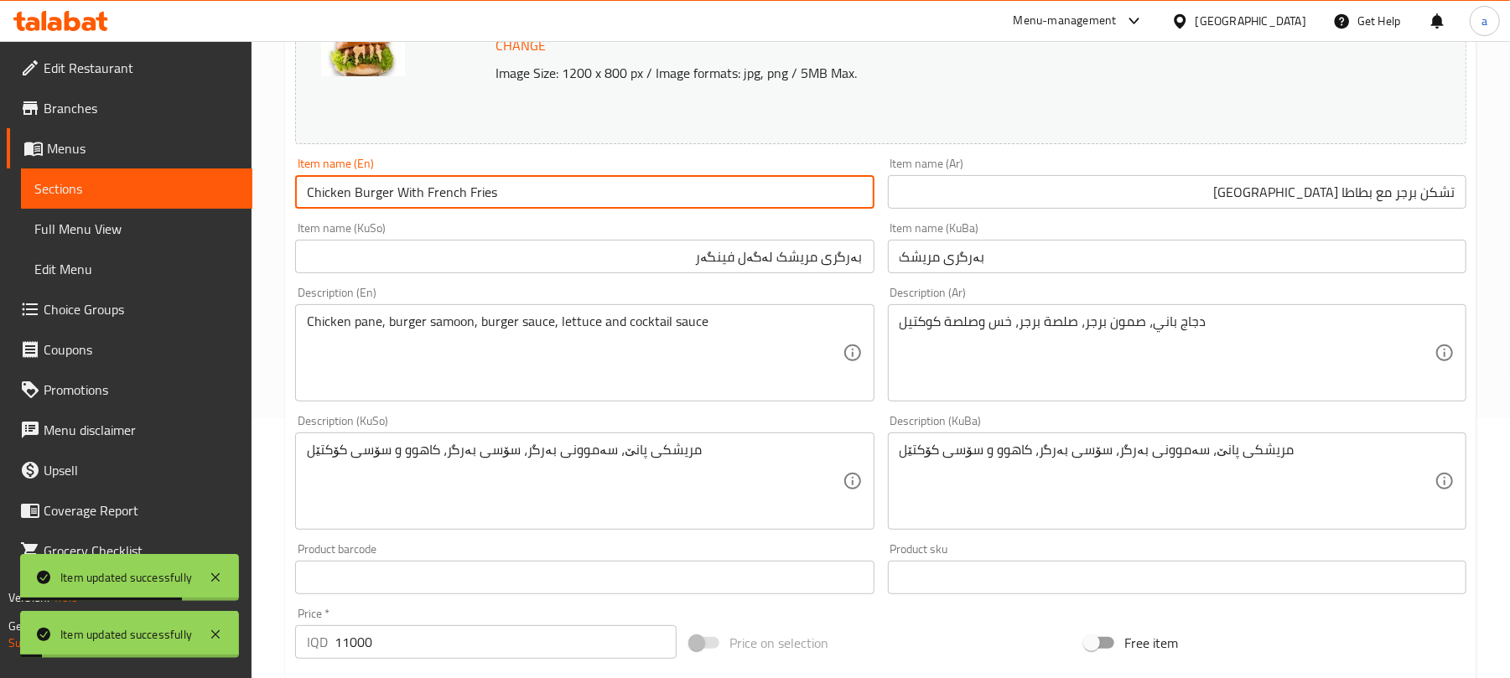
click at [122, 221] on span "Full Menu View" at bounding box center [136, 229] width 205 height 20
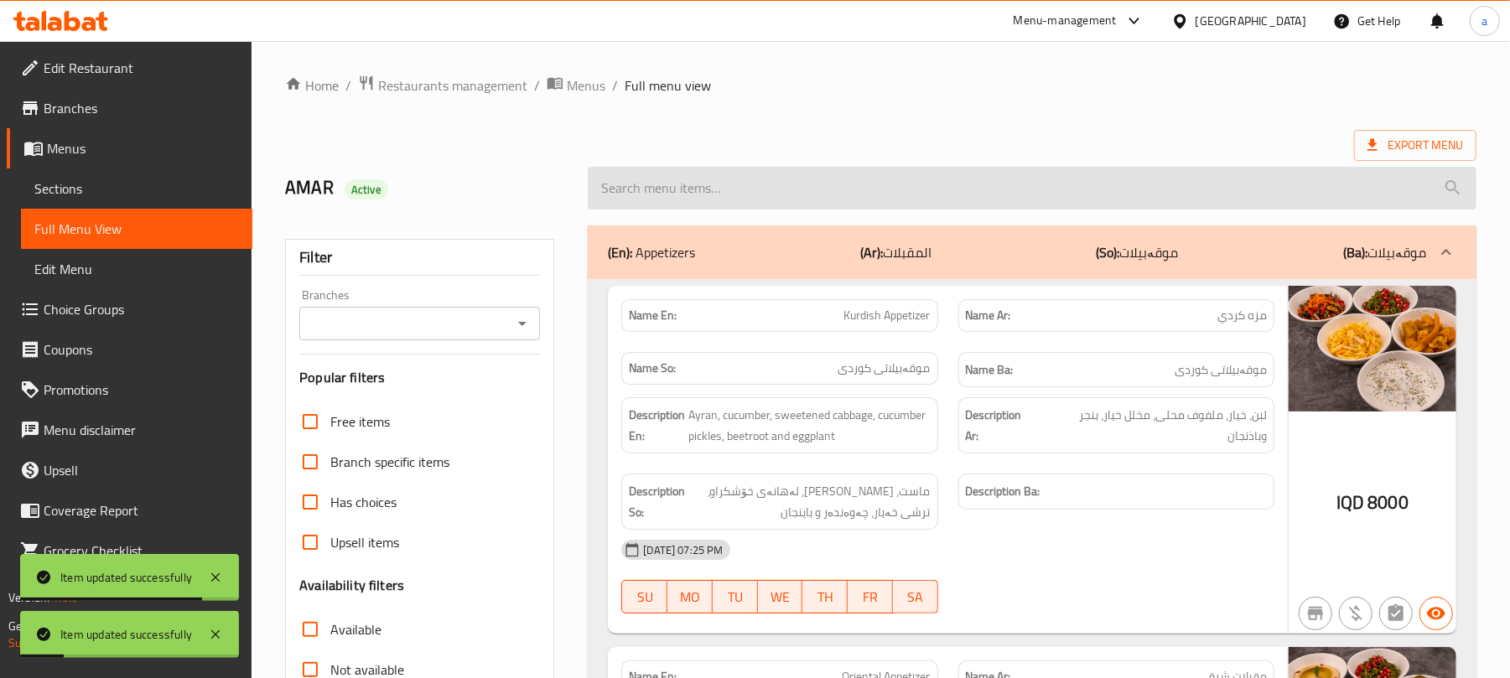
click at [770, 201] on input "search" at bounding box center [1032, 188] width 889 height 43
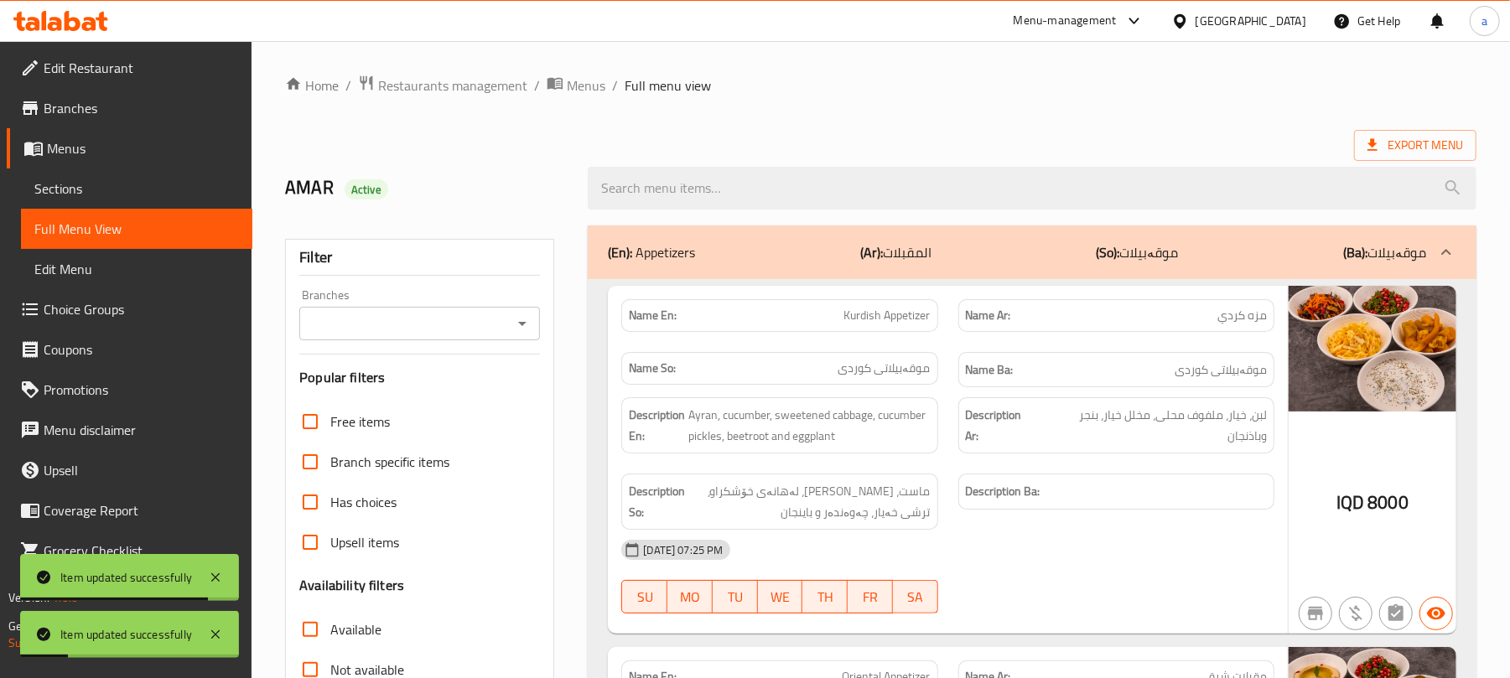
paste input "Chicken Burger With French Fries"
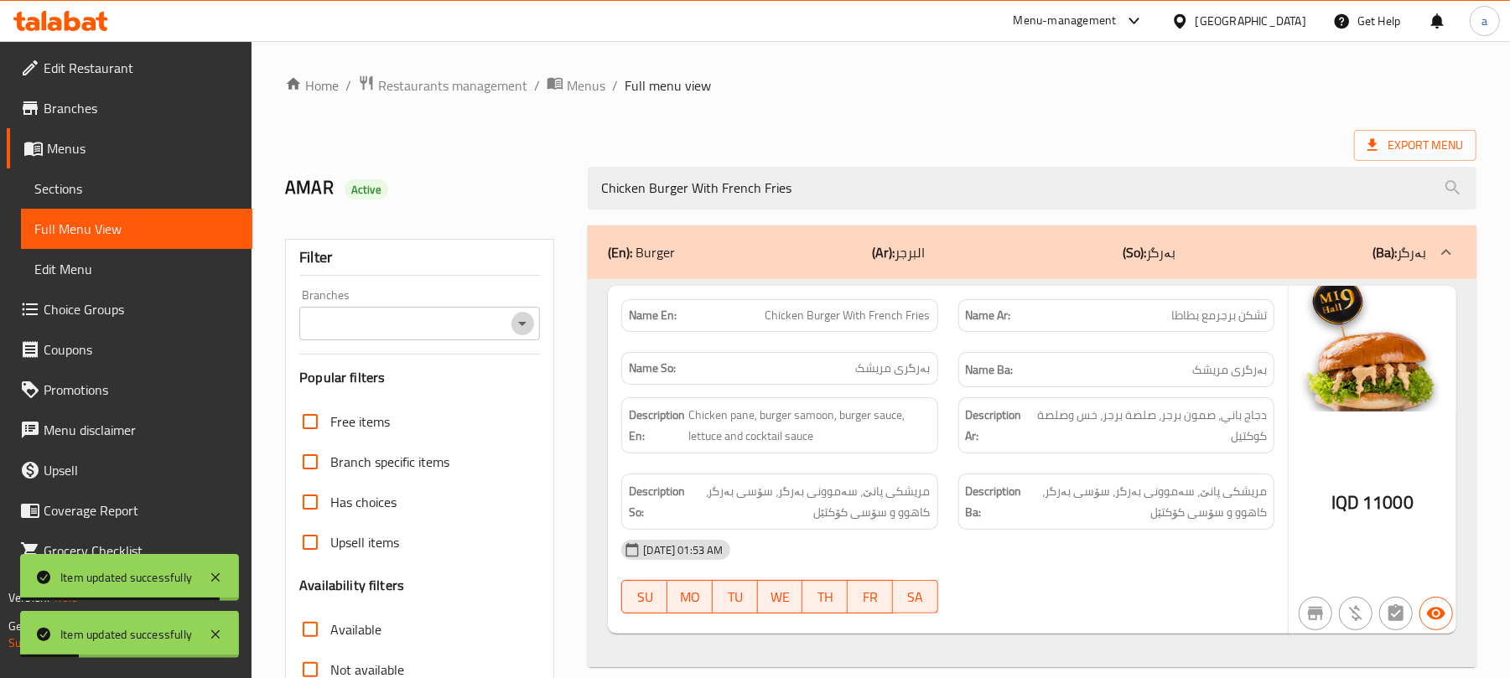
click at [530, 320] on icon "Open" at bounding box center [522, 324] width 20 height 20
type input "Chicken Burger With French Fries"
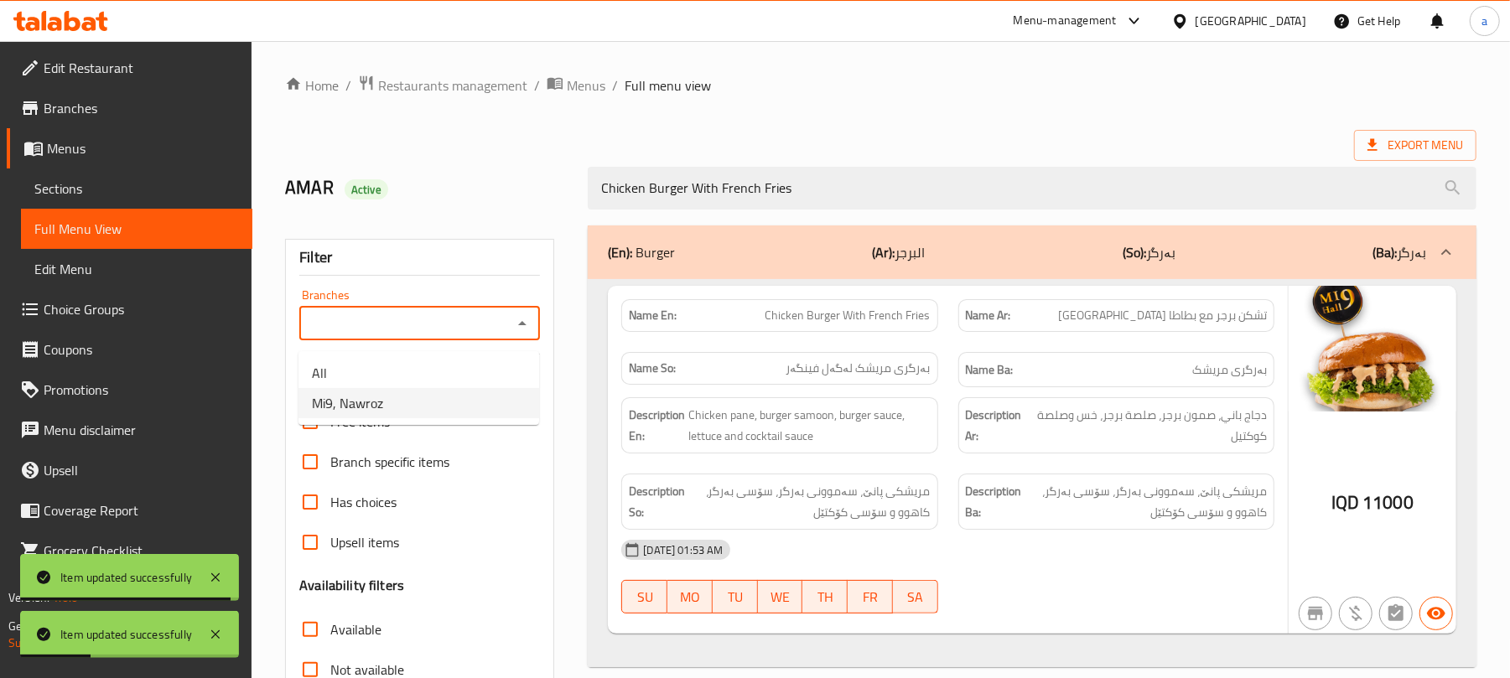
click at [380, 399] on span "Mi9, Nawroz" at bounding box center [347, 403] width 71 height 20
type input "Mi9, Nawroz"
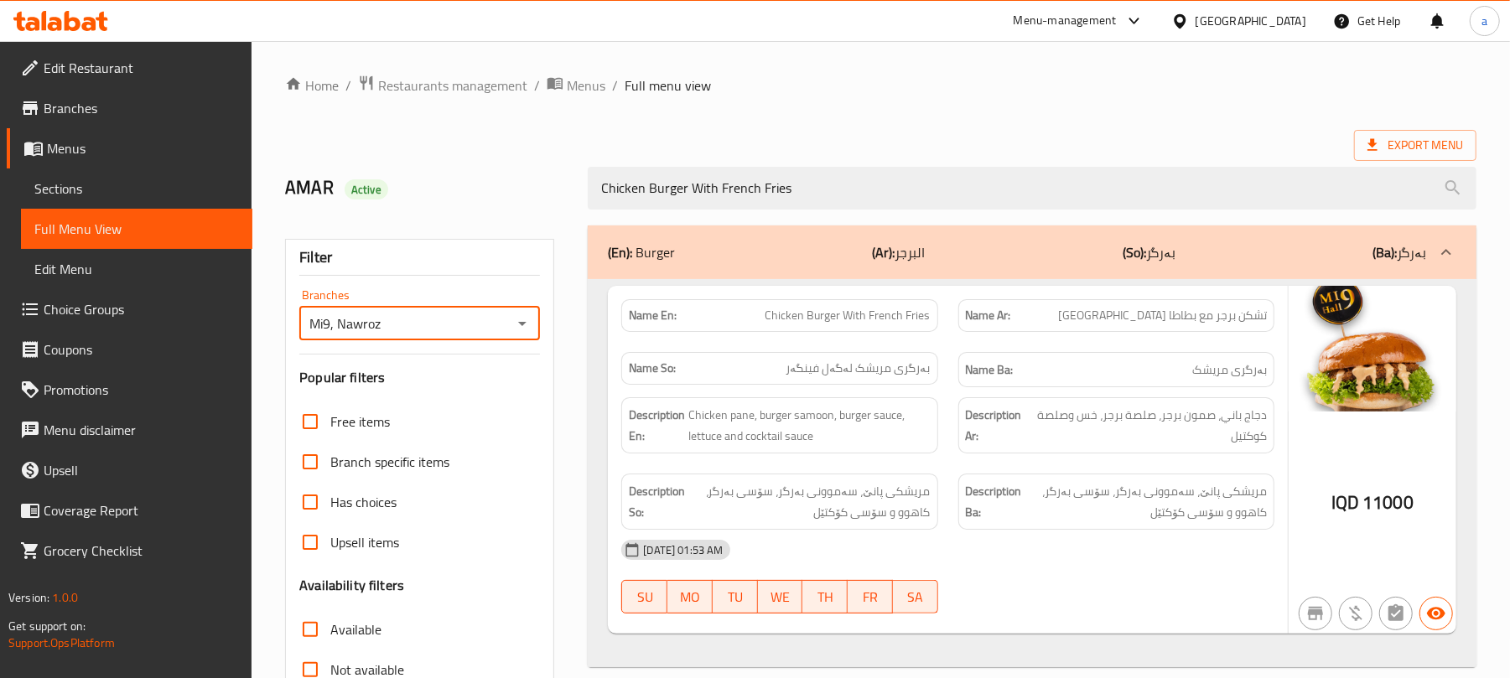
click at [156, 191] on span "Sections" at bounding box center [136, 189] width 205 height 20
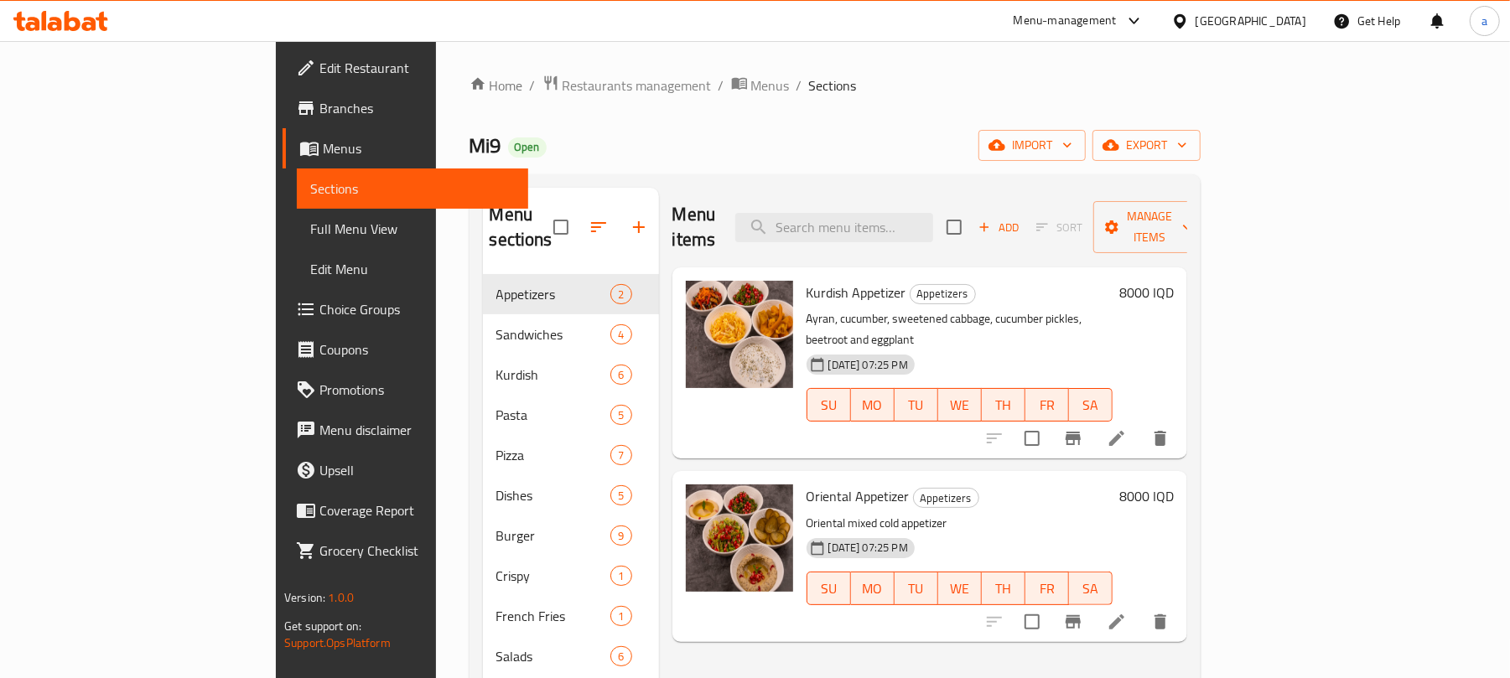
click at [310, 230] on span "Full Menu View" at bounding box center [412, 229] width 205 height 20
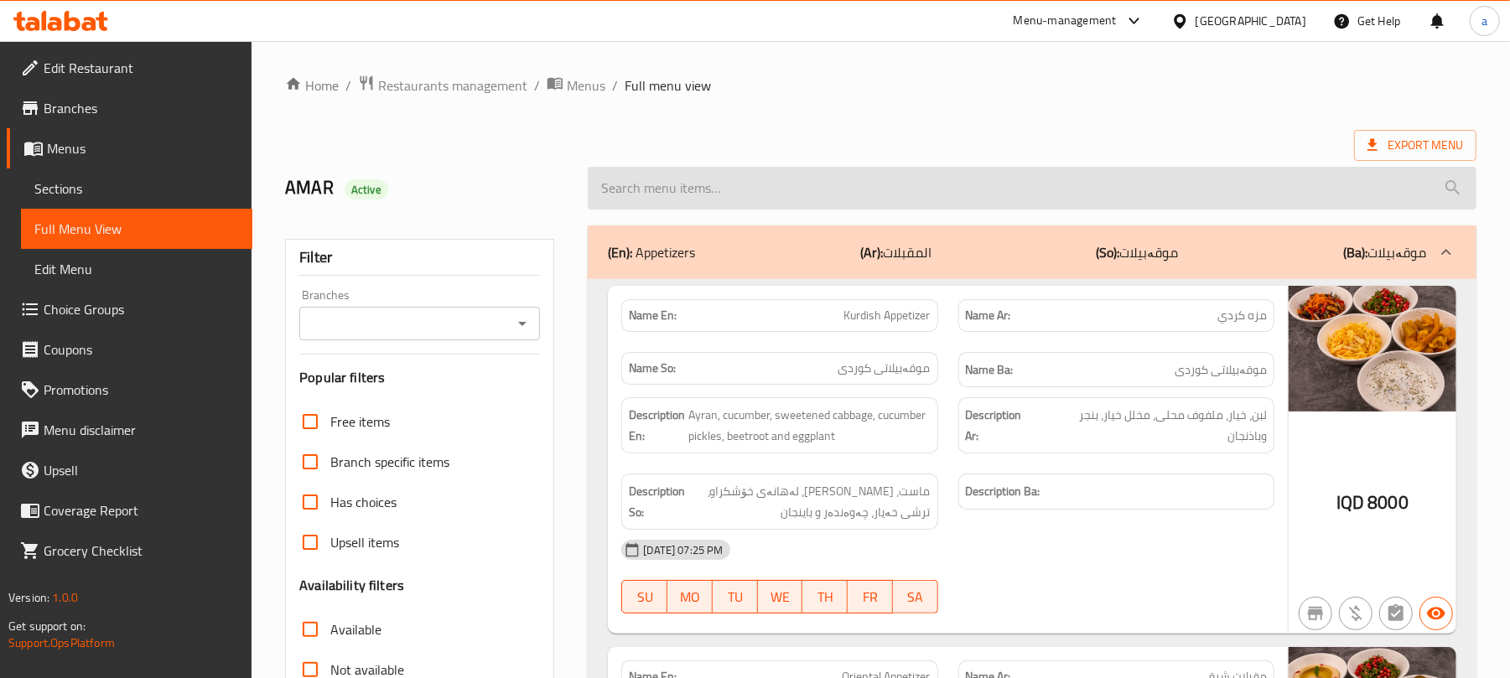
click at [745, 198] on input "search" at bounding box center [1032, 188] width 889 height 43
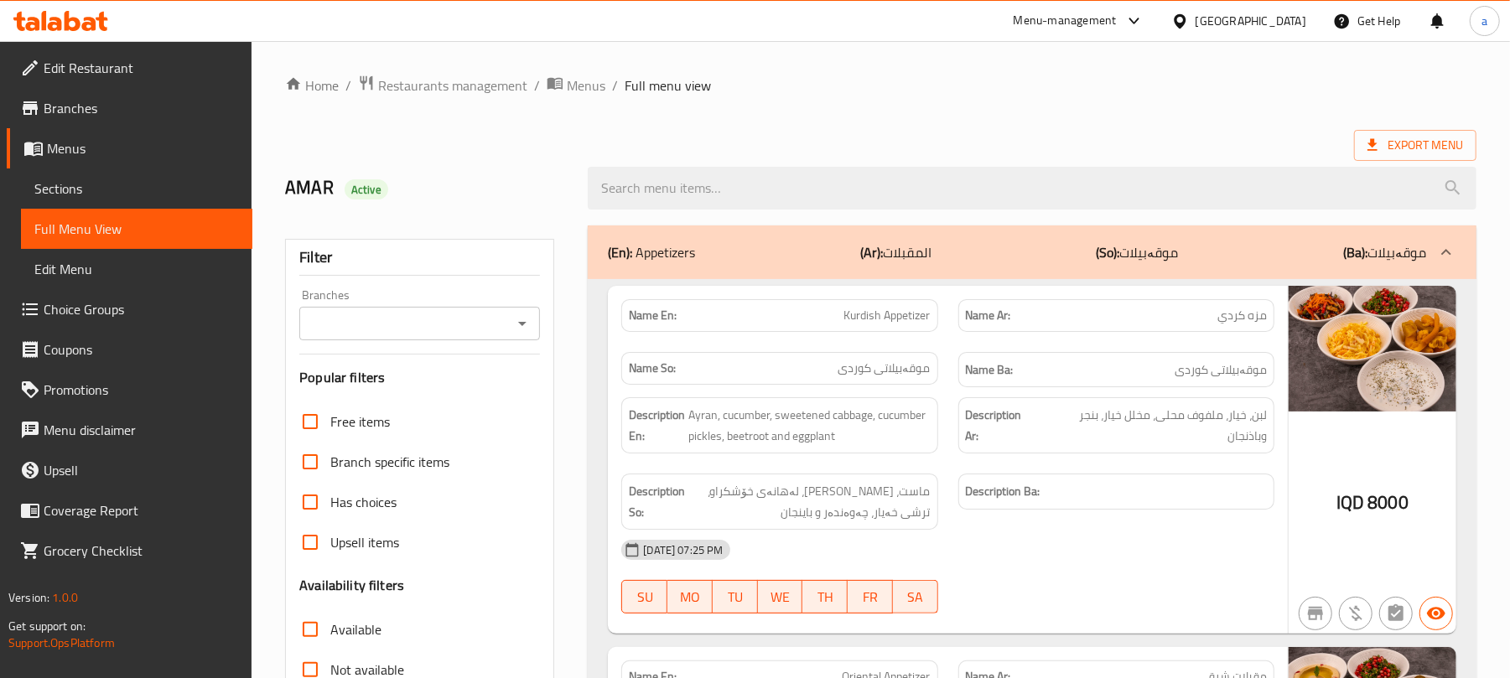
paste input "Chicken Burger With French Fries"
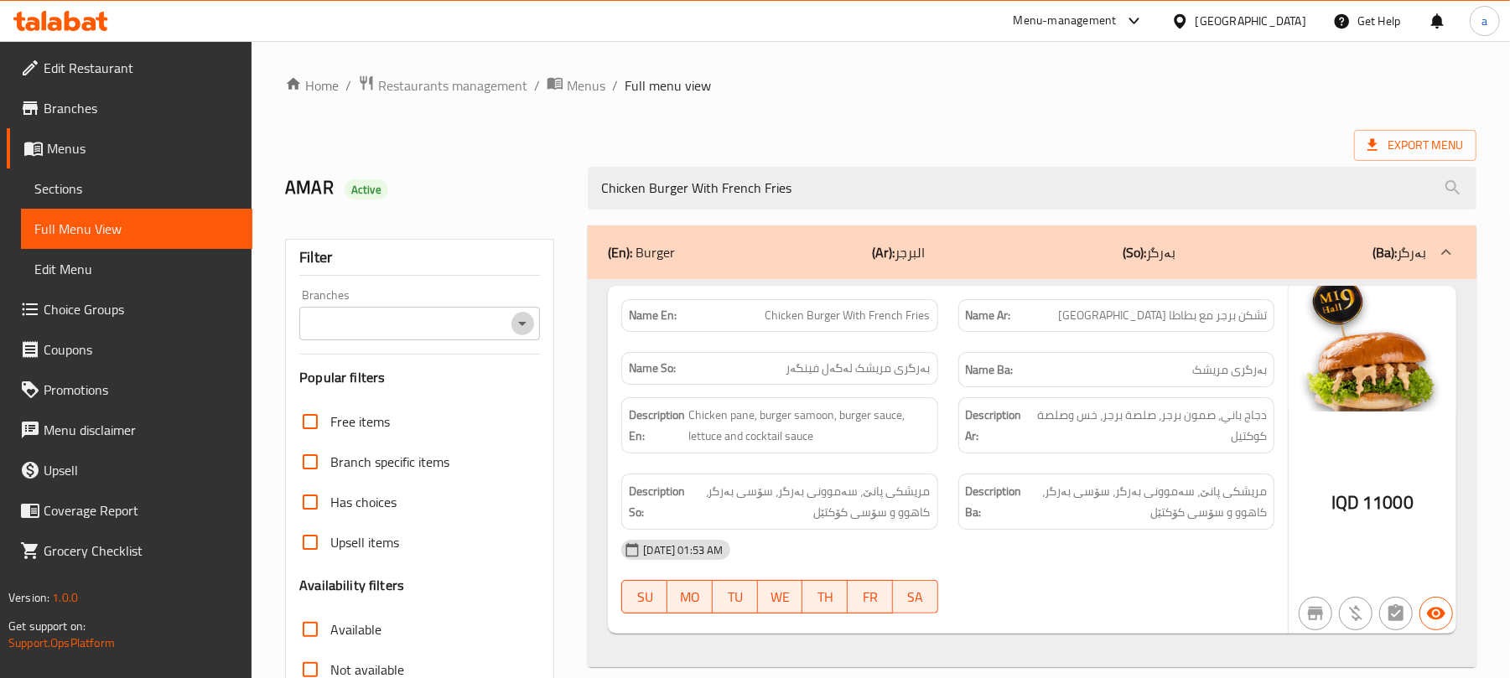
click at [523, 326] on icon "Open" at bounding box center [522, 324] width 8 height 4
type input "Chicken Burger With French Fries"
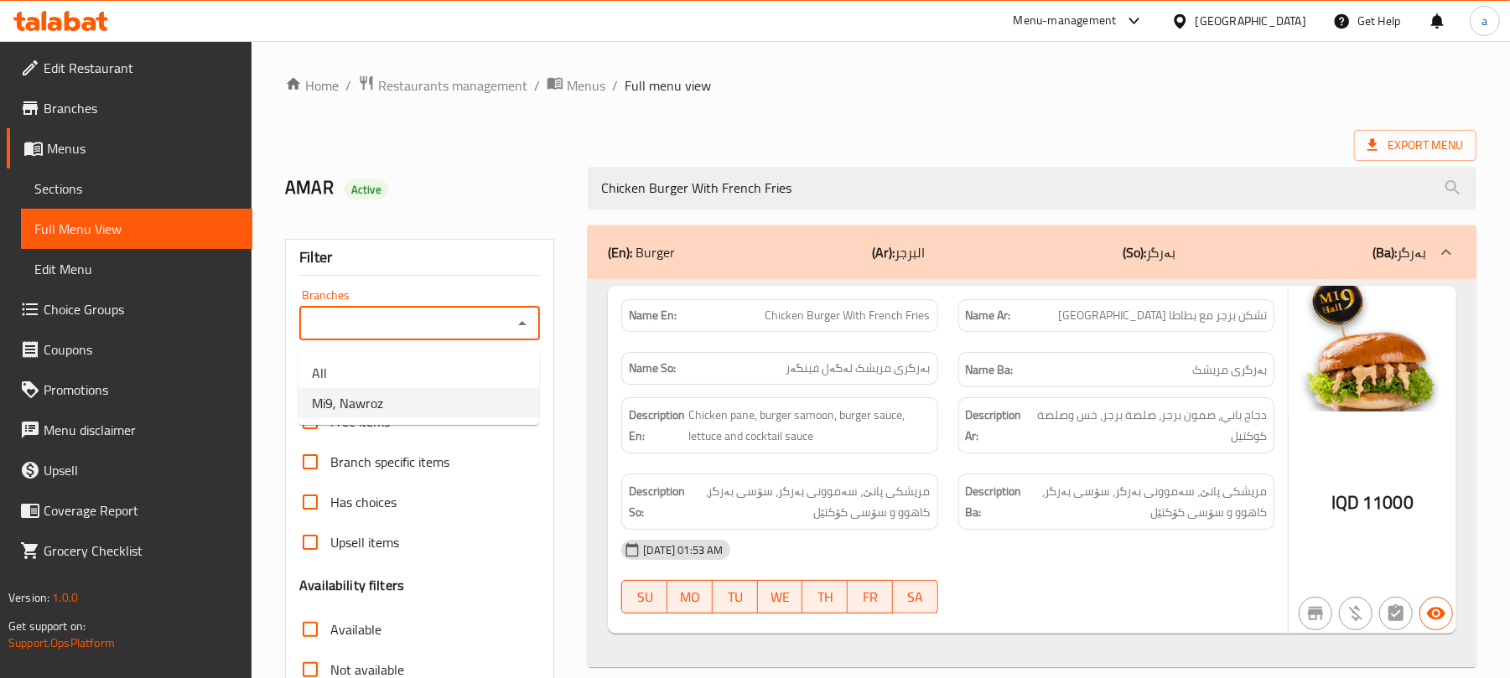
click at [414, 411] on li "Mi9, Nawroz" at bounding box center [419, 403] width 241 height 30
type input "Mi9, Nawroz"
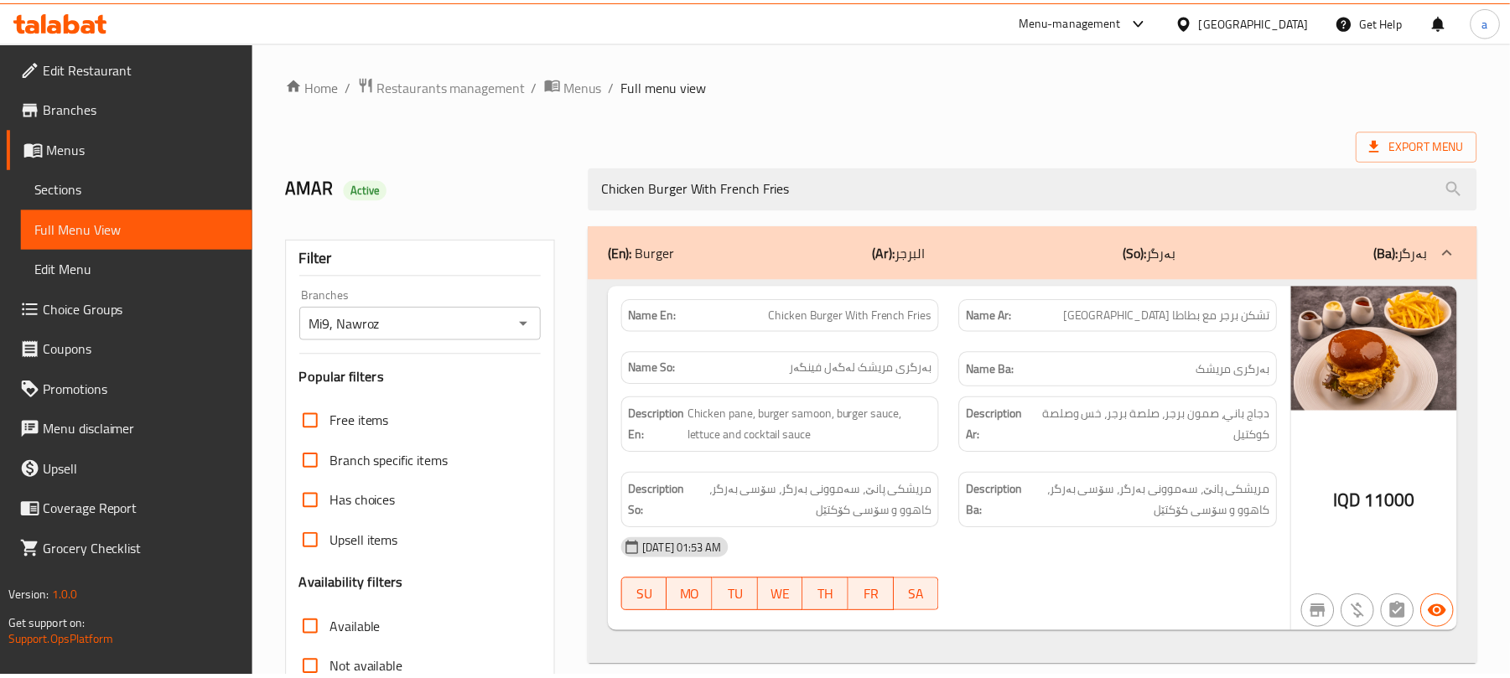
scroll to position [241, 0]
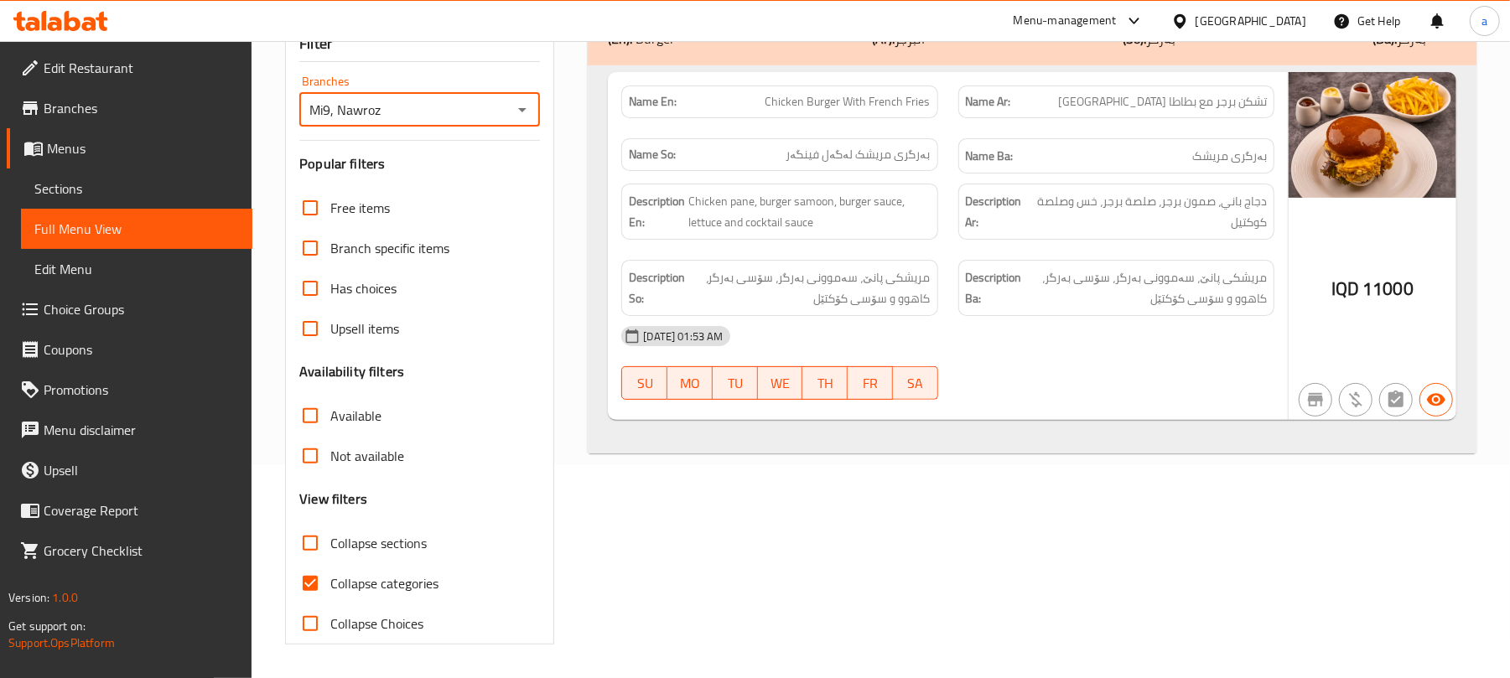
click at [77, 199] on span "Sections" at bounding box center [136, 189] width 205 height 20
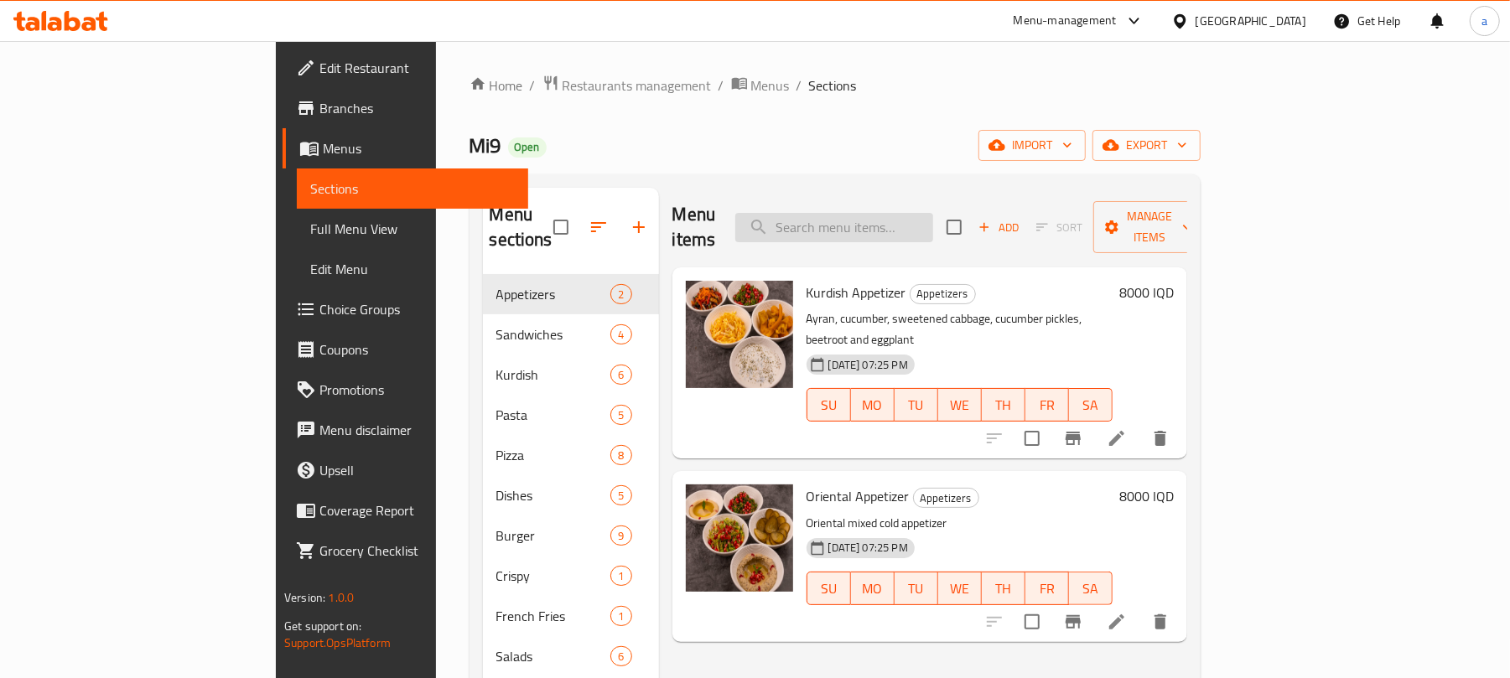
click at [933, 223] on input "search" at bounding box center [834, 227] width 198 height 29
paste input "Calzone Mixed Meat And Chicken"
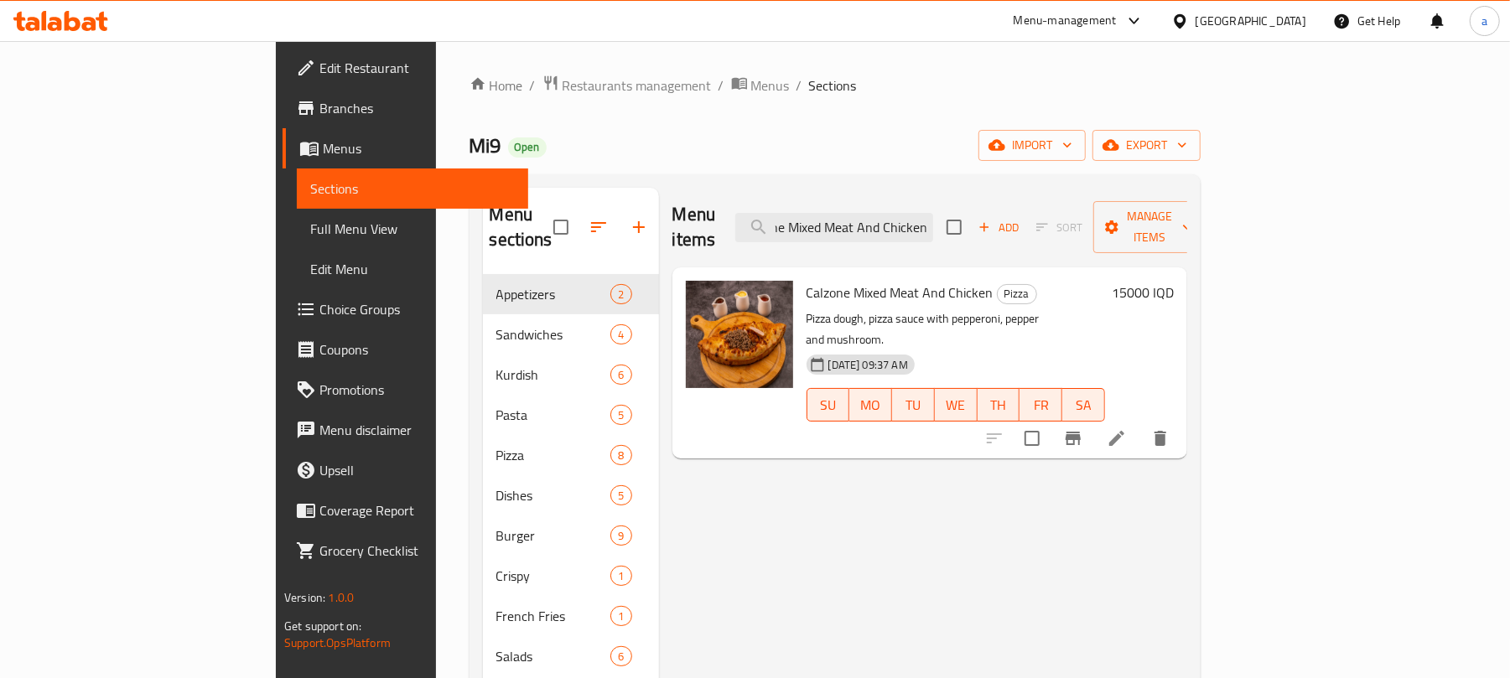
type input "Calzone Mixed Meat And Chicken"
click at [1140, 423] on li at bounding box center [1116, 438] width 47 height 30
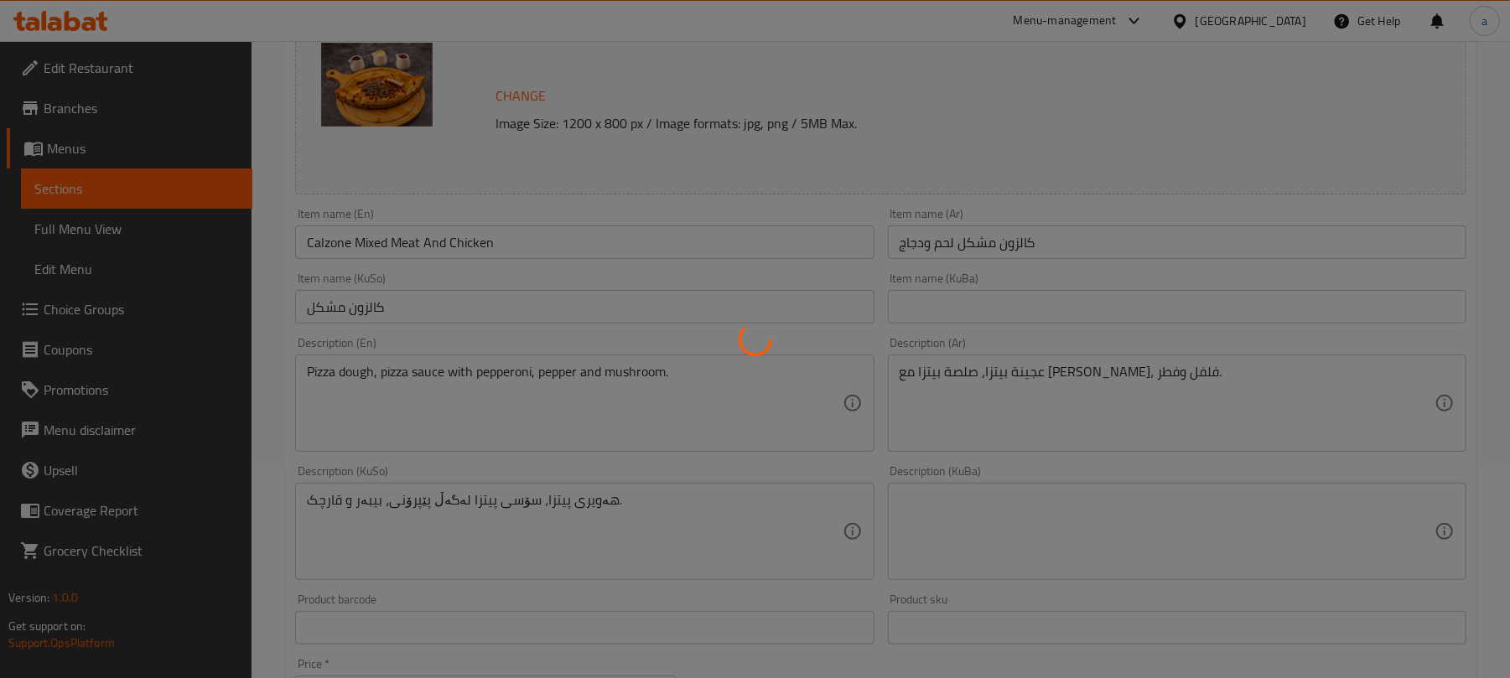
scroll to position [260, 0]
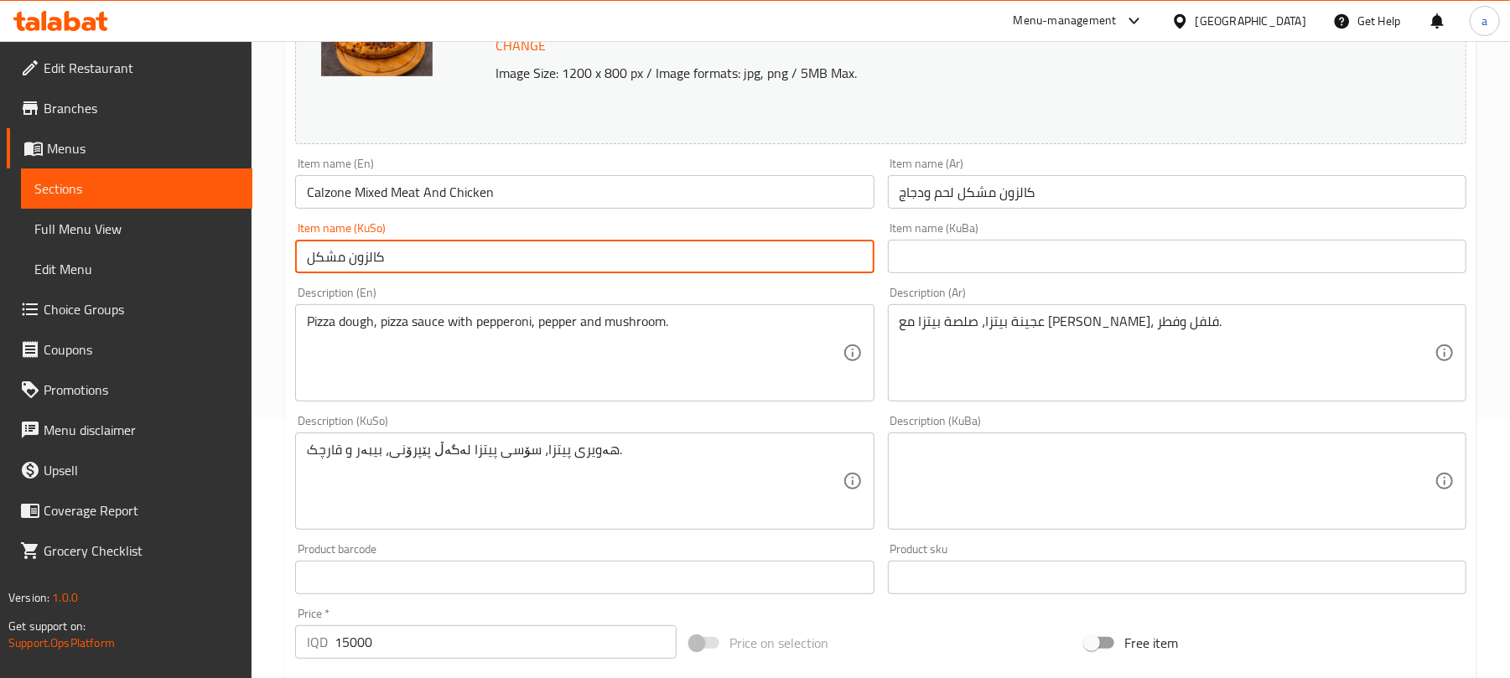
click at [579, 263] on input "كالزون مشكل" at bounding box center [584, 257] width 579 height 34
type input "ك"
click at [340, 208] on input "Calzone Mixed Meat And Chicken" at bounding box center [584, 192] width 579 height 34
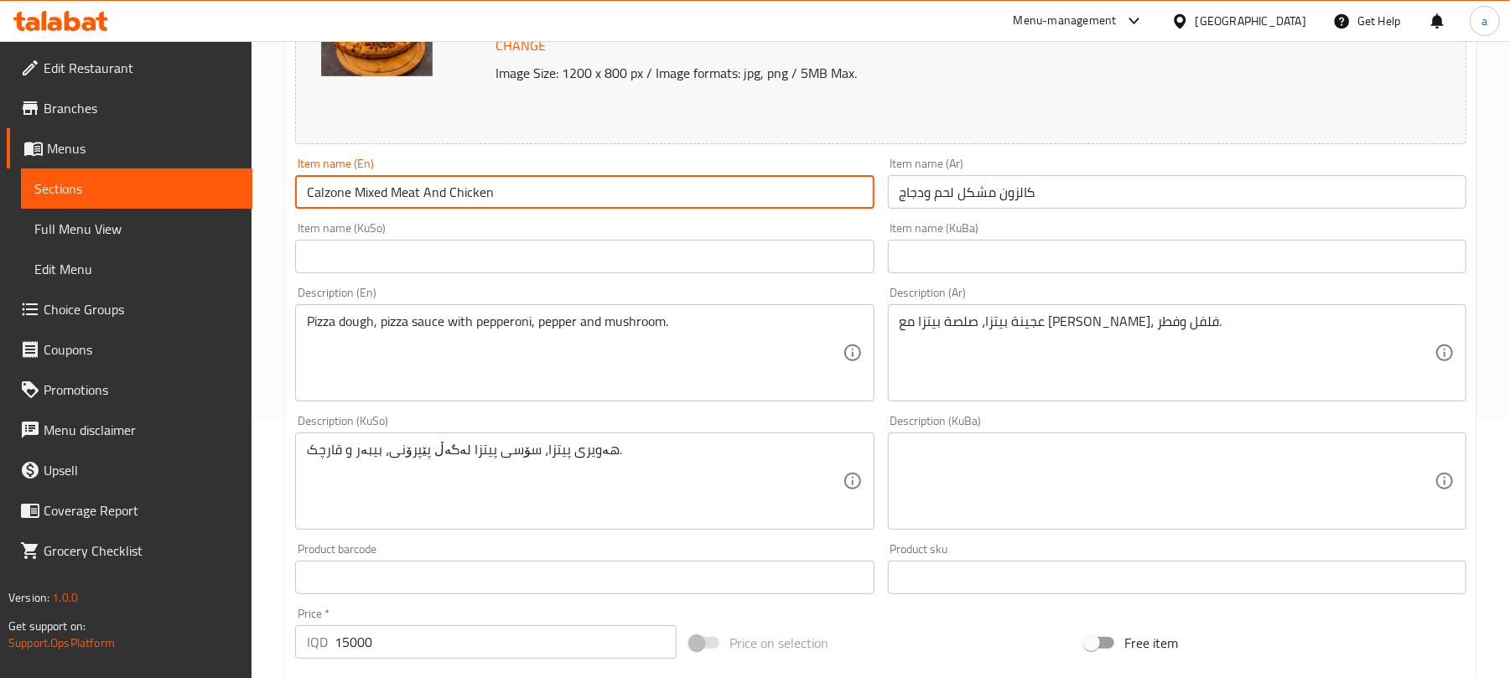
click at [340, 208] on input "Calzone Mixed Meat And Chicken" at bounding box center [584, 192] width 579 height 34
click at [1024, 202] on input "كالزون مشكل لحم ودجاج" at bounding box center [1177, 192] width 579 height 34
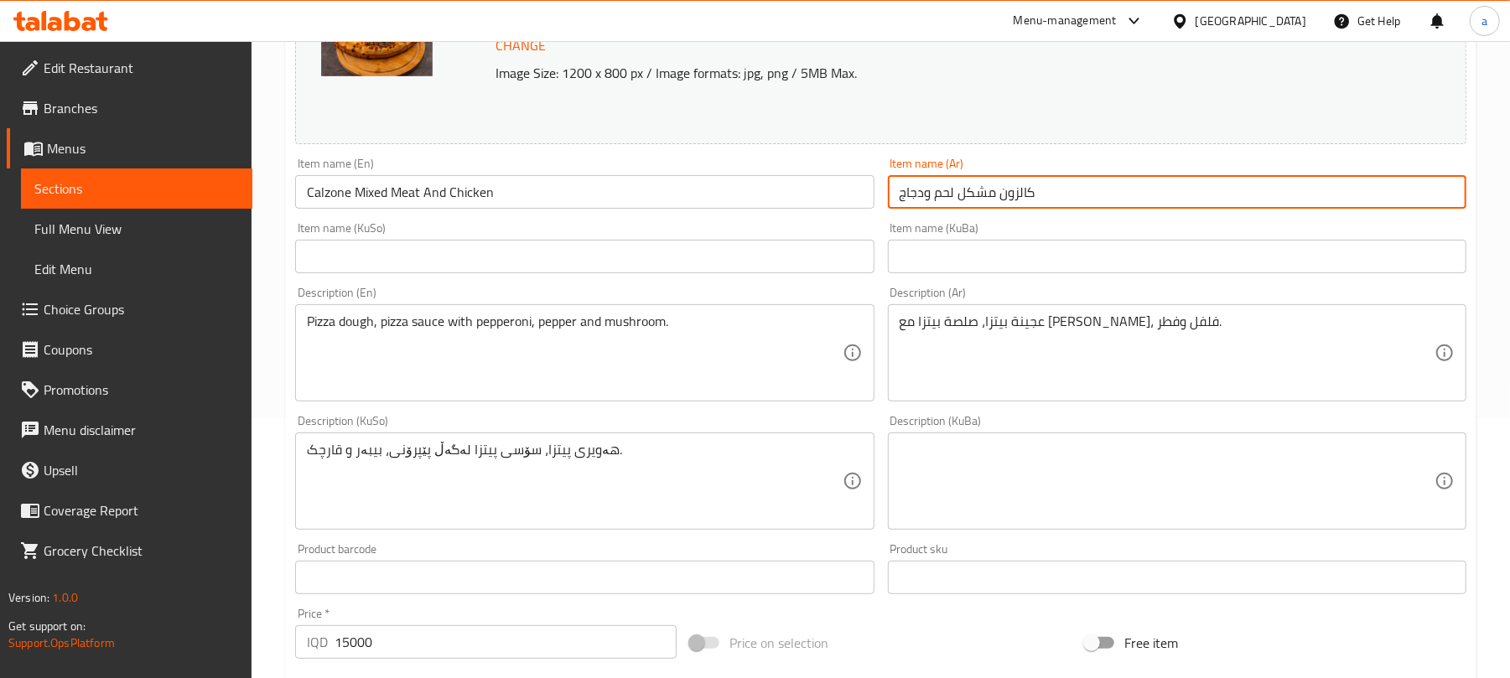
click at [1024, 202] on input "كالزون مشكل لحم ودجاج" at bounding box center [1177, 192] width 579 height 34
paste input "ي"
type input "كالزوني مشكل لحم ودجاج"
click at [812, 259] on input "text" at bounding box center [584, 257] width 579 height 34
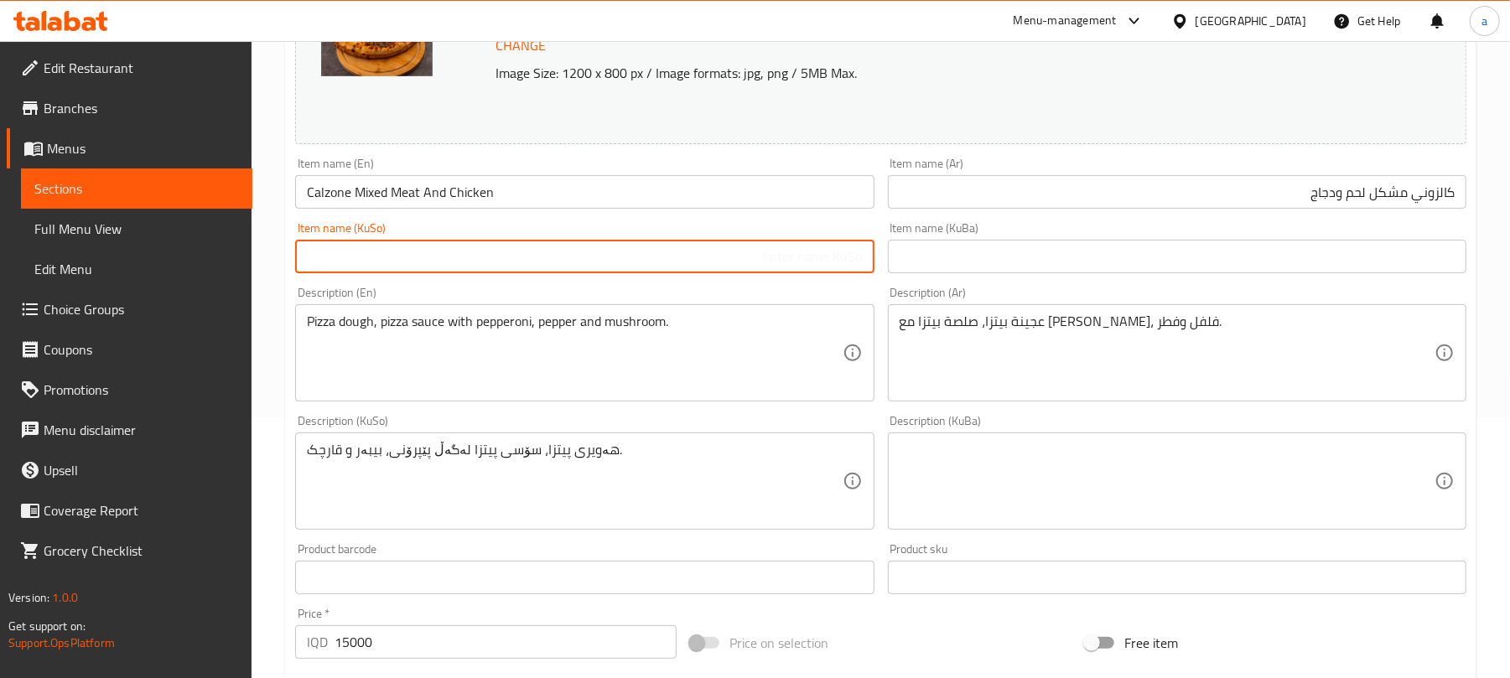
paste input "کالەزۆنی"
type input "کالەزۆنی موشەکەلی گۆشت و مریشک"
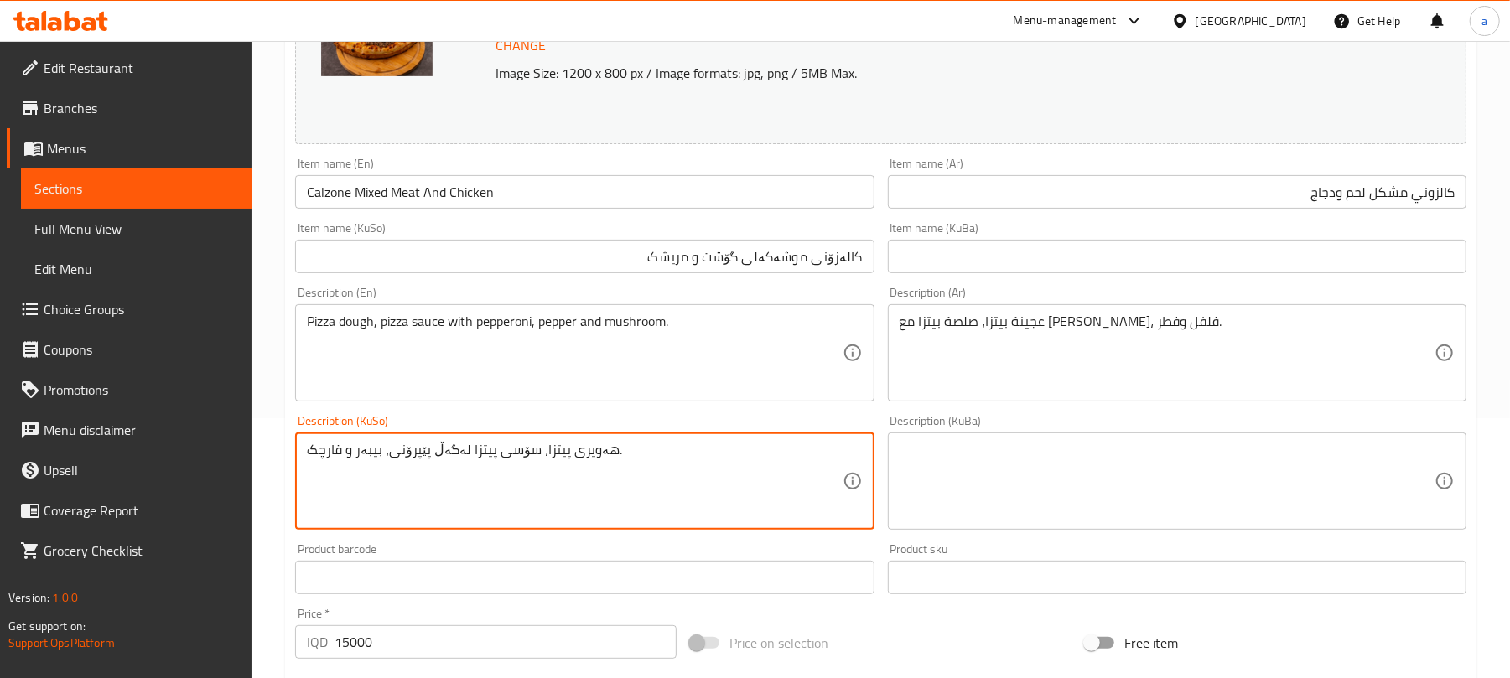
paste textarea "و"
type textarea "هەویری پیتزا، سۆسی پیتزا لەگەڵ پێپرۆنی، بیبەر و قارچک."
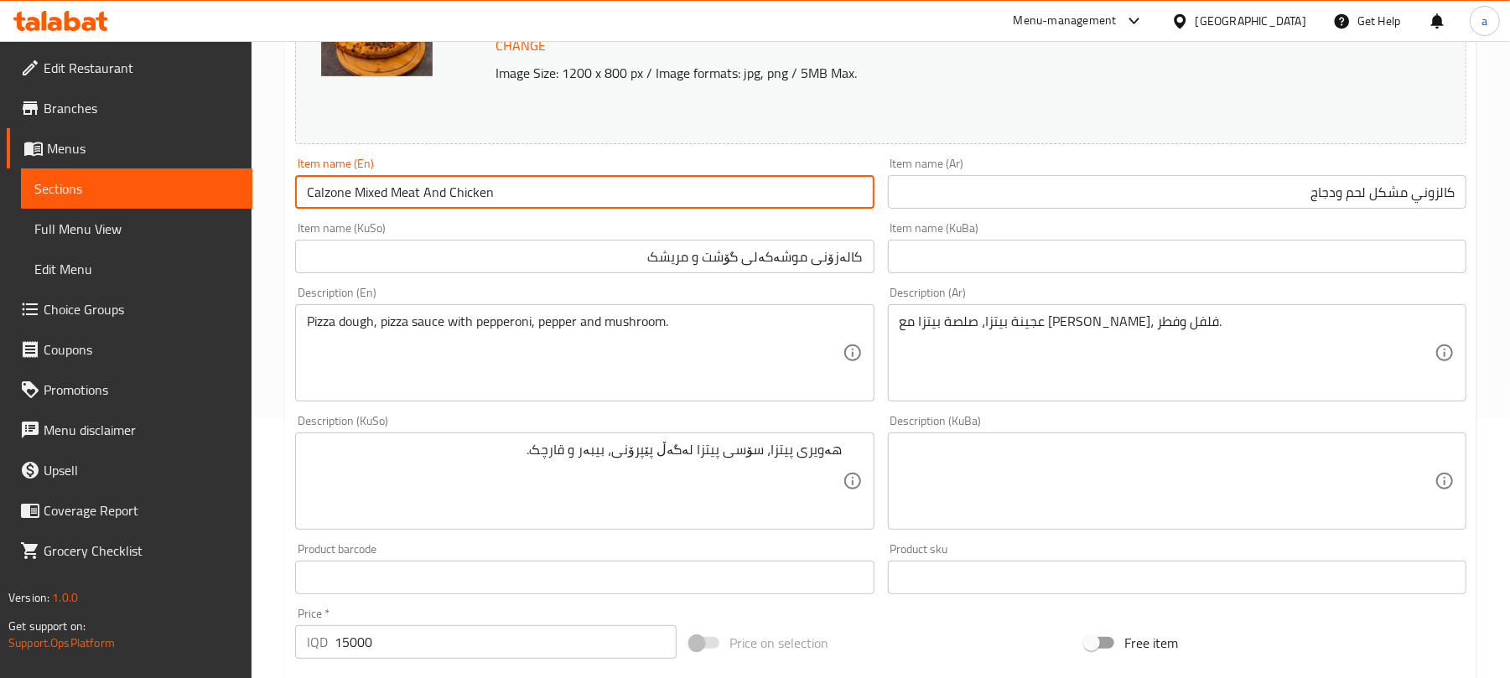
drag, startPoint x: 507, startPoint y: 202, endPoint x: 290, endPoint y: 203, distance: 217.2
click at [289, 203] on div "Item name (En) Calzone Mixed Meat And Chicken Item name (En)" at bounding box center [584, 183] width 592 height 65
click at [561, 200] on input "Calzone Mixed Meat And Chicken" at bounding box center [584, 192] width 579 height 34
drag, startPoint x: 535, startPoint y: 201, endPoint x: 290, endPoint y: 209, distance: 245.0
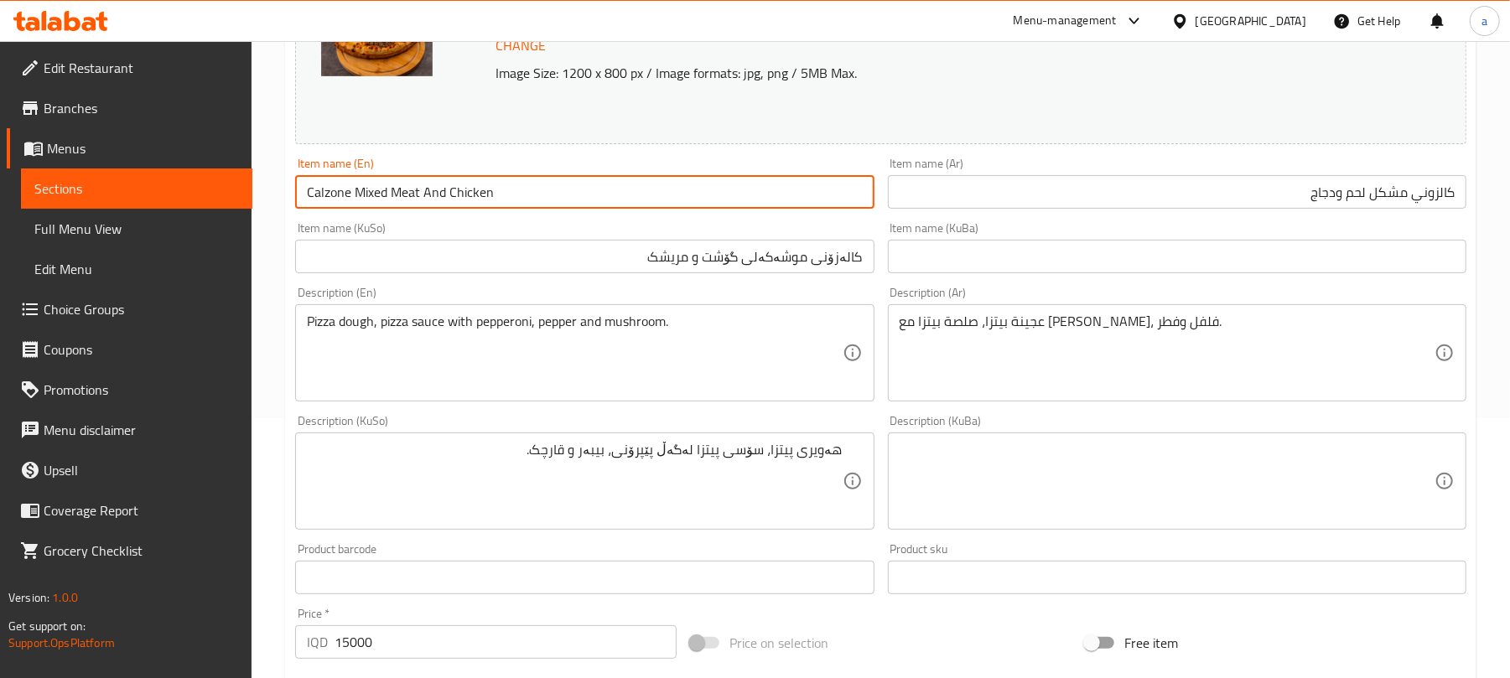
click at [290, 209] on div "Item name (En) Calzone Mixed Meat And Chicken Item name (En)" at bounding box center [584, 183] width 592 height 65
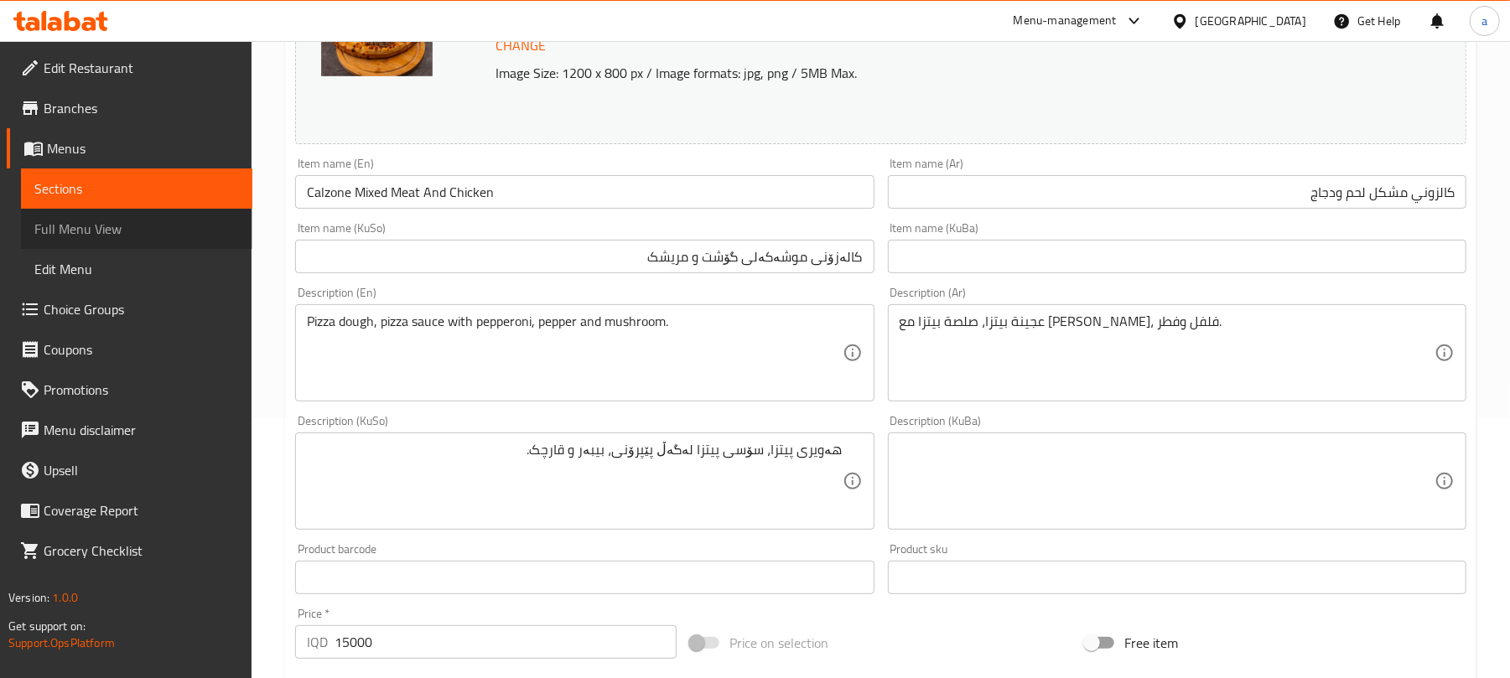
click at [107, 232] on span "Full Menu View" at bounding box center [136, 229] width 205 height 20
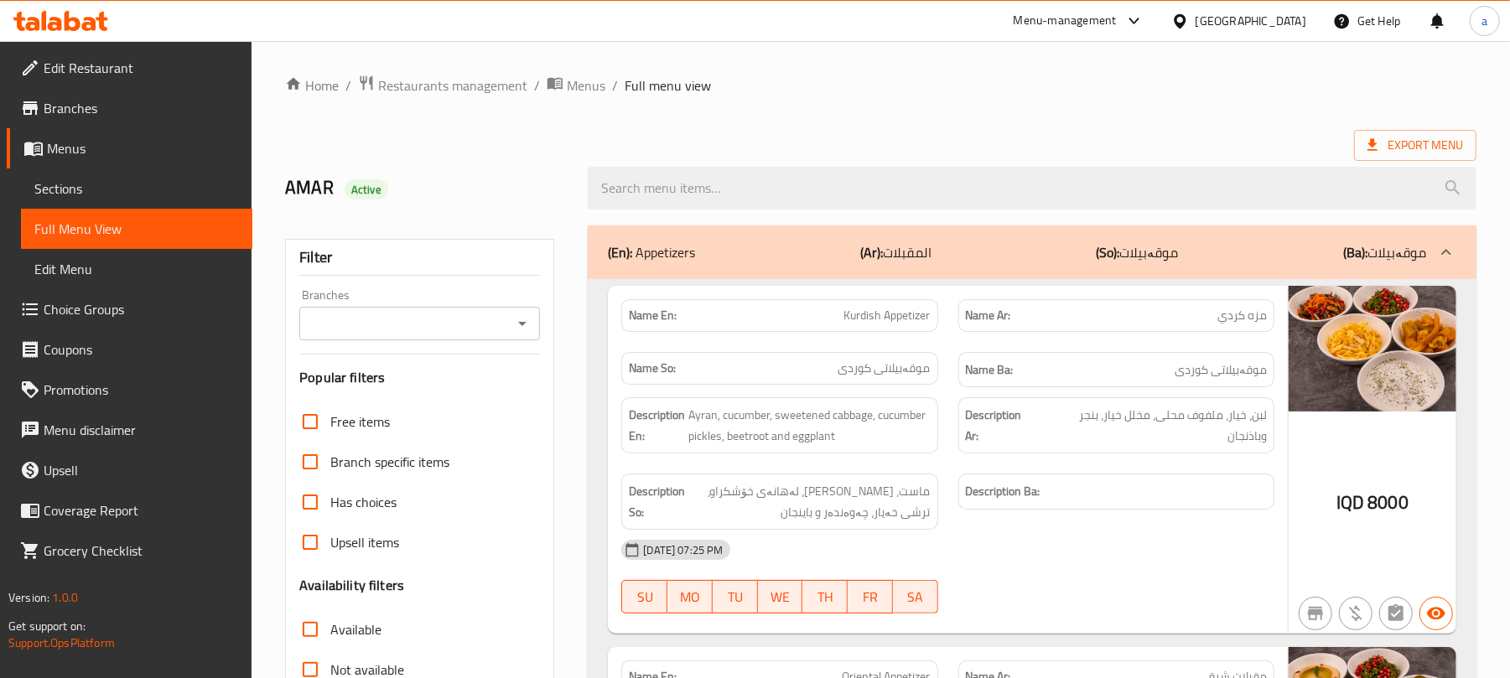
click at [778, 230] on div "(En): Appetizers (Ar): المقبلات (So): موقەبیلات (Ba): موقەبیلات" at bounding box center [1032, 253] width 889 height 54
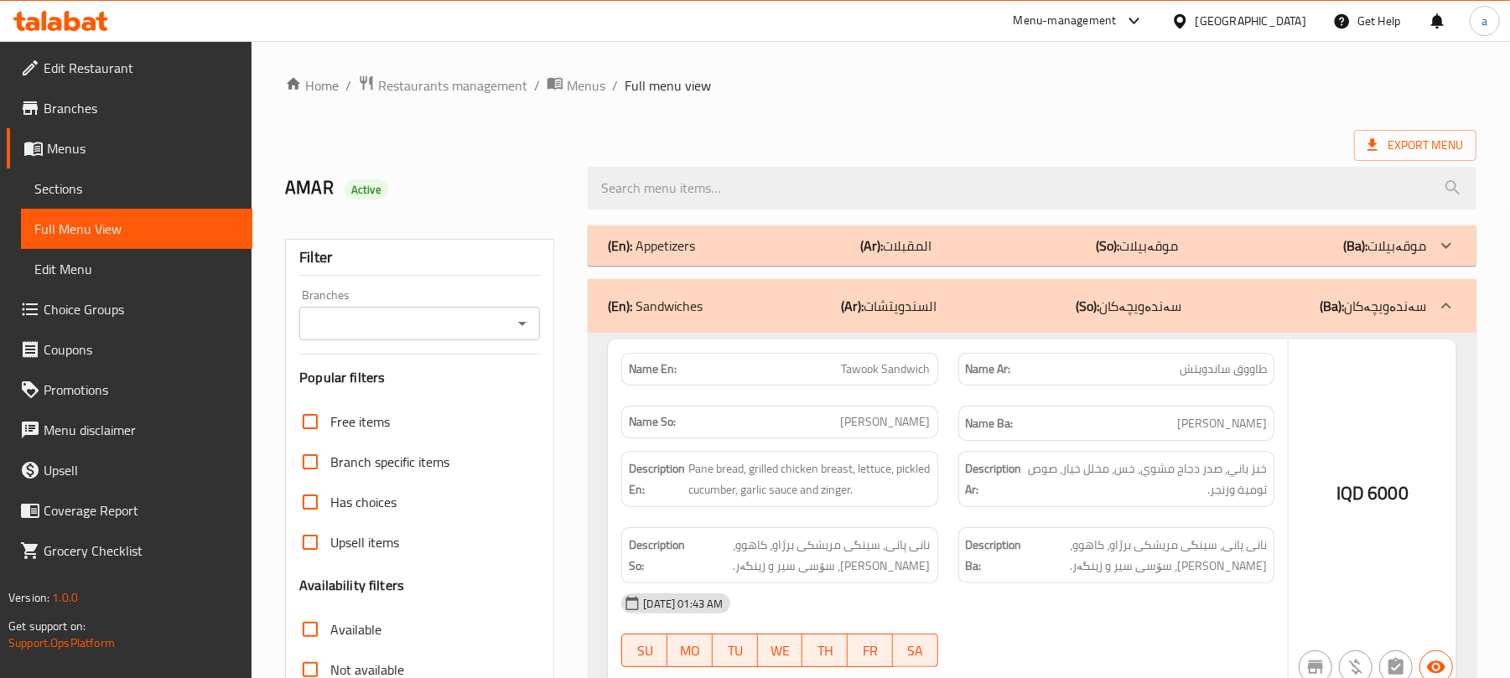
click at [766, 215] on div at bounding box center [1032, 188] width 909 height 63
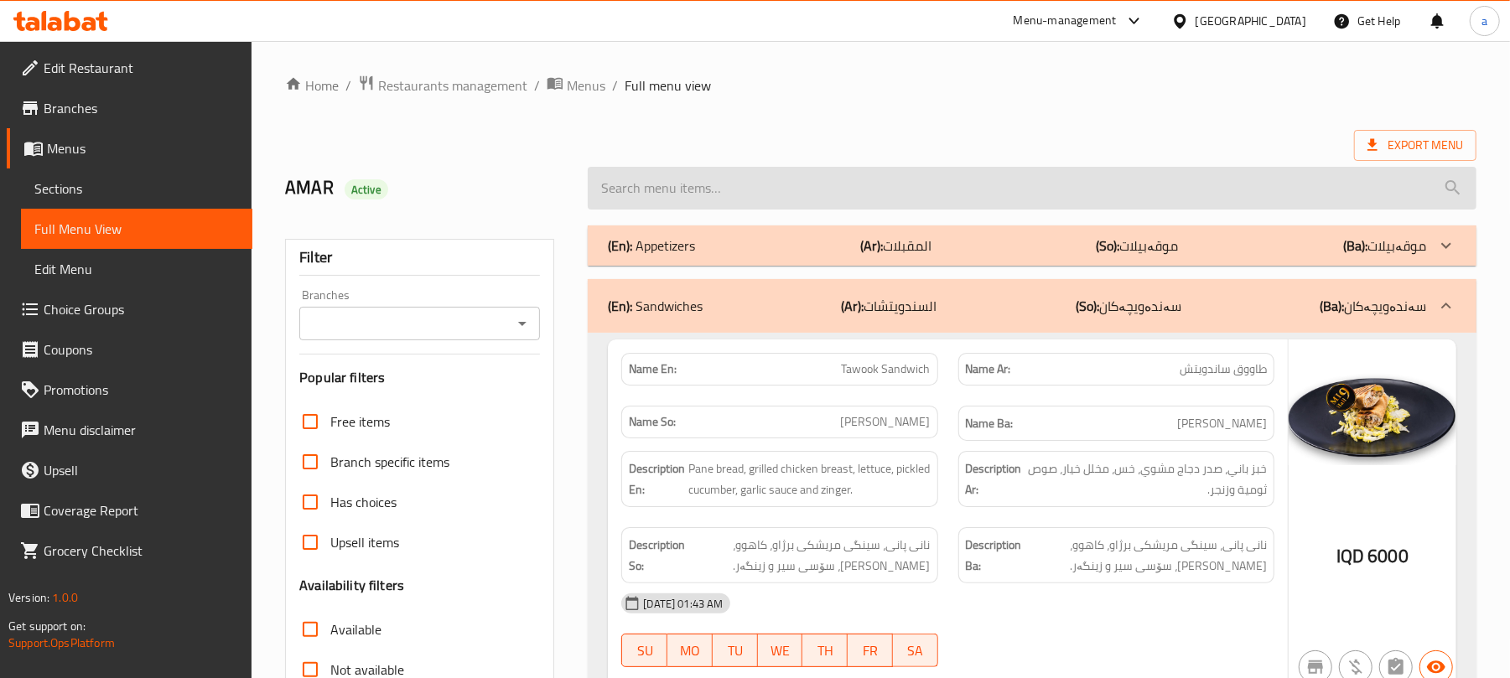
click at [750, 200] on input "search" at bounding box center [1032, 188] width 889 height 43
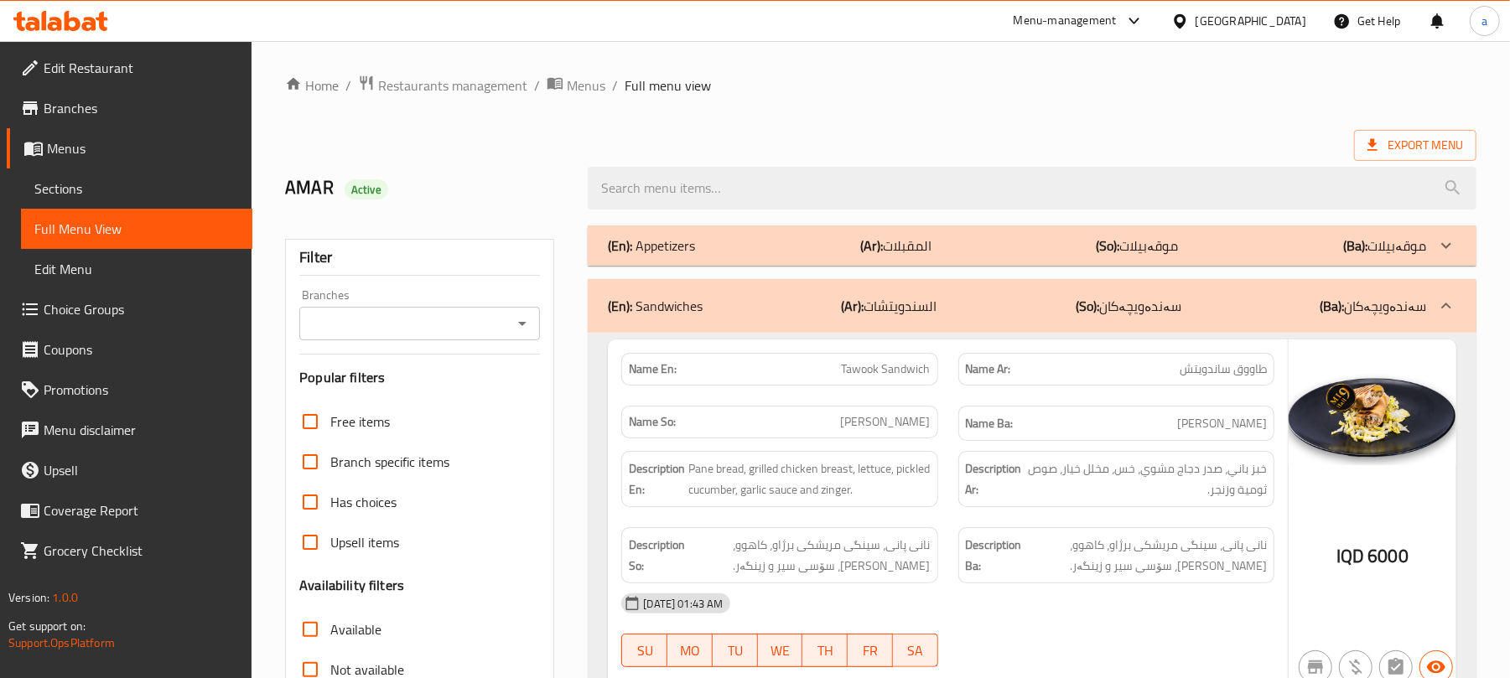
paste input "Calzone Mixed Meat And Chicken"
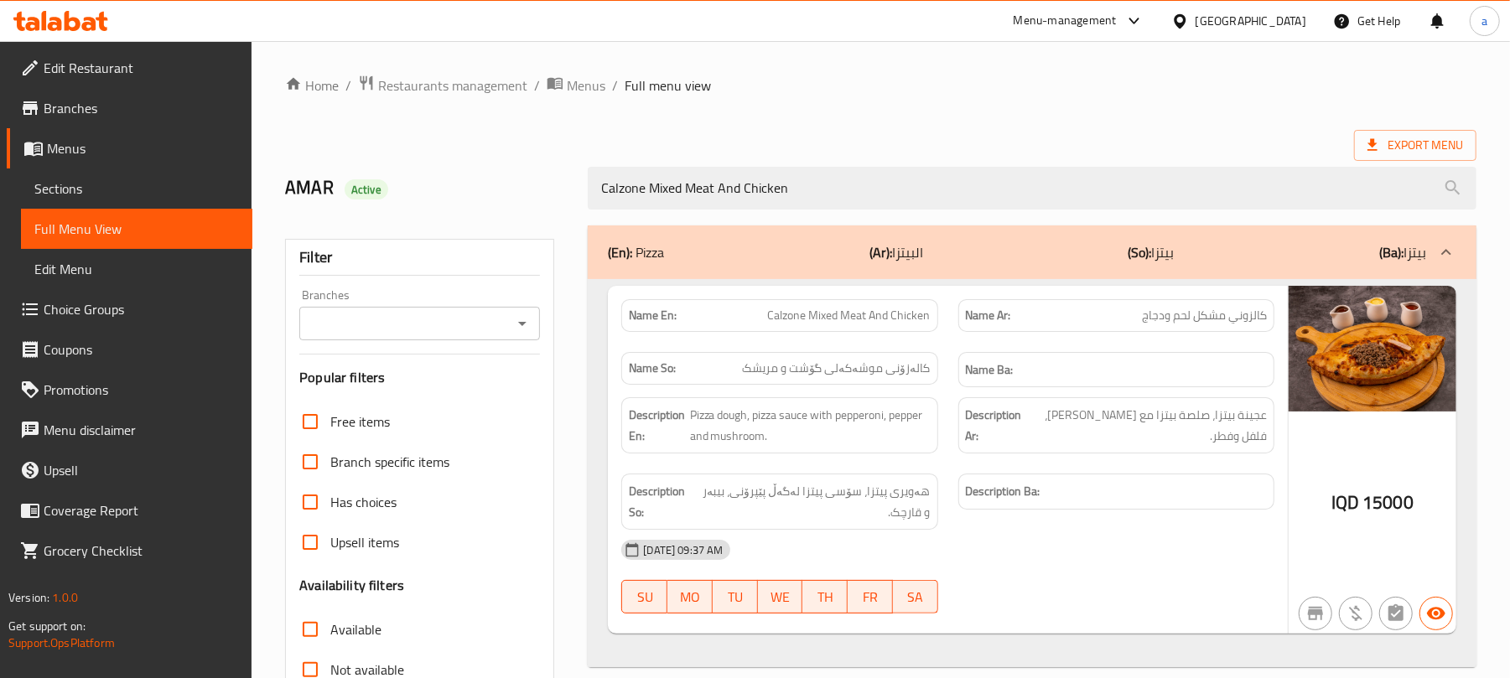
click at [524, 329] on icon "Open" at bounding box center [522, 324] width 20 height 20
type input "Calzone Mixed Meat And Chicken"
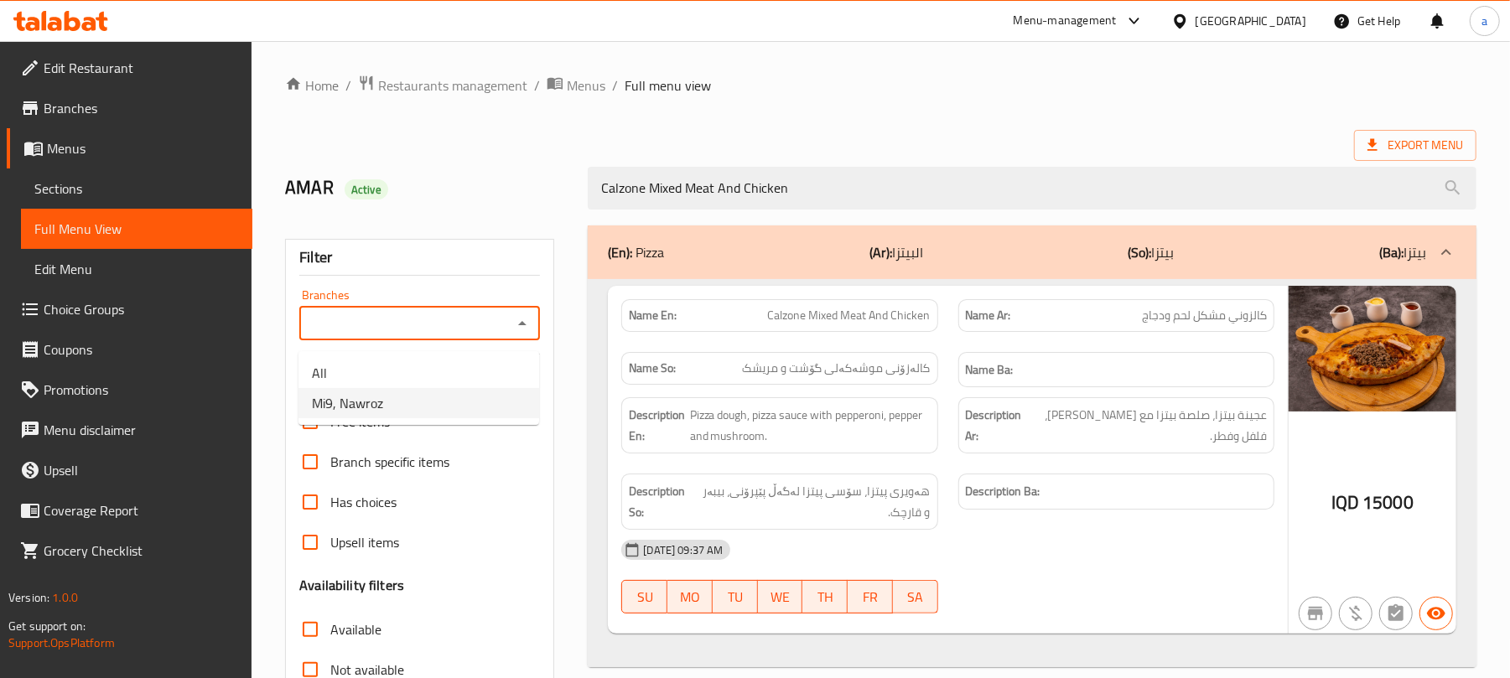
click at [454, 401] on li "Mi9, Nawroz" at bounding box center [419, 403] width 241 height 30
type input "Mi9, Nawroz"
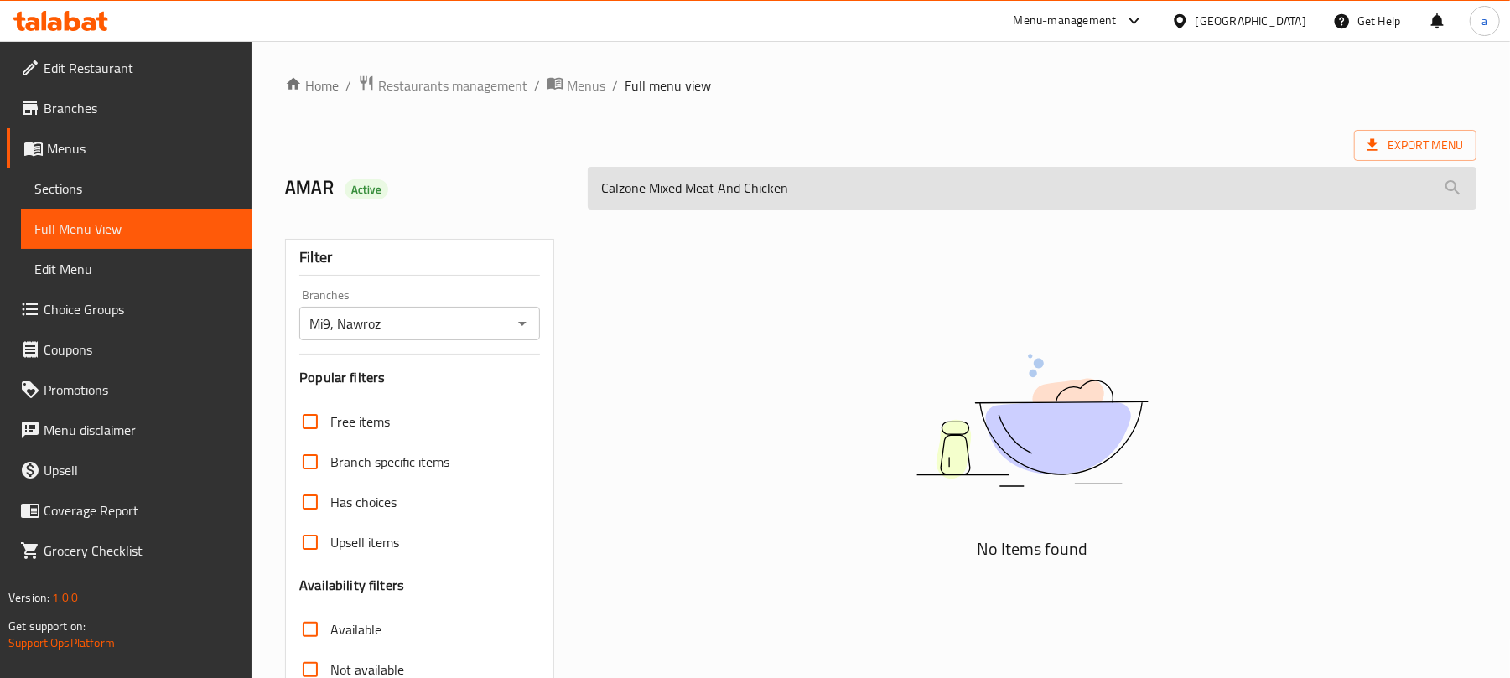
click at [926, 205] on input "Calzone Mixed Meat And Chicken" at bounding box center [1032, 188] width 889 height 43
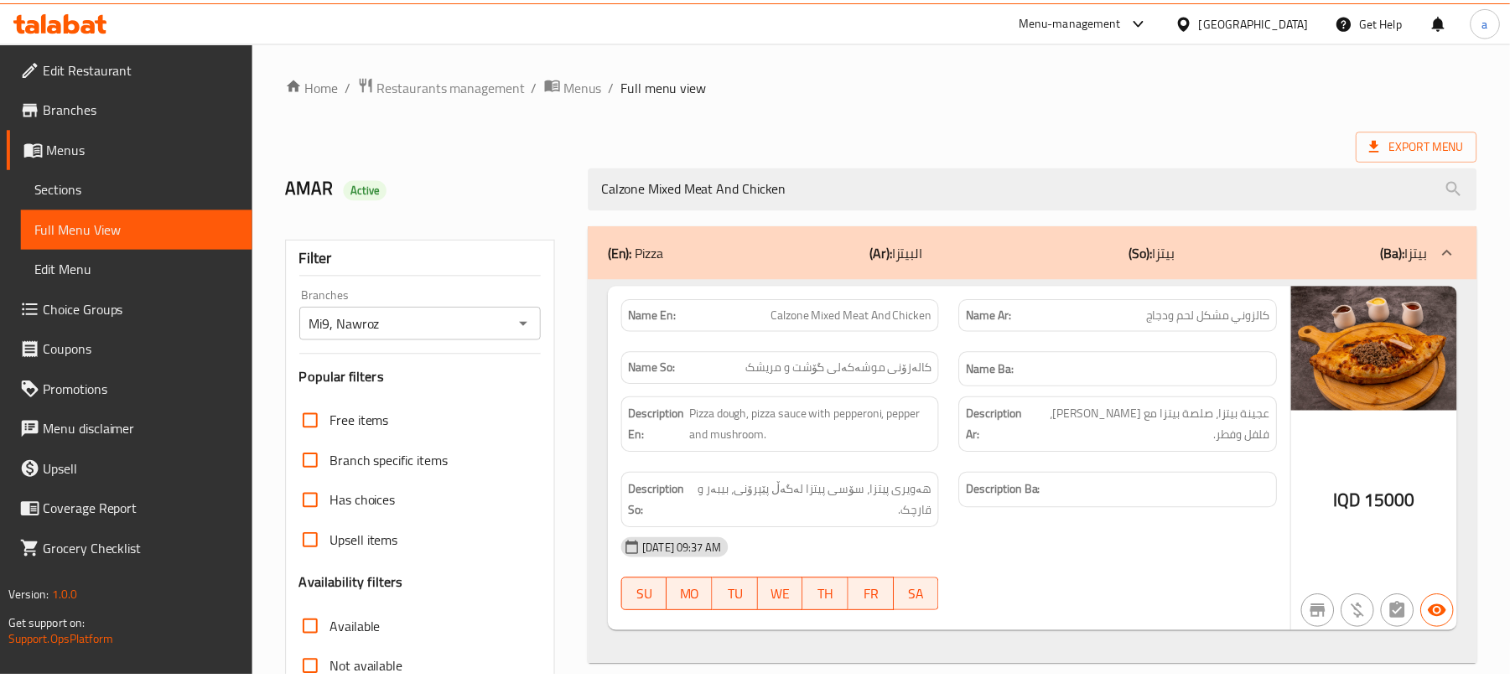
scroll to position [241, 0]
